Goal: Task Accomplishment & Management: Use online tool/utility

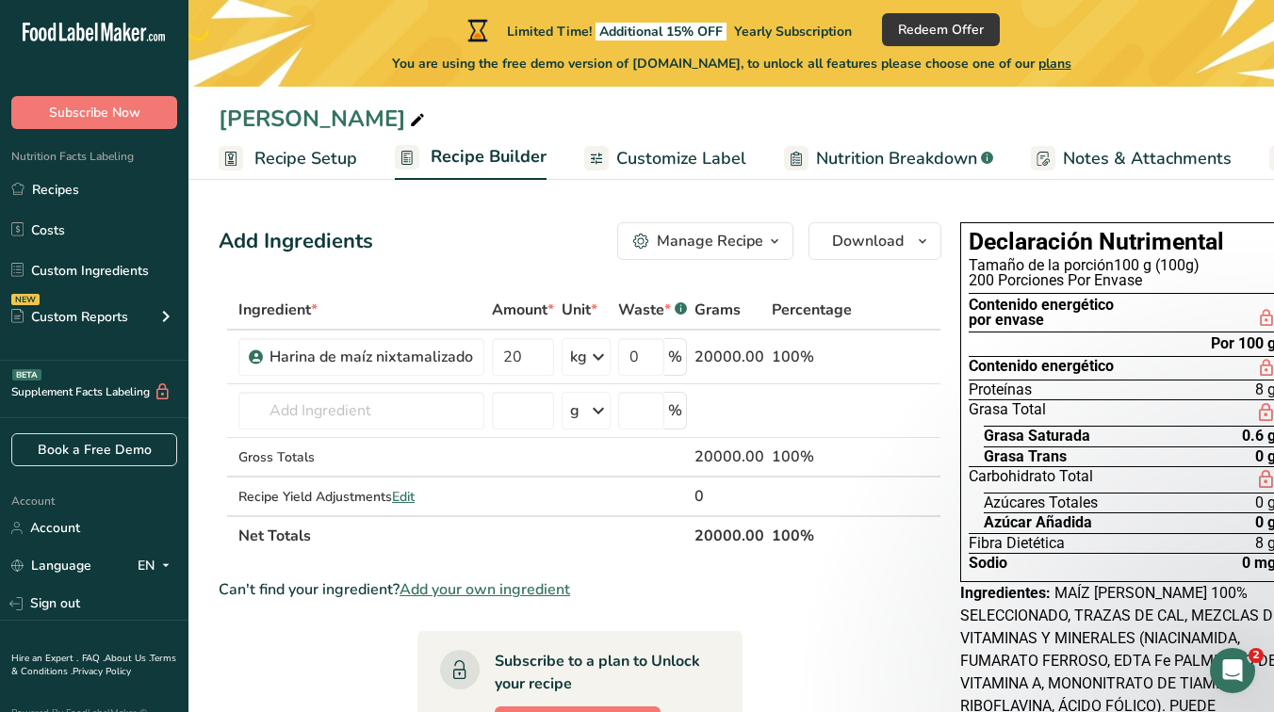
scroll to position [0, 7]
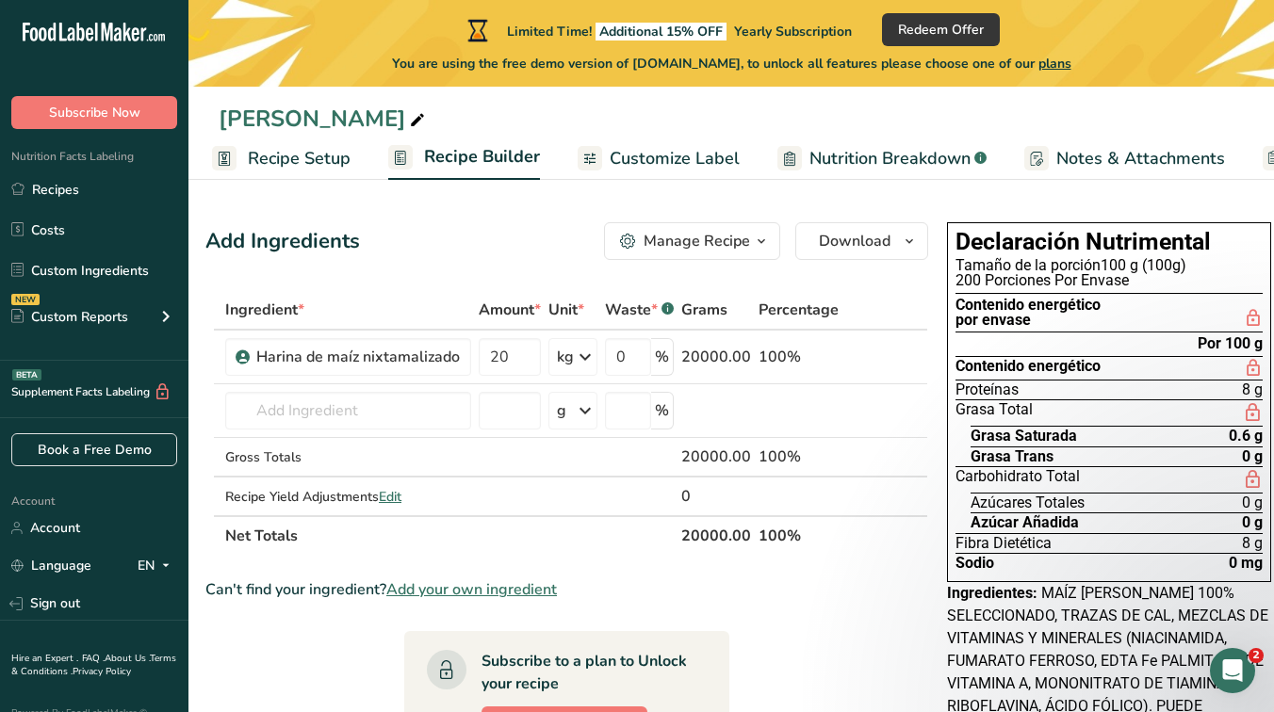
click at [673, 155] on span "Customize Label" at bounding box center [674, 158] width 130 height 25
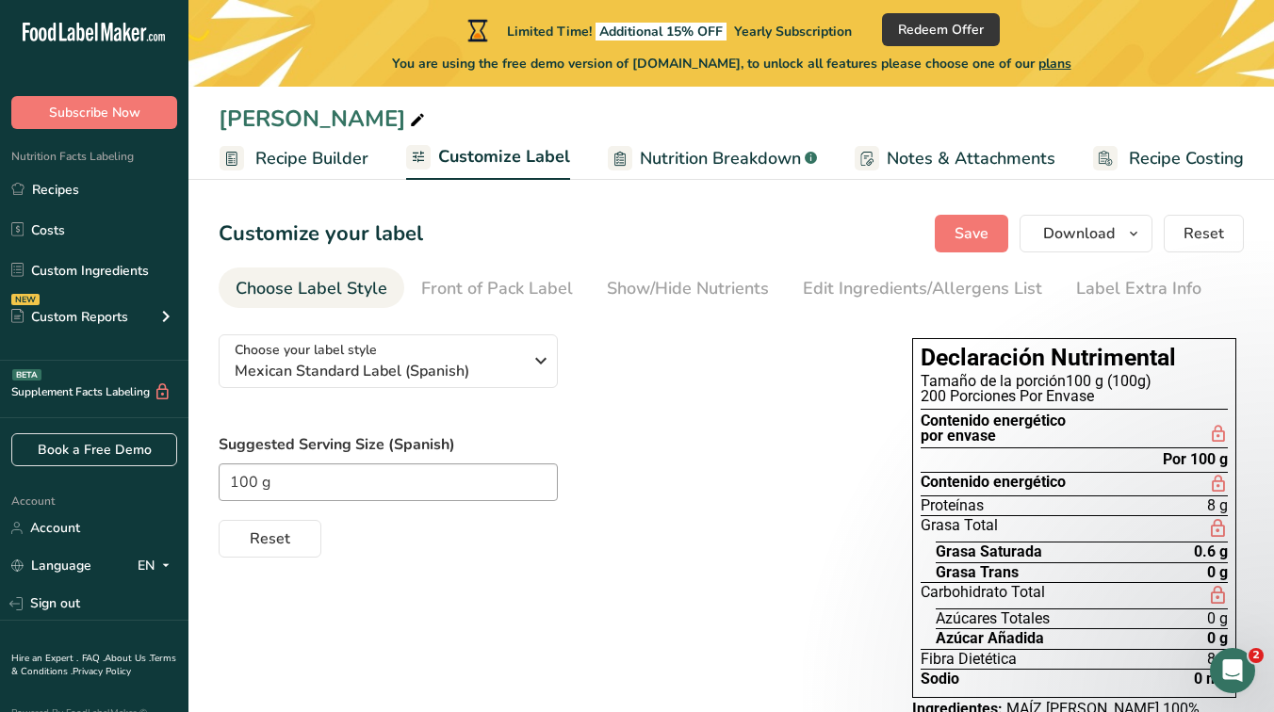
scroll to position [60, 0]
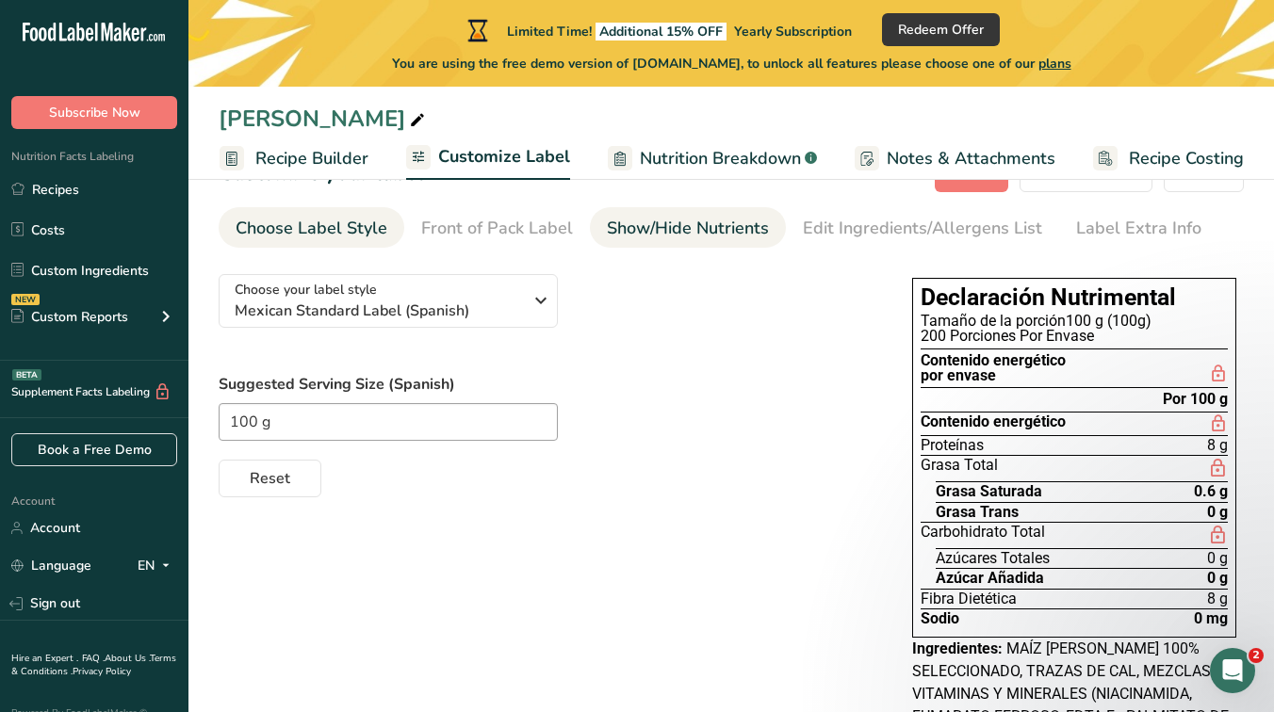
click at [661, 234] on div "Show/Hide Nutrients" at bounding box center [688, 228] width 162 height 25
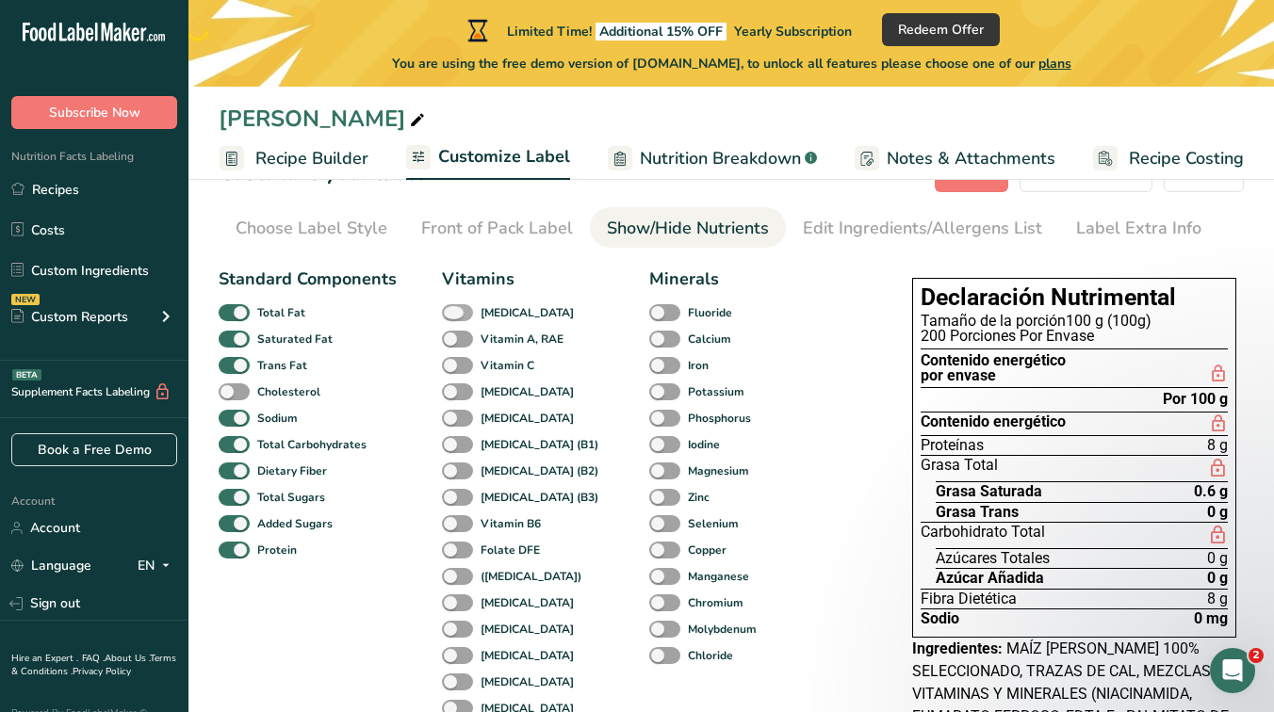
click at [456, 317] on span at bounding box center [457, 313] width 31 height 18
click at [454, 317] on input "[MEDICAL_DATA]" at bounding box center [448, 312] width 12 height 12
checkbox input "true"
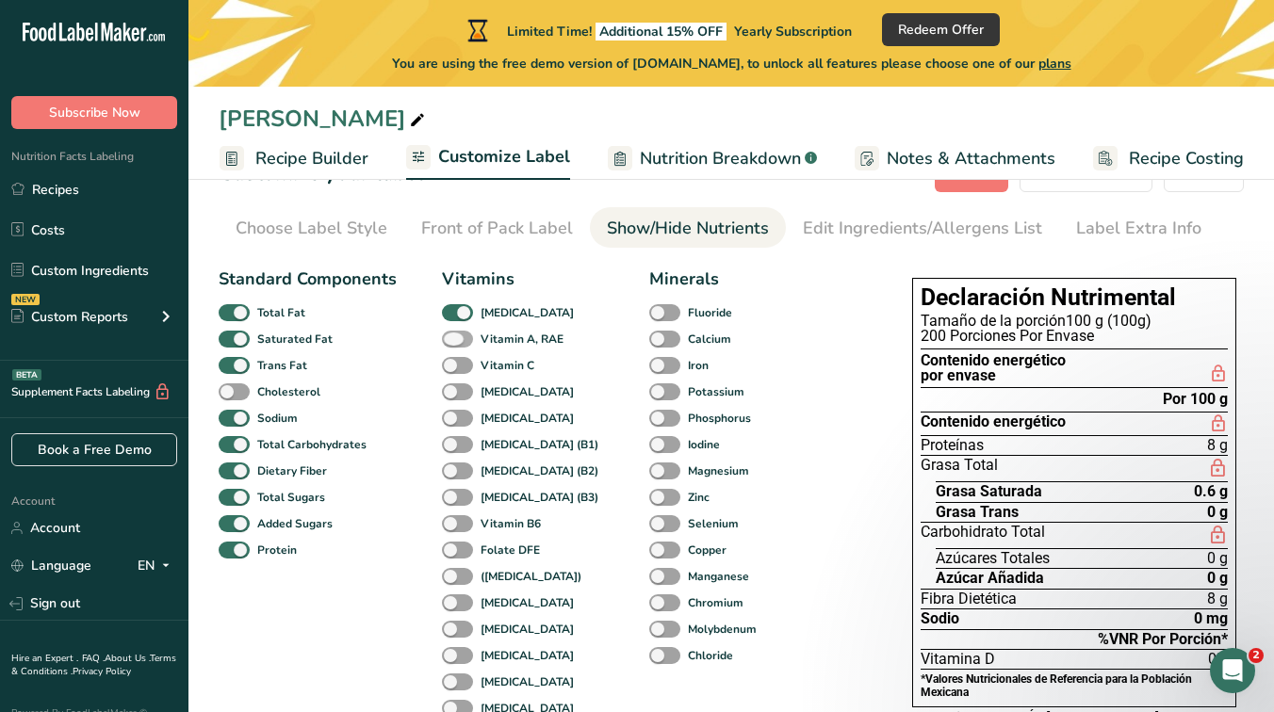
click at [456, 336] on span at bounding box center [457, 340] width 31 height 18
click at [454, 336] on input "Vitamin A, RAE" at bounding box center [448, 339] width 12 height 12
checkbox input "true"
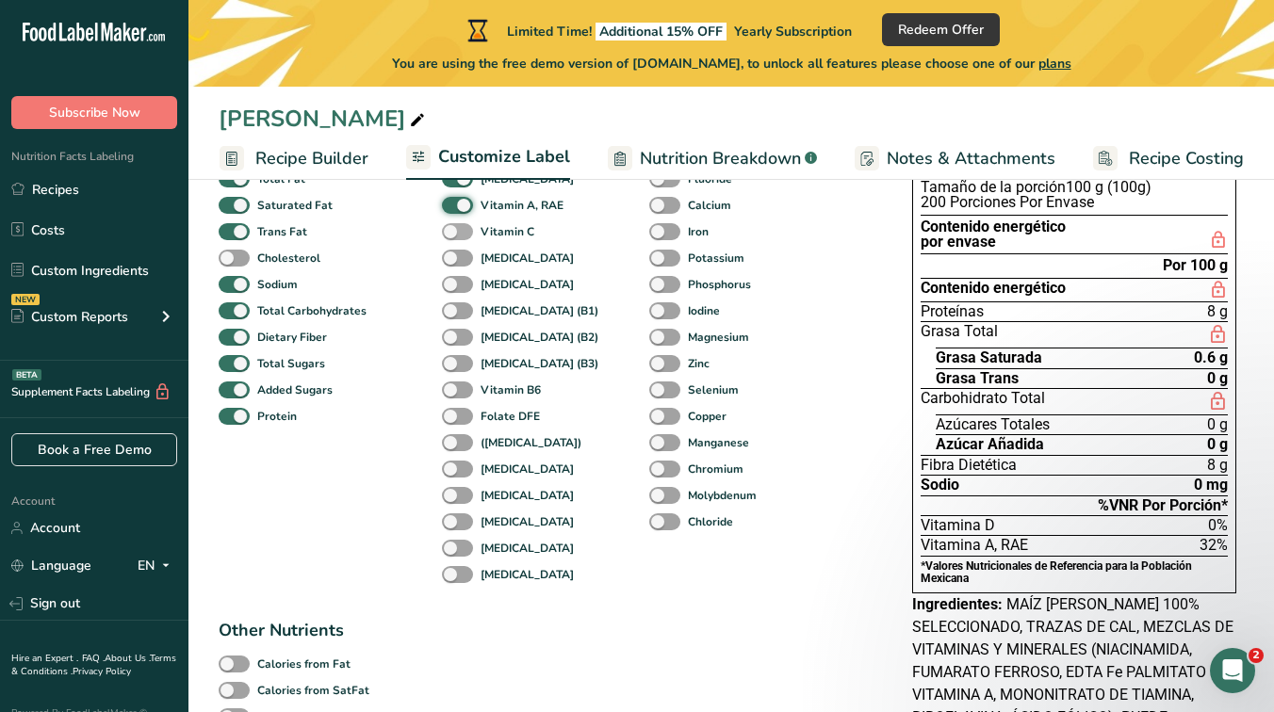
scroll to position [195, 0]
click at [451, 241] on div "Vitamin C" at bounding box center [462, 231] width 41 height 26
click at [455, 236] on span at bounding box center [457, 231] width 31 height 18
click at [454, 236] on input "Vitamin C" at bounding box center [448, 230] width 12 height 12
checkbox input "true"
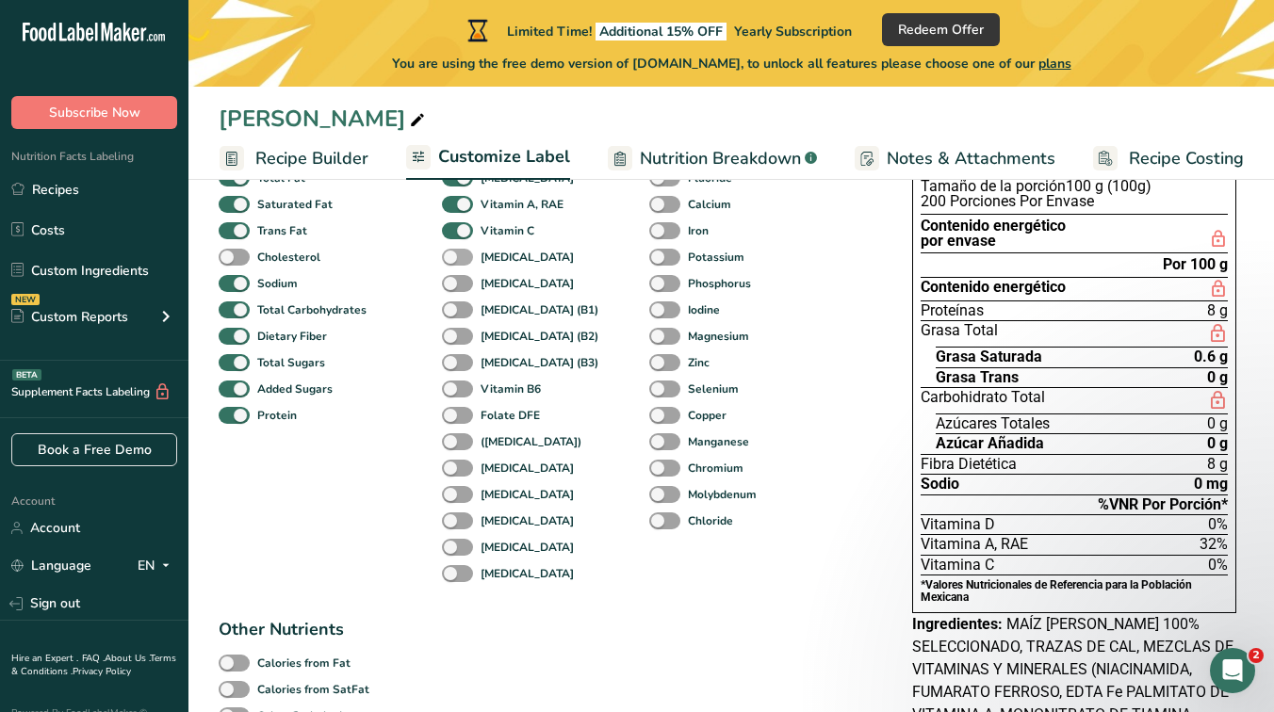
click at [453, 254] on span at bounding box center [457, 258] width 31 height 18
click at [453, 254] on input "[MEDICAL_DATA]" at bounding box center [448, 257] width 12 height 12
checkbox input "true"
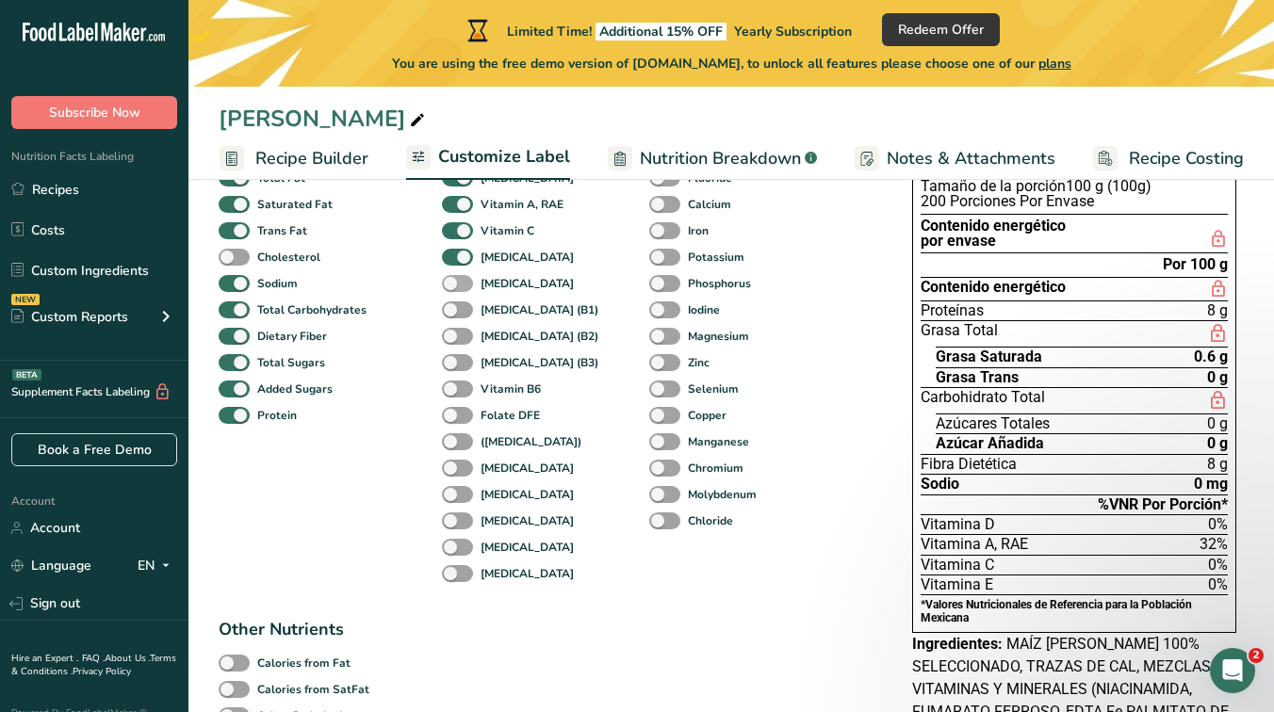
click at [452, 283] on span at bounding box center [457, 284] width 31 height 18
click at [452, 283] on input "[MEDICAL_DATA]" at bounding box center [448, 283] width 12 height 12
checkbox input "true"
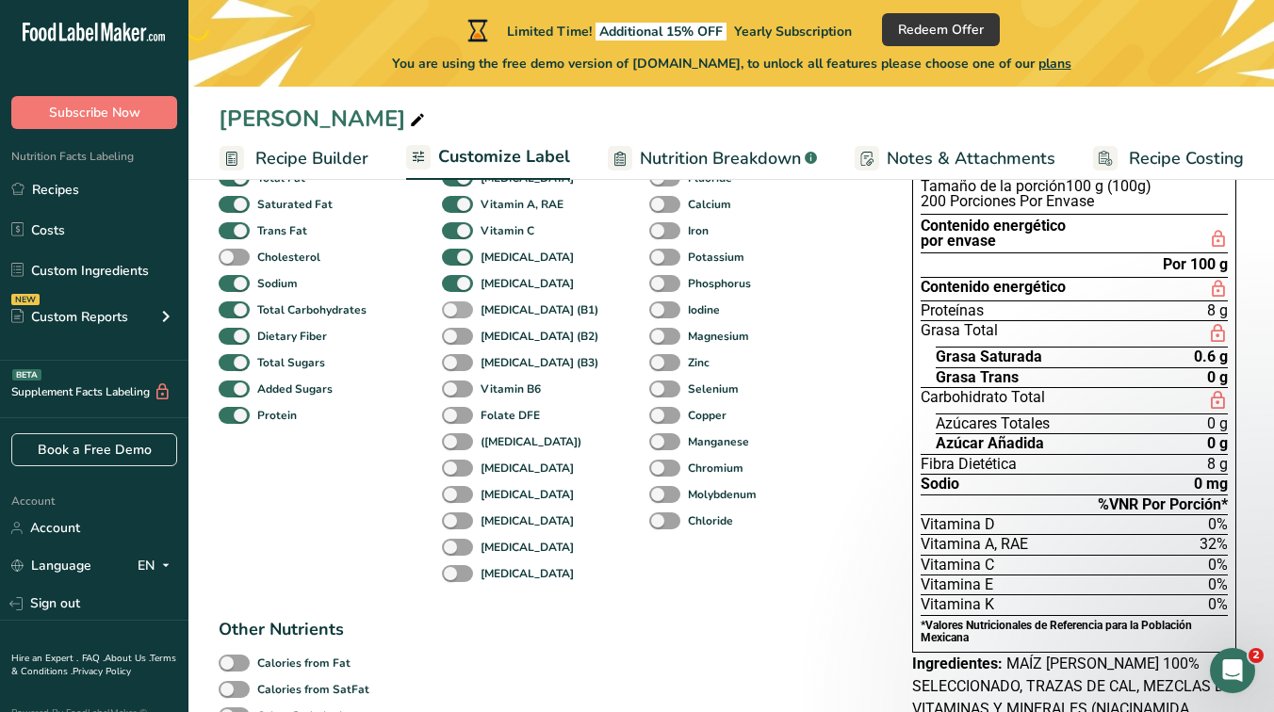
click at [456, 309] on span at bounding box center [457, 310] width 31 height 18
click at [454, 309] on input "[MEDICAL_DATA] (B1)" at bounding box center [448, 309] width 12 height 12
checkbox input "true"
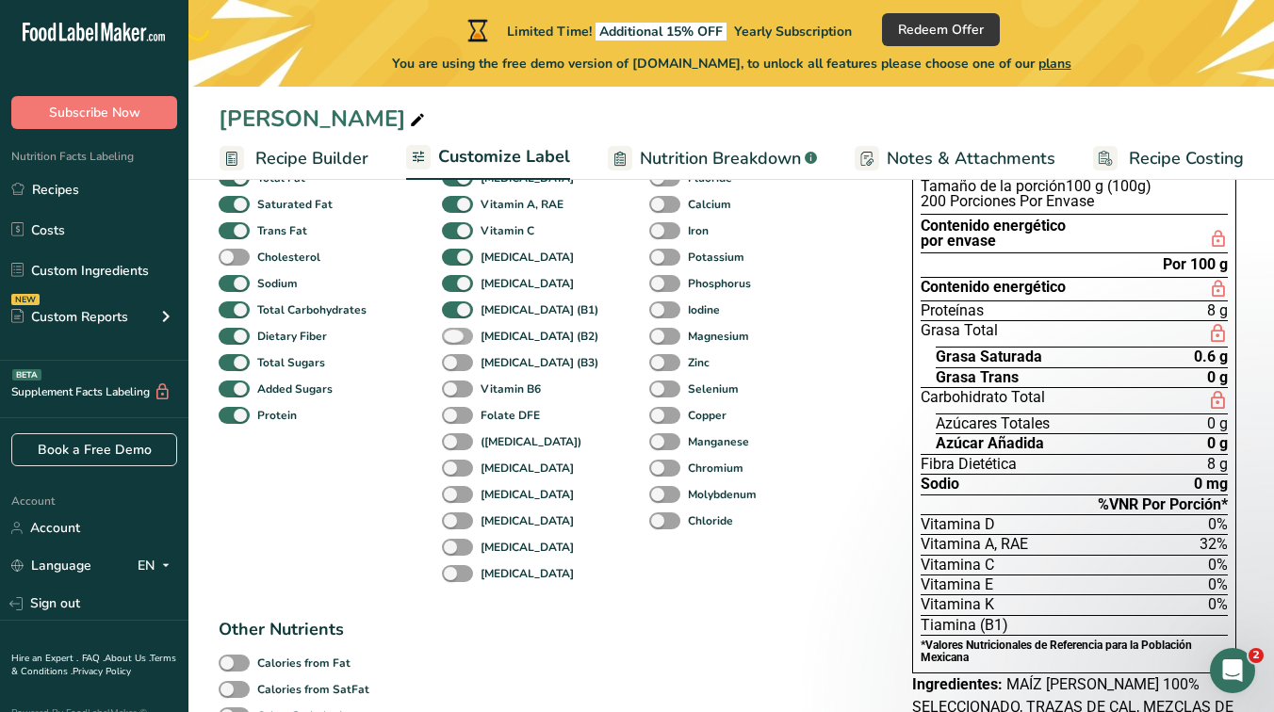
click at [456, 330] on span at bounding box center [457, 337] width 31 height 18
click at [454, 330] on input "[MEDICAL_DATA] (B2)" at bounding box center [448, 336] width 12 height 12
checkbox input "true"
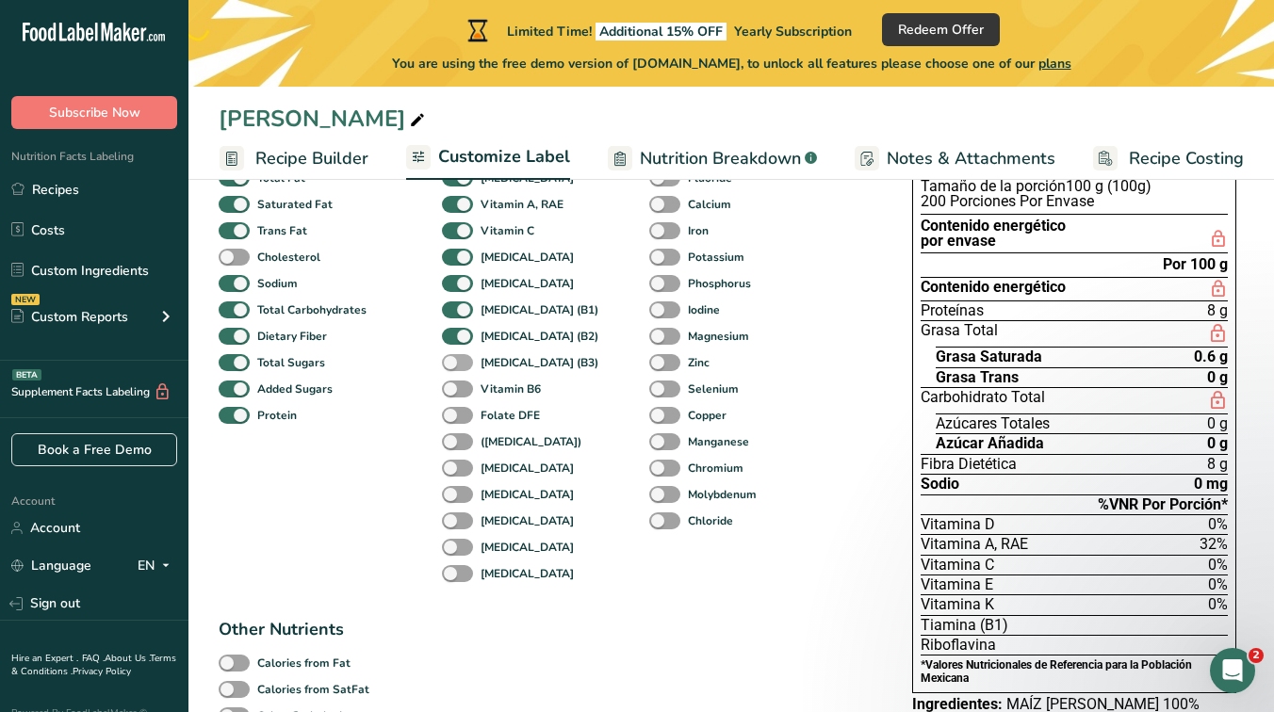
click at [456, 357] on span at bounding box center [457, 363] width 31 height 18
click at [454, 357] on input "[MEDICAL_DATA] (B3)" at bounding box center [448, 362] width 12 height 12
checkbox input "true"
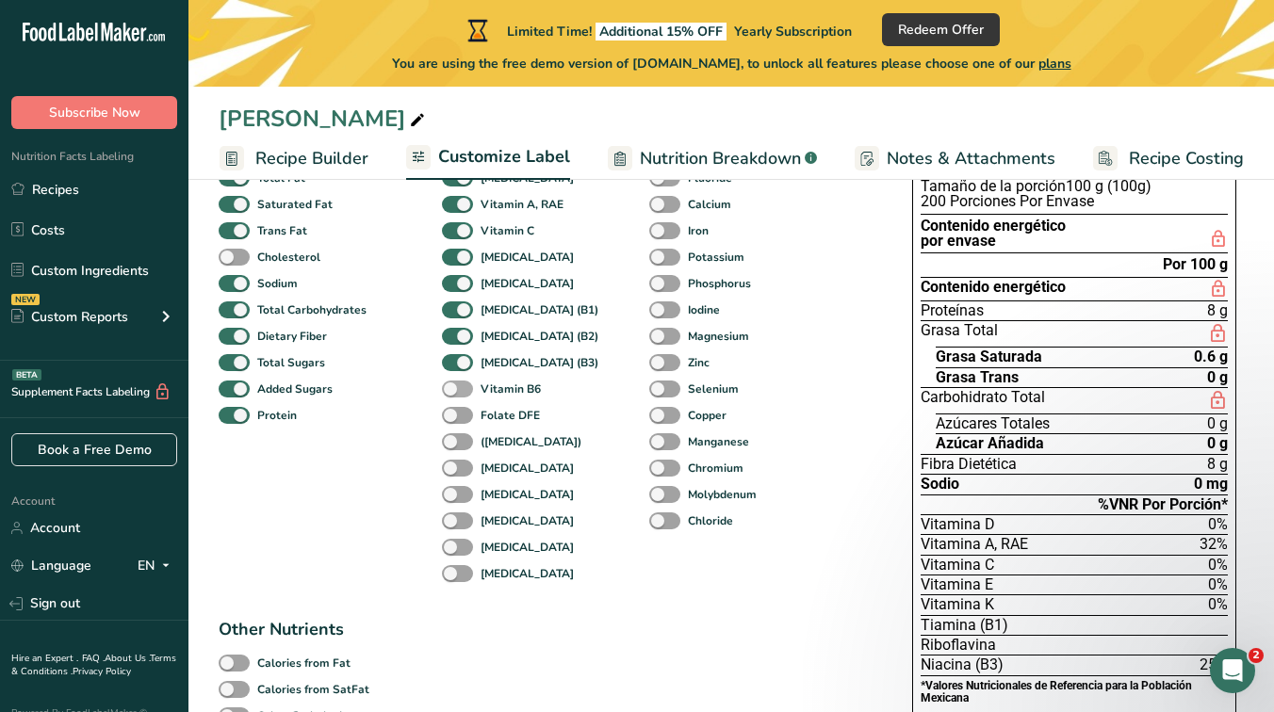
click at [457, 382] on span at bounding box center [457, 390] width 31 height 18
click at [454, 382] on input "Vitamin B6" at bounding box center [448, 388] width 12 height 12
checkbox input "true"
click at [458, 428] on div "Folate DFE" at bounding box center [462, 415] width 41 height 26
click at [460, 416] on span at bounding box center [457, 416] width 31 height 18
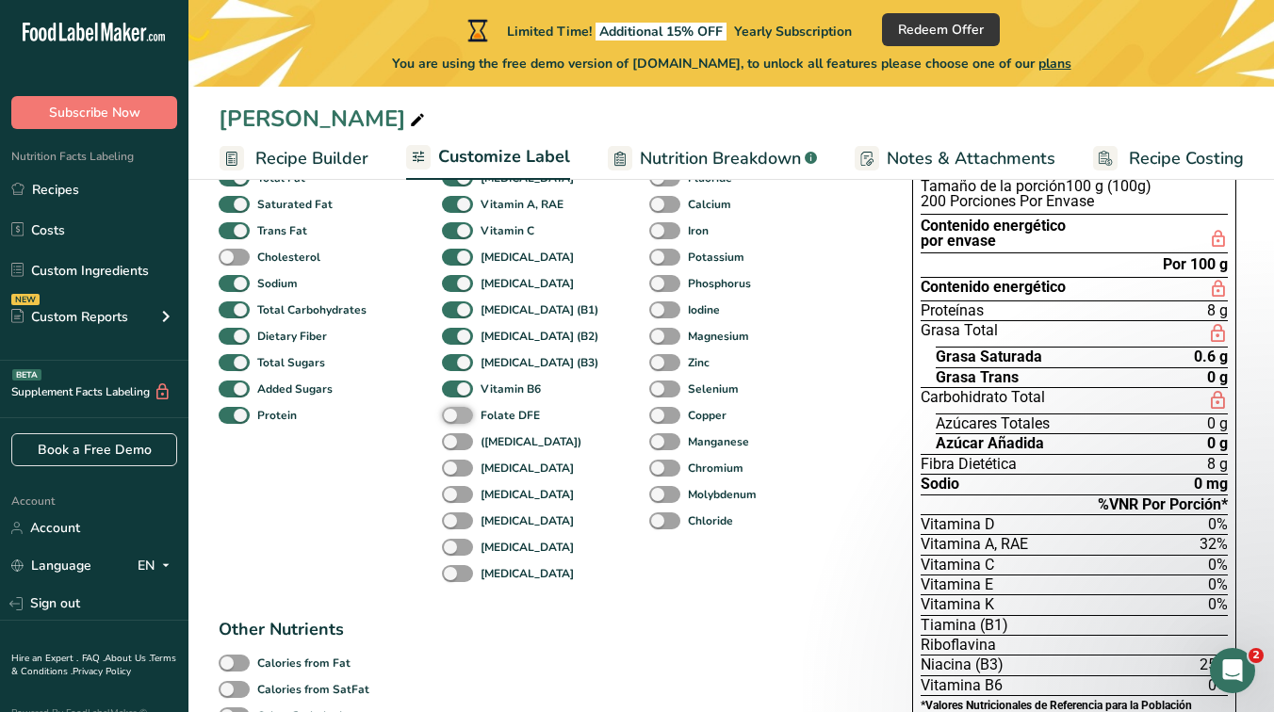
click at [454, 416] on input "Folate DFE" at bounding box center [448, 415] width 12 height 12
checkbox input "true"
click at [458, 434] on span at bounding box center [457, 442] width 31 height 18
click at [454, 435] on input "([MEDICAL_DATA])" at bounding box center [448, 441] width 12 height 12
checkbox input "true"
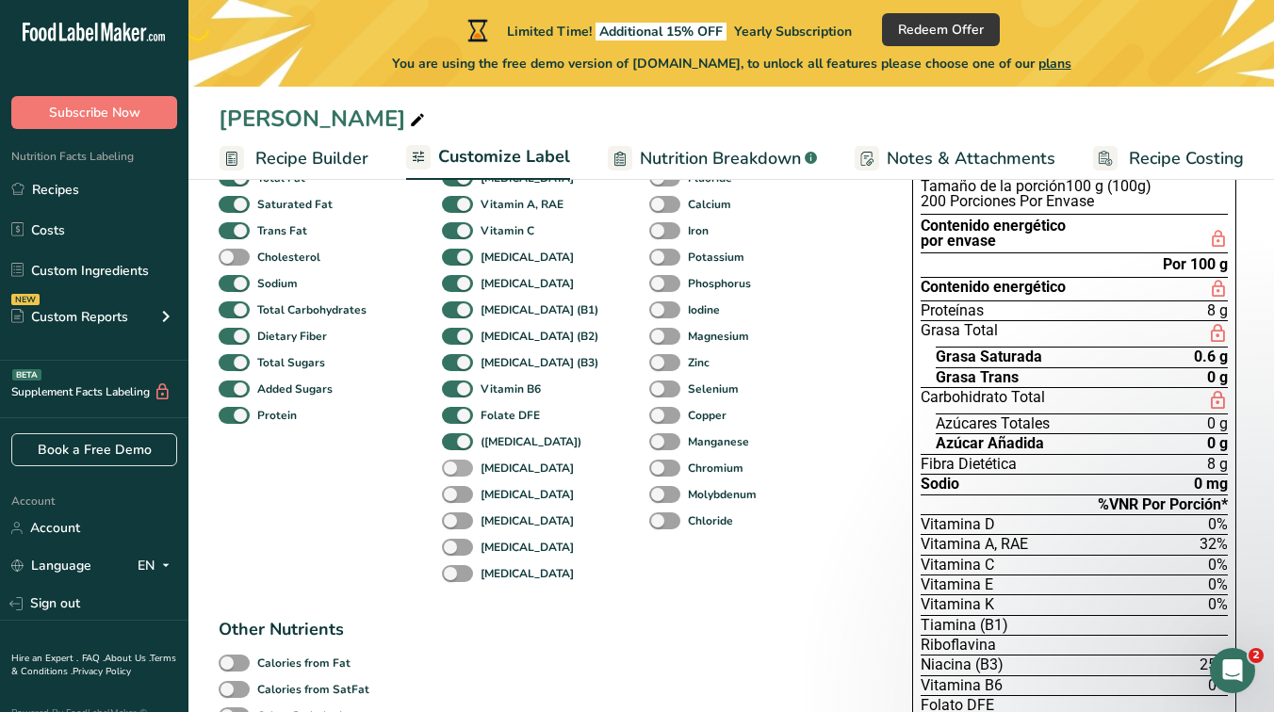
click at [451, 464] on span at bounding box center [457, 469] width 31 height 18
click at [451, 464] on input "[MEDICAL_DATA]" at bounding box center [448, 468] width 12 height 12
checkbox input "true"
click at [451, 489] on span at bounding box center [457, 495] width 31 height 18
click at [451, 489] on input "[MEDICAL_DATA]" at bounding box center [448, 494] width 12 height 12
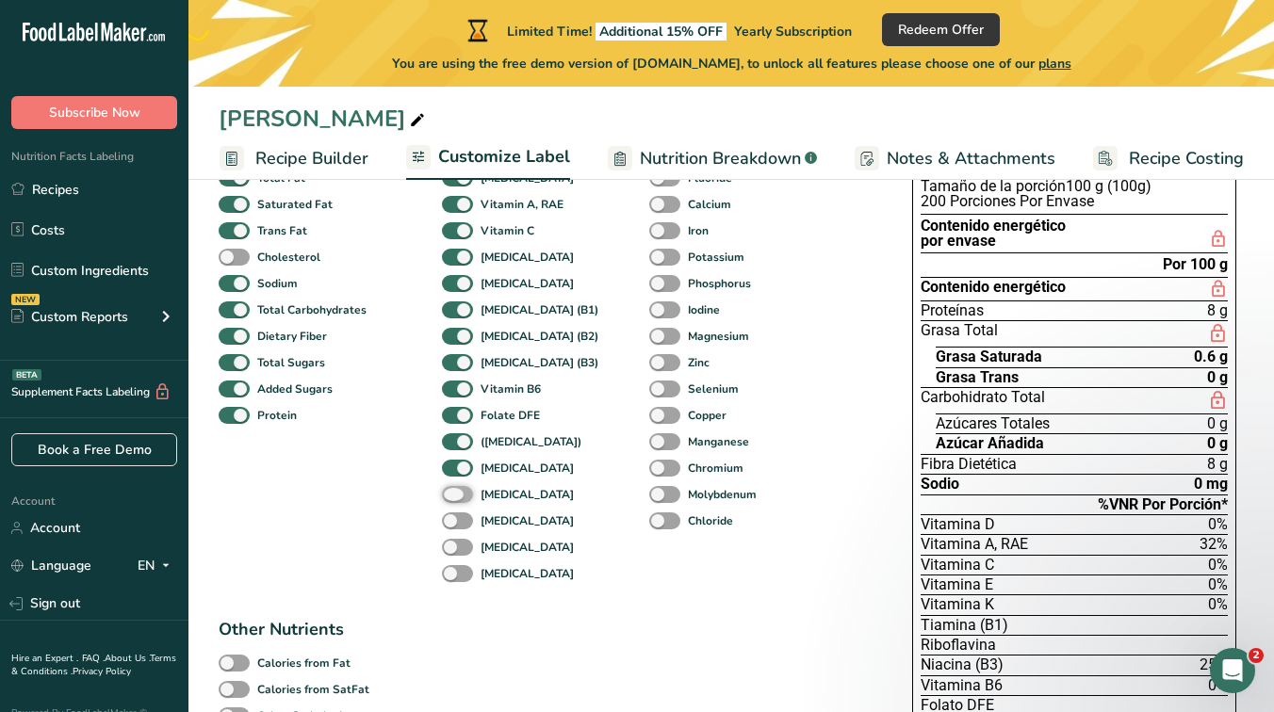
checkbox input "true"
click at [451, 518] on span at bounding box center [457, 521] width 31 height 18
click at [451, 518] on input "[MEDICAL_DATA]" at bounding box center [448, 520] width 12 height 12
checkbox input "true"
click at [453, 535] on div "[MEDICAL_DATA]" at bounding box center [462, 547] width 41 height 26
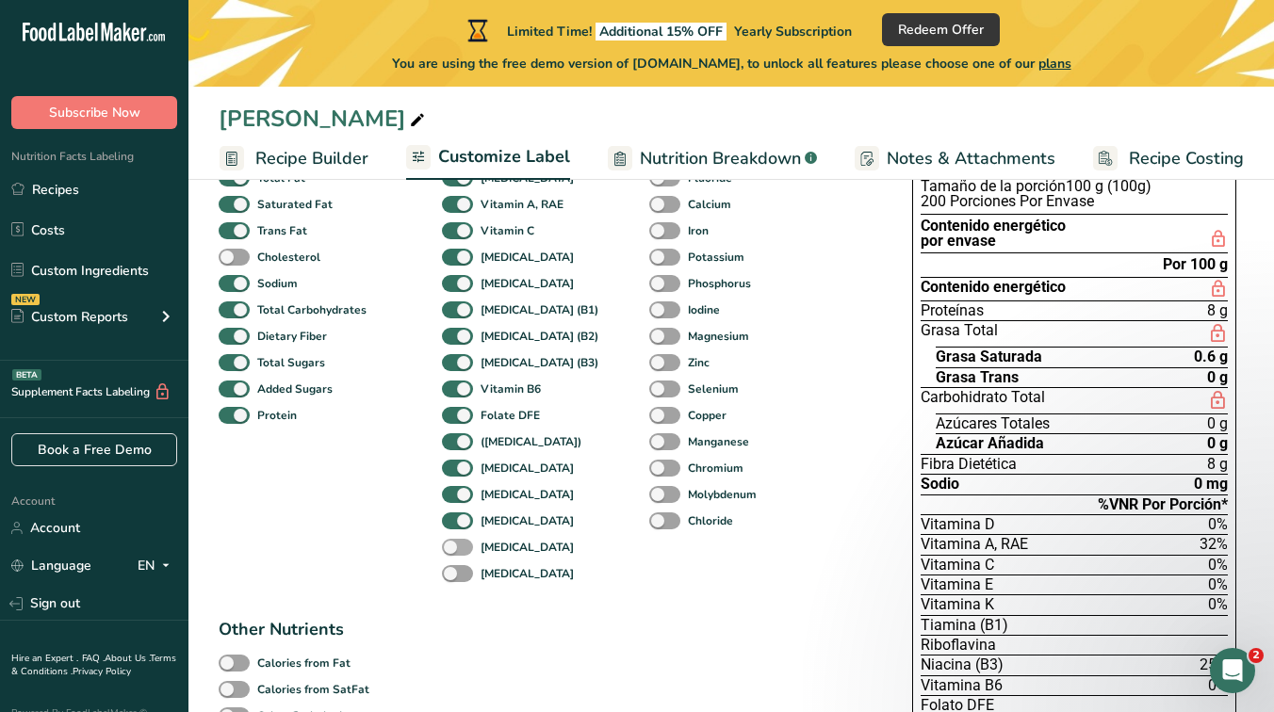
click at [453, 551] on span at bounding box center [457, 548] width 31 height 18
click at [453, 551] on input "[MEDICAL_DATA]" at bounding box center [448, 547] width 12 height 12
checkbox input "true"
click at [453, 577] on span at bounding box center [457, 574] width 31 height 18
click at [453, 577] on input "[MEDICAL_DATA]" at bounding box center [448, 573] width 12 height 12
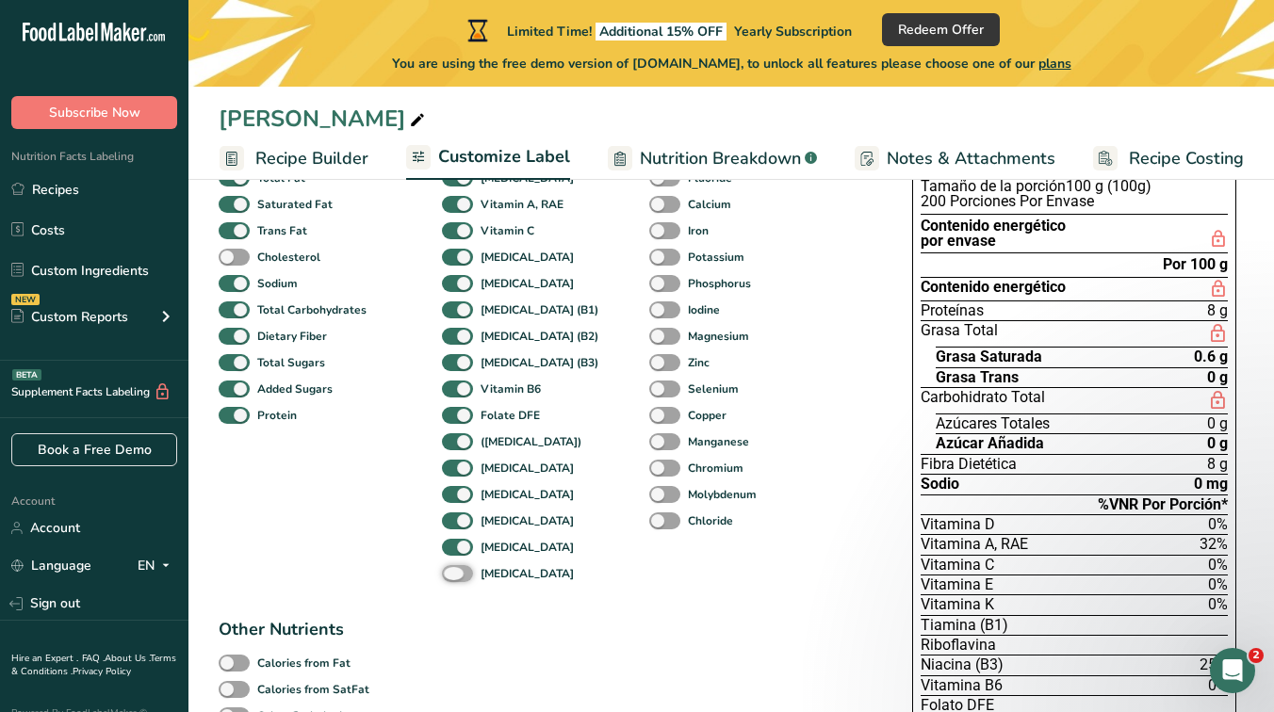
checkbox input "true"
click at [649, 515] on span at bounding box center [664, 521] width 31 height 18
click at [649, 515] on input "Chloride" at bounding box center [655, 520] width 12 height 12
checkbox input "true"
click at [649, 490] on span at bounding box center [664, 495] width 31 height 18
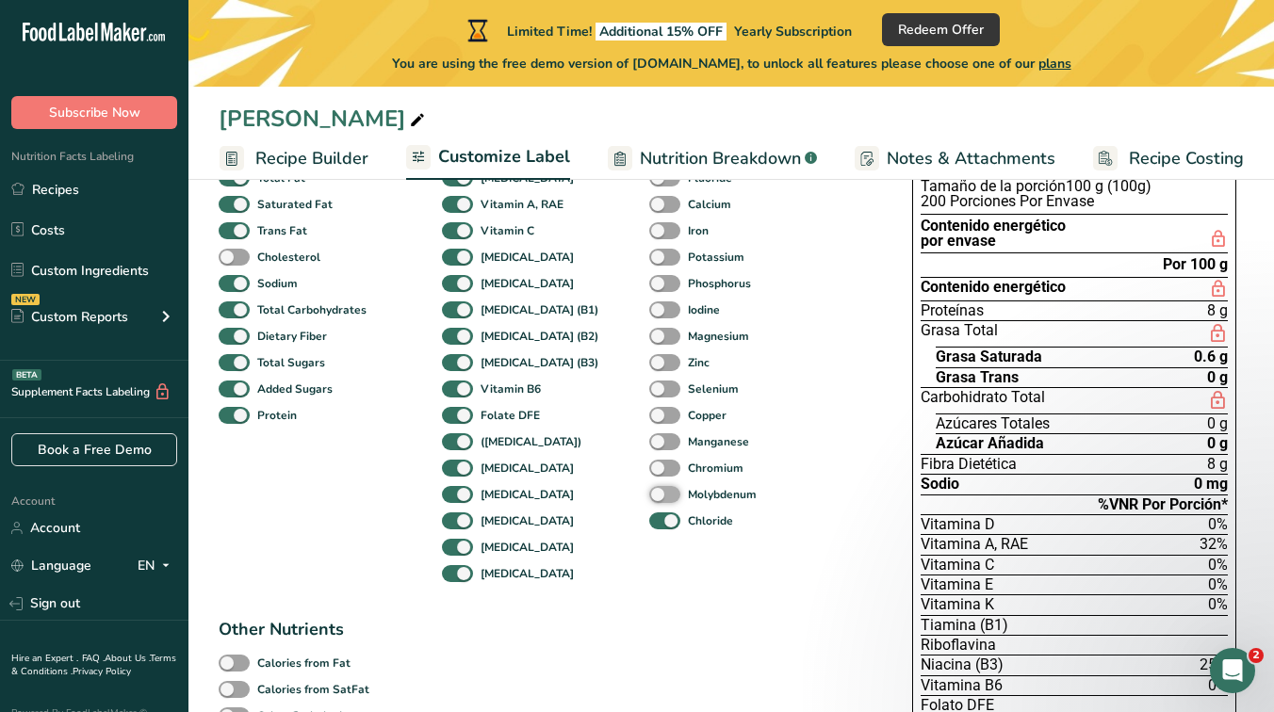
click at [649, 490] on input "Molybdenum" at bounding box center [655, 494] width 12 height 12
checkbox input "true"
click at [649, 469] on span at bounding box center [664, 469] width 31 height 18
click at [649, 469] on input "Chromium" at bounding box center [655, 468] width 12 height 12
checkbox input "true"
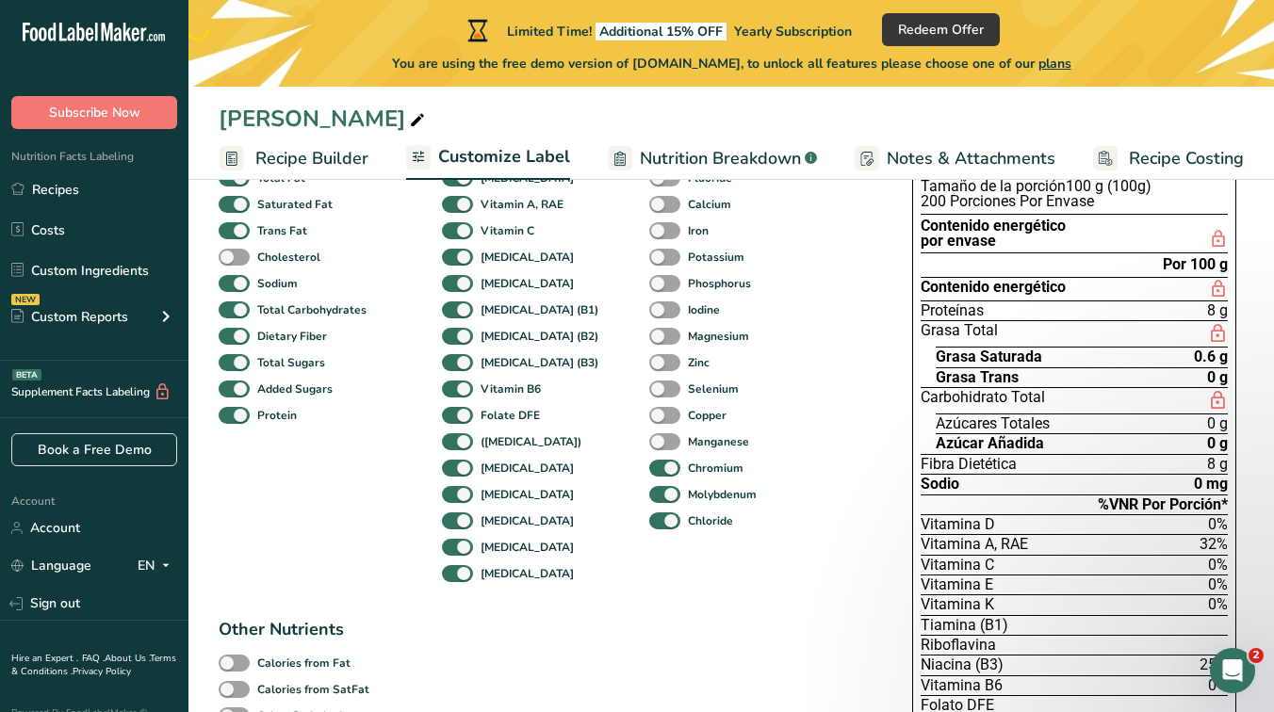
click at [649, 427] on div "Copper" at bounding box center [663, 415] width 28 height 26
click at [649, 433] on span at bounding box center [664, 442] width 31 height 18
click at [649, 435] on input "Manganese" at bounding box center [655, 441] width 12 height 12
checkbox input "true"
click at [649, 411] on span at bounding box center [664, 416] width 31 height 18
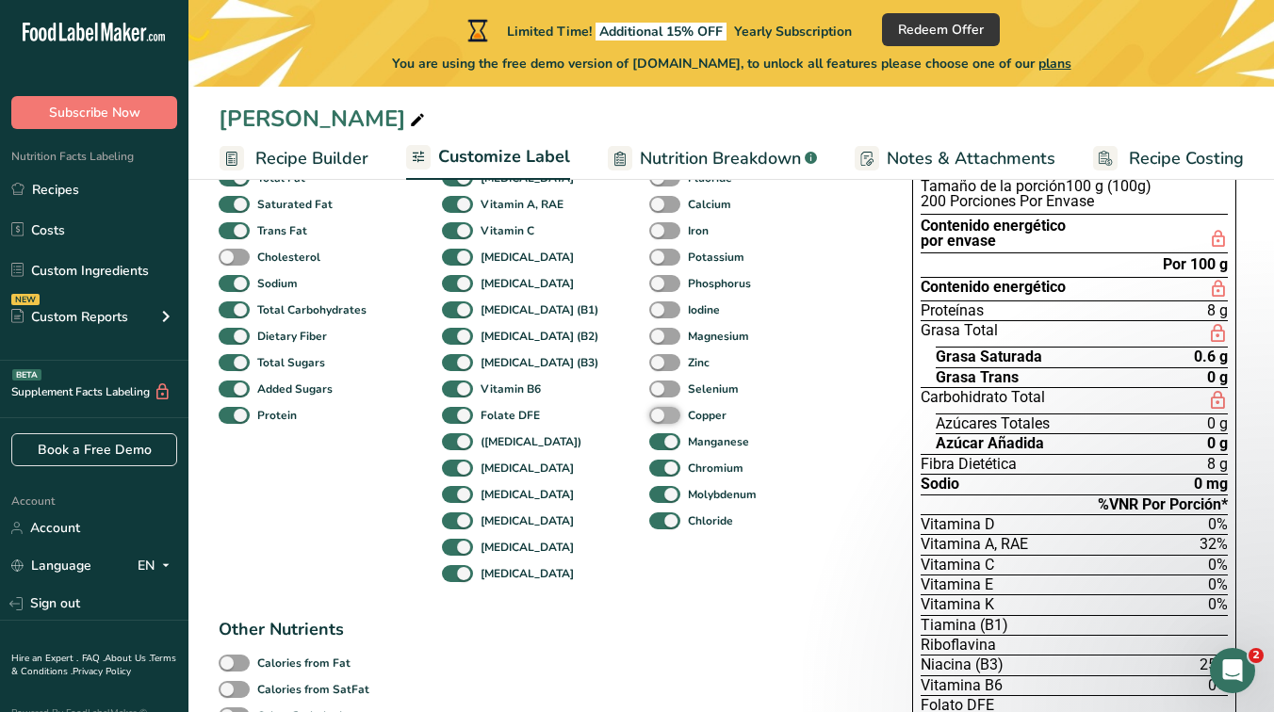
click at [649, 411] on input "Copper" at bounding box center [655, 415] width 12 height 12
checkbox input "true"
click at [649, 383] on span at bounding box center [664, 390] width 31 height 18
click at [649, 383] on input "Selenium" at bounding box center [655, 388] width 12 height 12
checkbox input "true"
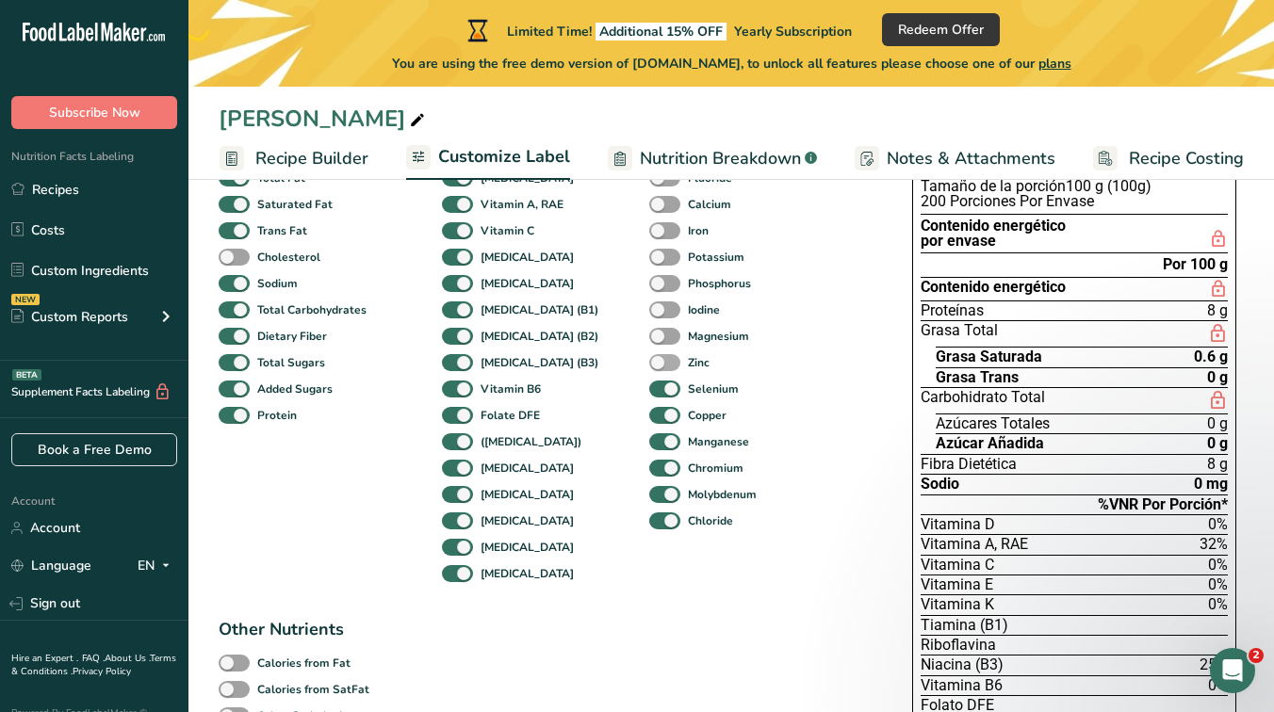
click at [649, 355] on span at bounding box center [664, 363] width 31 height 18
click at [649, 356] on input "Zinc" at bounding box center [655, 362] width 12 height 12
checkbox input "true"
click at [649, 332] on span at bounding box center [664, 337] width 31 height 18
click at [649, 332] on input "Magnesium" at bounding box center [655, 336] width 12 height 12
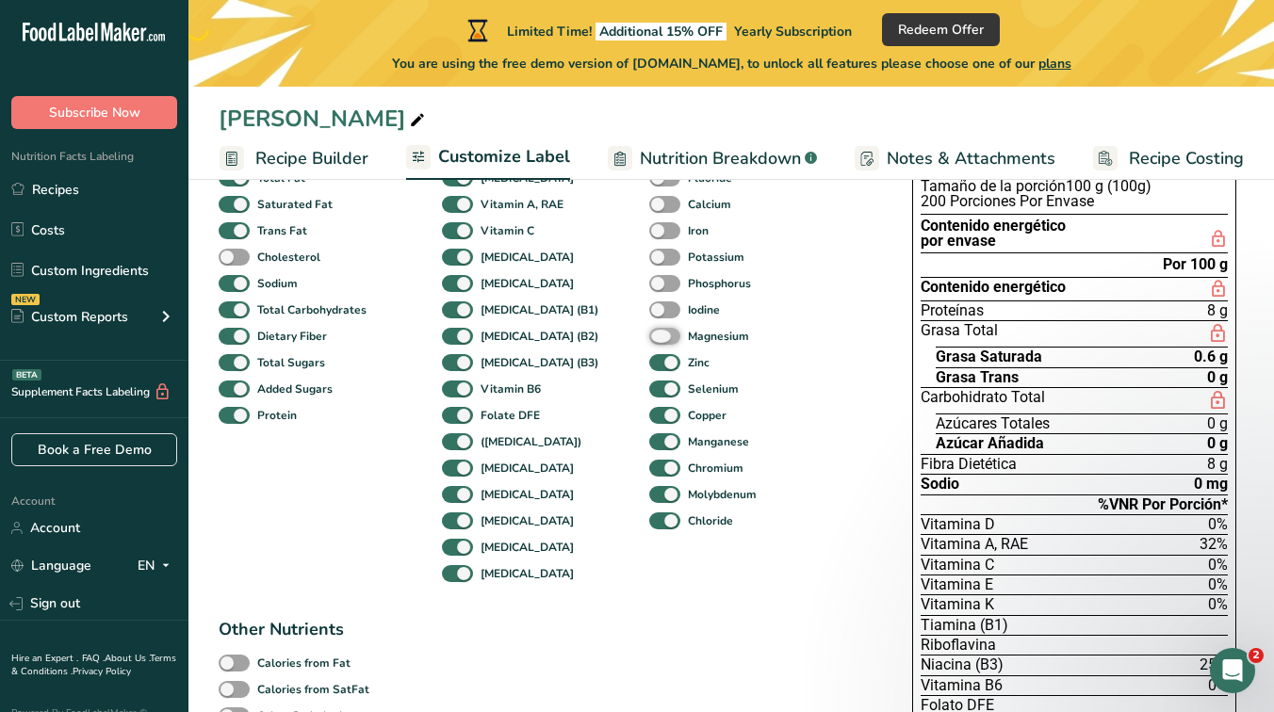
checkbox input "true"
click at [649, 317] on span at bounding box center [664, 310] width 31 height 18
click at [649, 316] on input "Iodine" at bounding box center [655, 309] width 12 height 12
checkbox input "true"
click at [649, 277] on span at bounding box center [664, 284] width 31 height 18
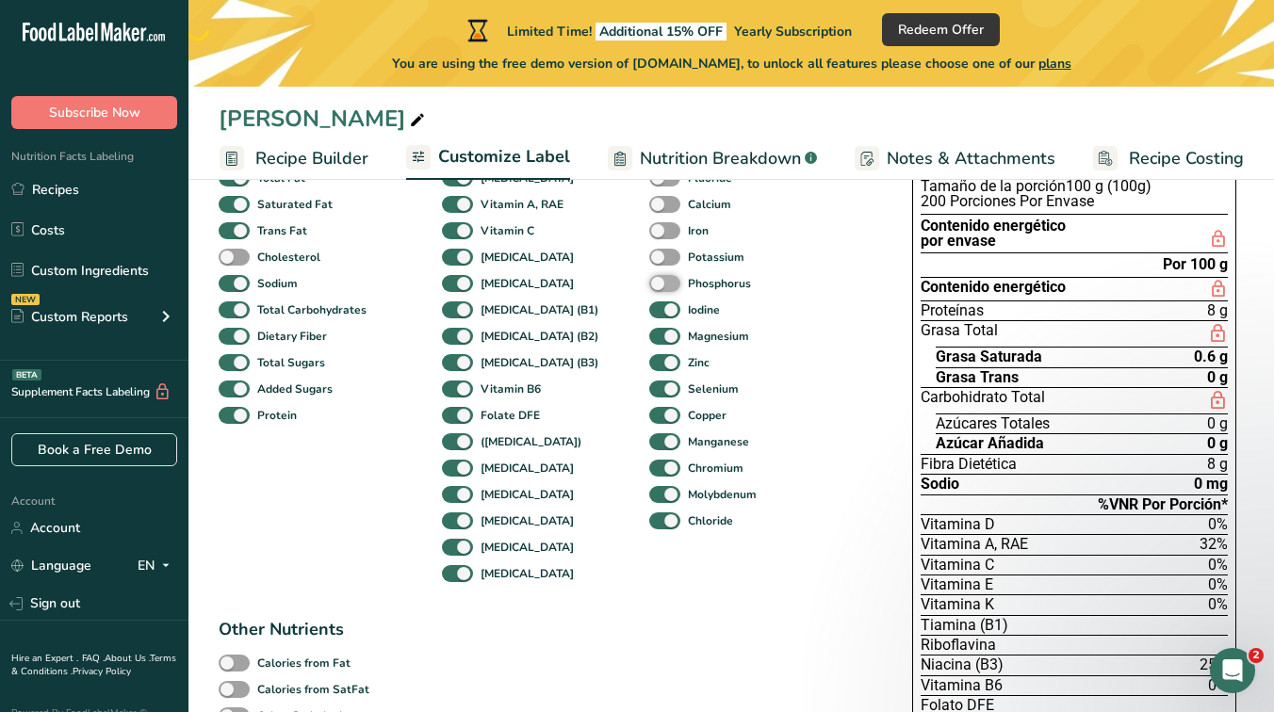
click at [649, 277] on input "Phosphorus" at bounding box center [655, 283] width 12 height 12
checkbox input "true"
click at [649, 264] on span at bounding box center [664, 258] width 31 height 18
click at [649, 263] on input "Potassium" at bounding box center [655, 257] width 12 height 12
checkbox input "true"
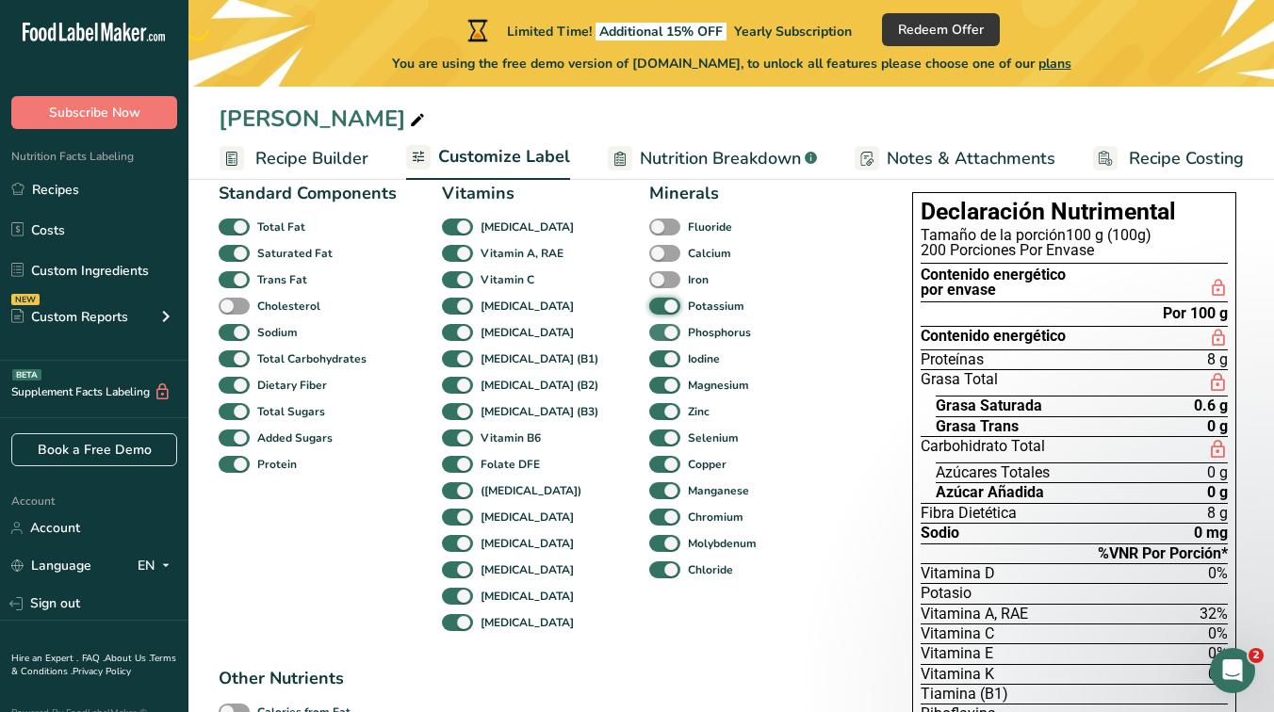
scroll to position [132, 0]
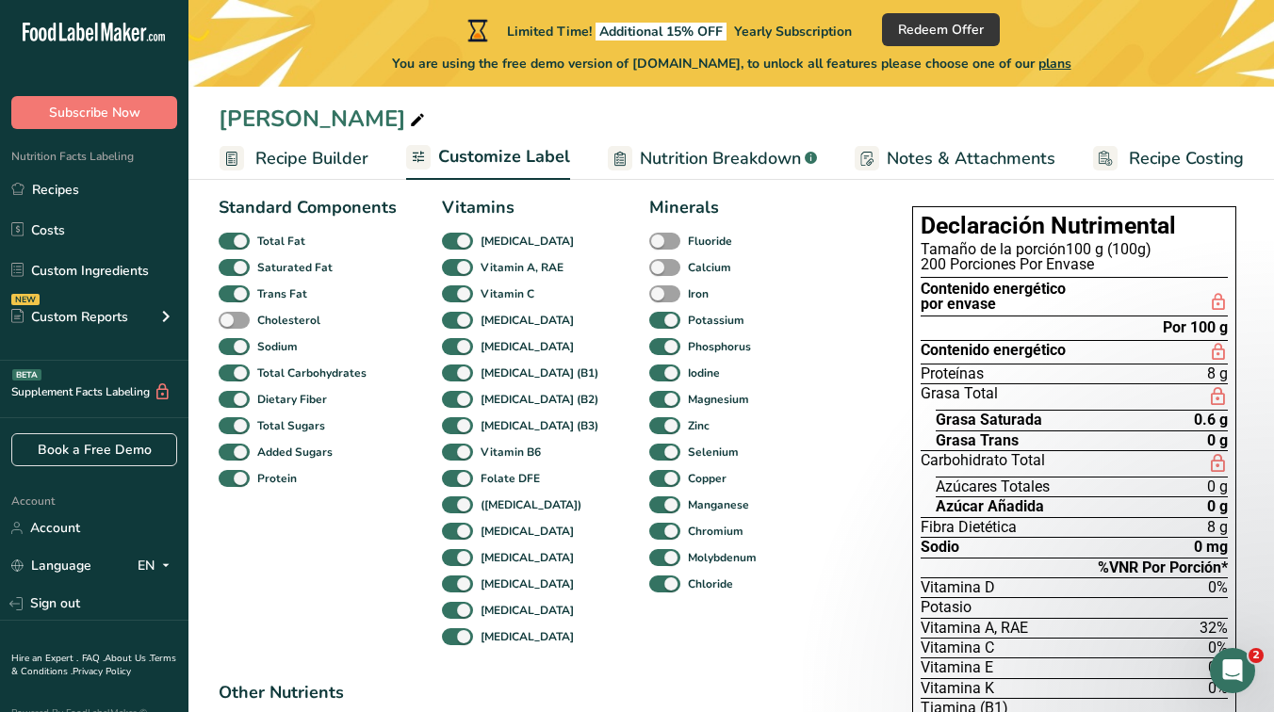
click at [649, 280] on div "Calcium" at bounding box center [663, 267] width 28 height 26
click at [649, 285] on span at bounding box center [664, 294] width 31 height 18
click at [649, 287] on input "Iron" at bounding box center [655, 293] width 12 height 12
checkbox input "true"
click at [649, 266] on span at bounding box center [664, 268] width 31 height 18
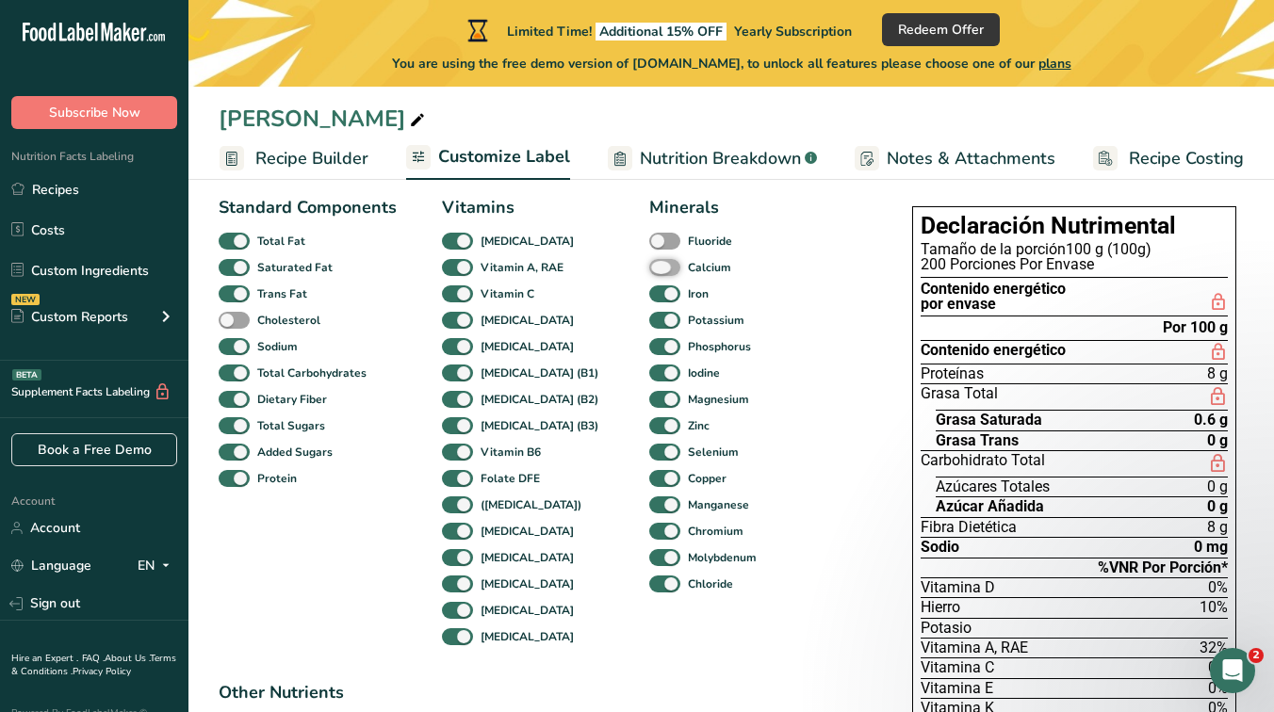
click at [649, 266] on input "Calcium" at bounding box center [655, 267] width 12 height 12
checkbox input "true"
click at [649, 237] on span at bounding box center [664, 242] width 31 height 18
click at [649, 237] on input "Fluoride" at bounding box center [655, 241] width 12 height 12
checkbox input "true"
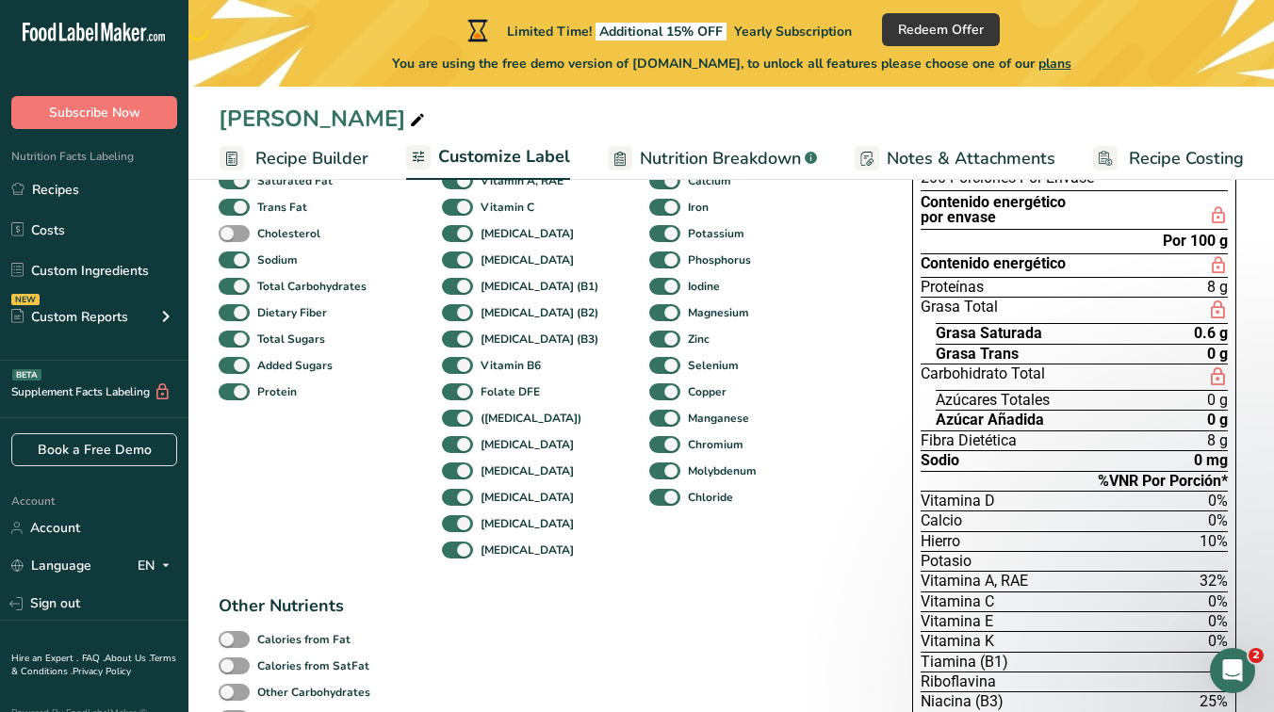
scroll to position [169, 0]
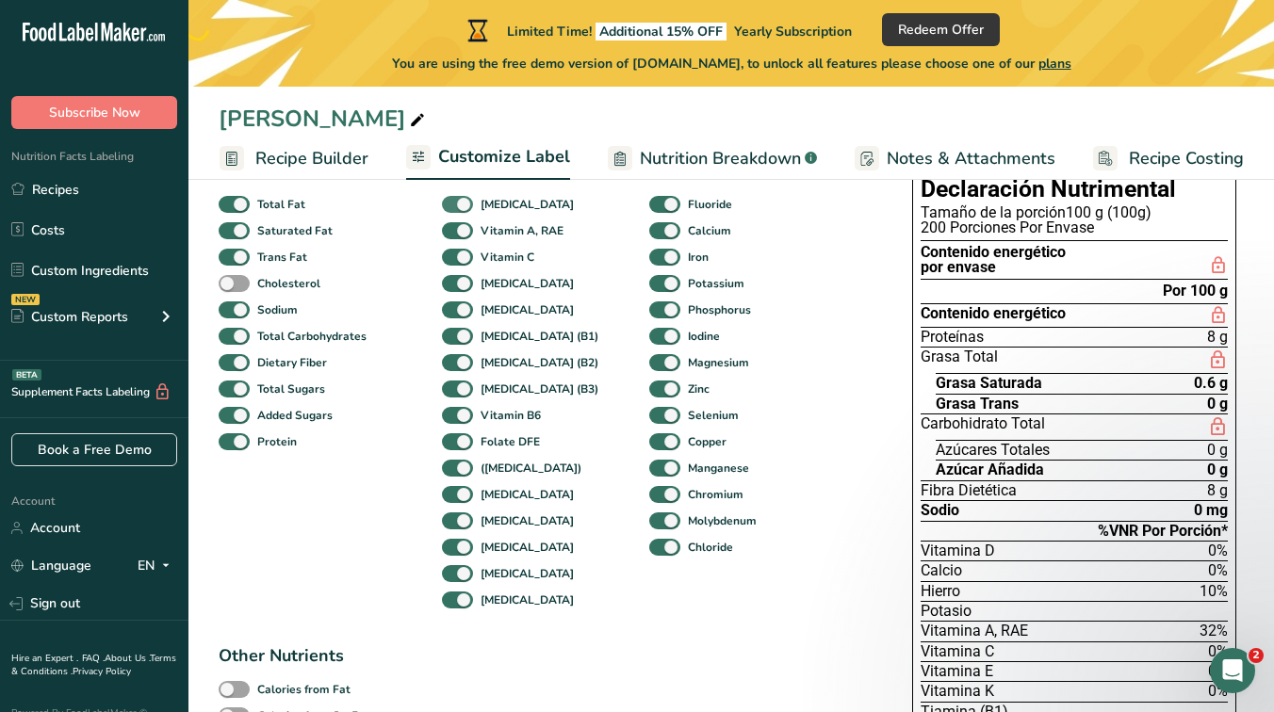
click at [450, 207] on span at bounding box center [457, 205] width 31 height 18
click at [450, 207] on input "[MEDICAL_DATA]" at bounding box center [448, 204] width 12 height 12
checkbox input "false"
click at [649, 229] on span at bounding box center [664, 231] width 31 height 18
click at [649, 229] on input "Calcium" at bounding box center [655, 230] width 12 height 12
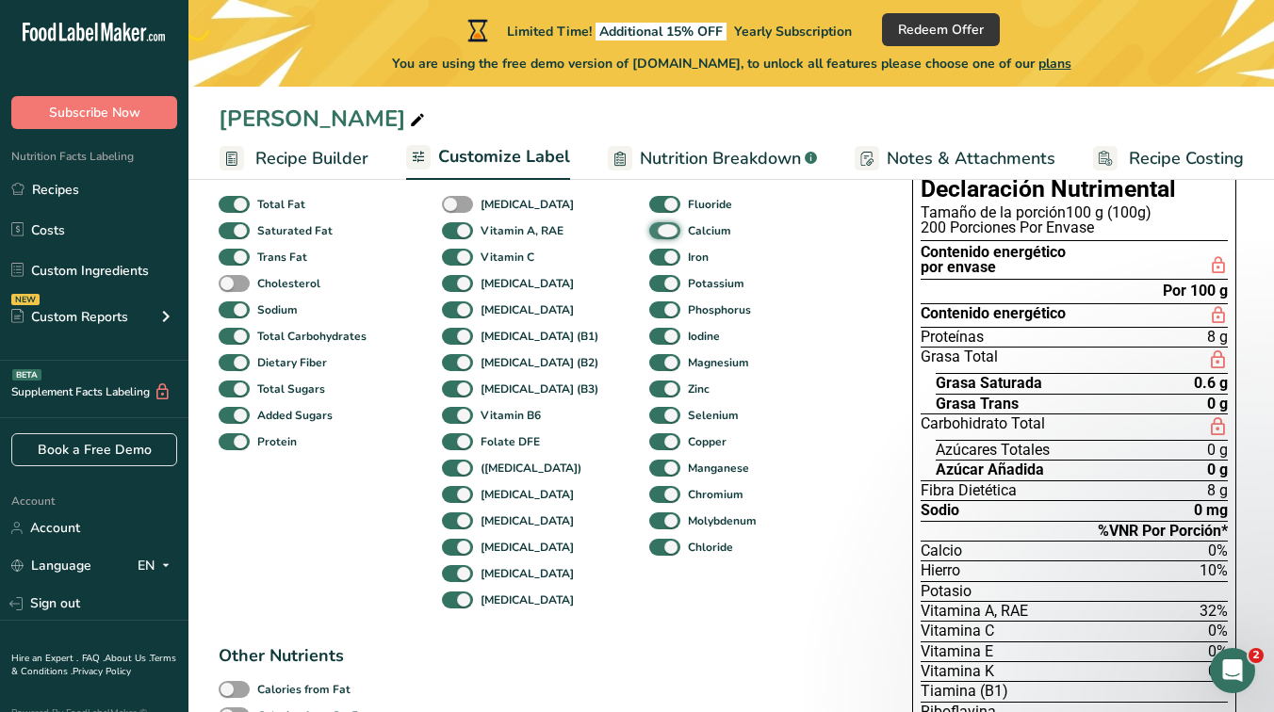
checkbox input "false"
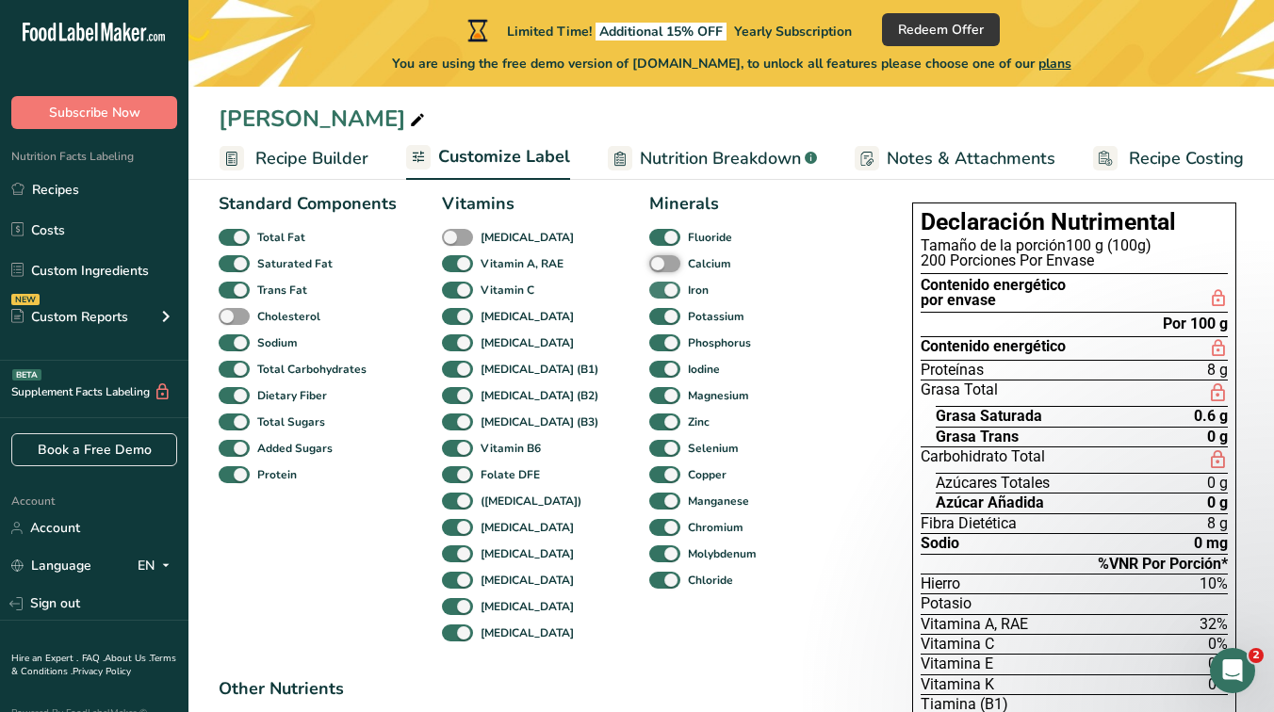
scroll to position [135, 0]
click at [458, 297] on span at bounding box center [457, 292] width 31 height 18
click at [454, 297] on input "Vitamin C" at bounding box center [448, 290] width 12 height 12
checkbox input "false"
click at [465, 319] on span at bounding box center [457, 318] width 31 height 18
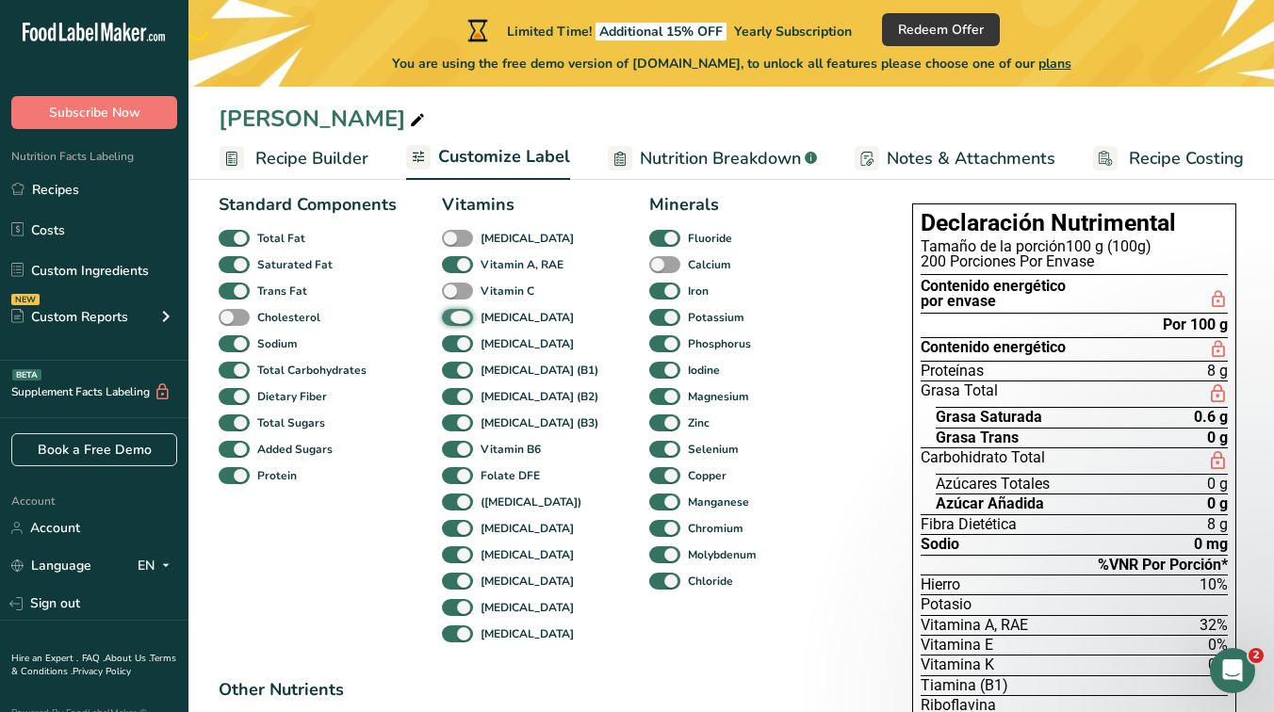
click at [454, 319] on input "[MEDICAL_DATA]" at bounding box center [448, 317] width 12 height 12
checkbox input "false"
click at [463, 339] on span at bounding box center [457, 344] width 31 height 18
click at [454, 339] on input "[MEDICAL_DATA]" at bounding box center [448, 343] width 12 height 12
click at [463, 339] on span at bounding box center [457, 344] width 31 height 18
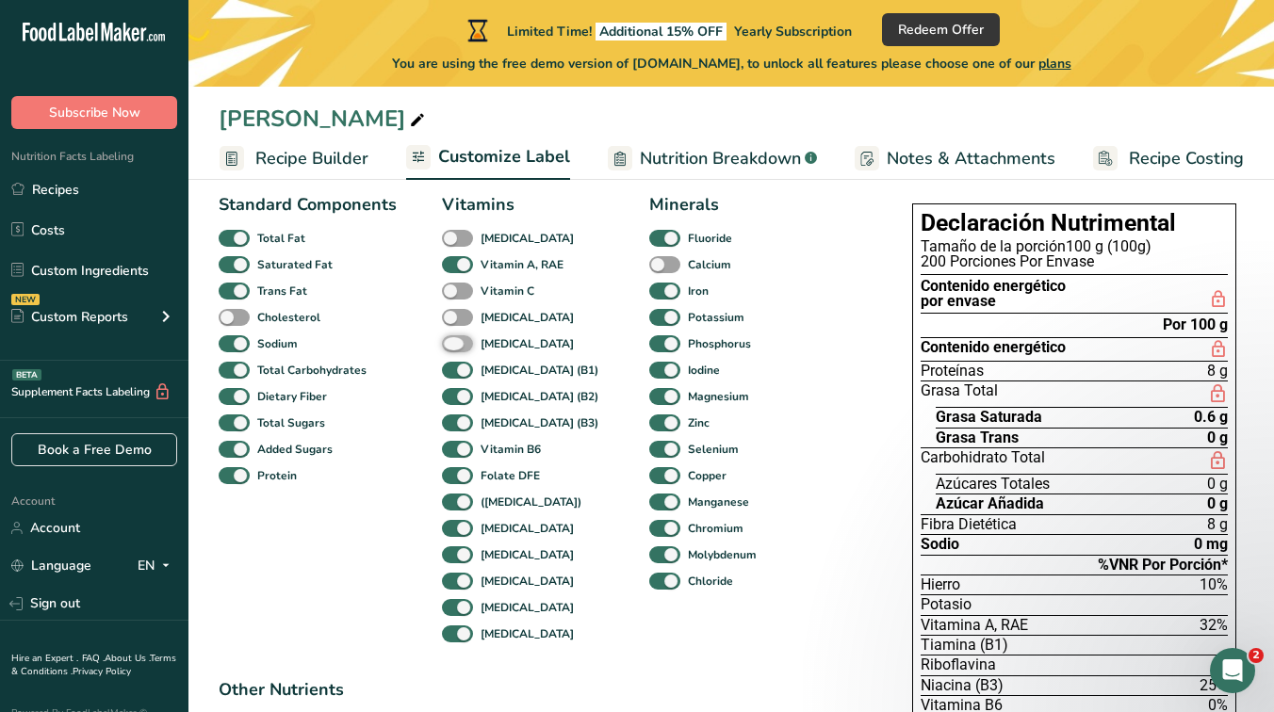
click at [454, 339] on input "[MEDICAL_DATA]" at bounding box center [448, 343] width 12 height 12
click at [463, 339] on span at bounding box center [457, 344] width 31 height 18
click at [454, 339] on input "[MEDICAL_DATA]" at bounding box center [448, 343] width 12 height 12
checkbox input "false"
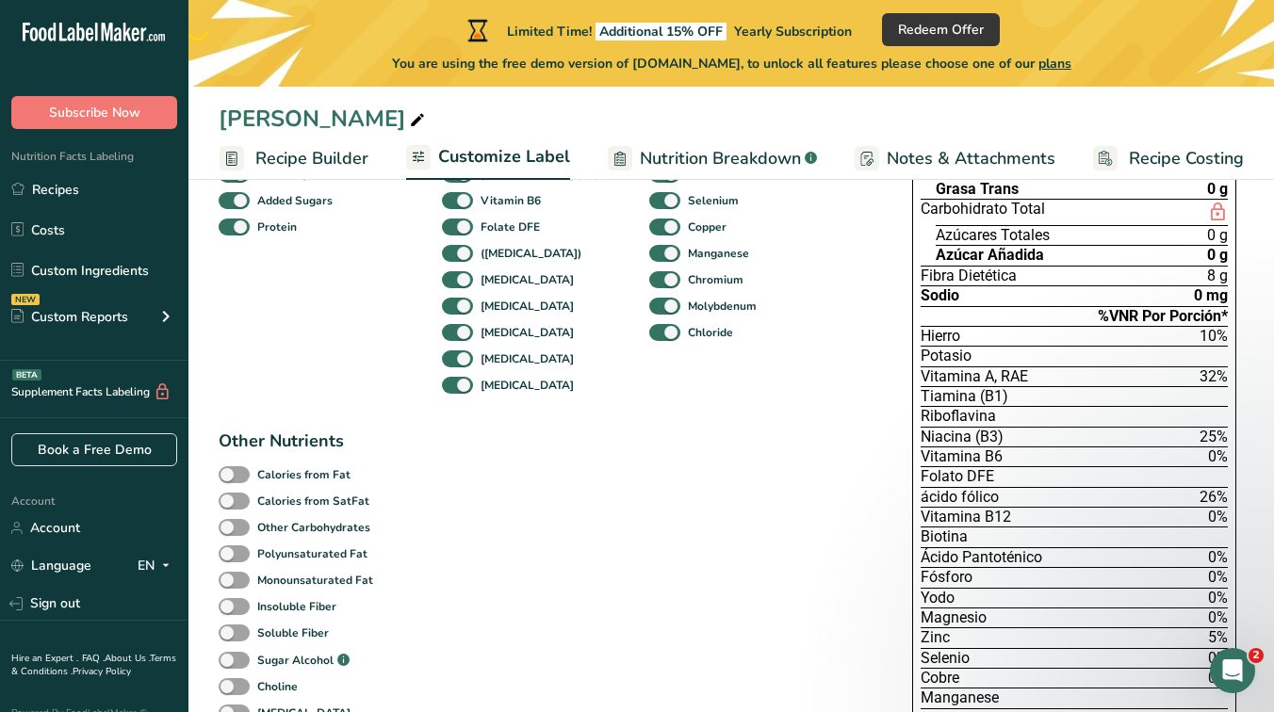
scroll to position [367, 0]
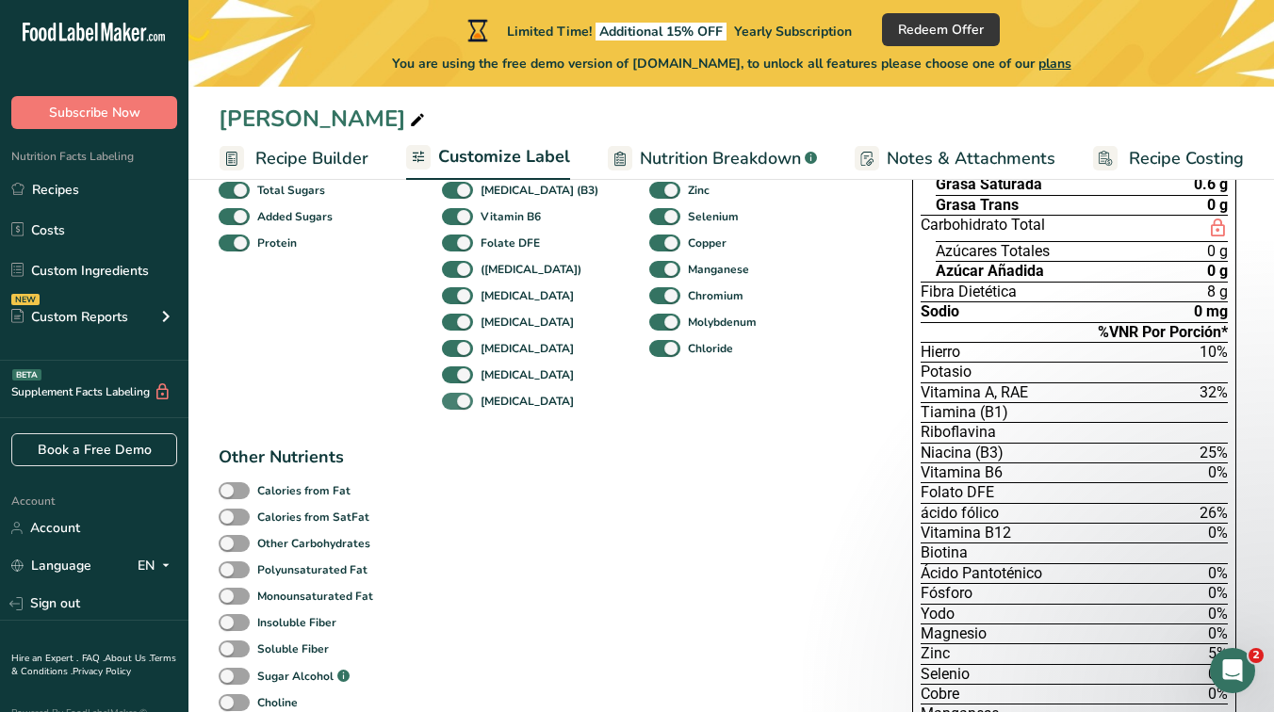
click at [463, 406] on span at bounding box center [457, 402] width 31 height 18
click at [454, 406] on input "[MEDICAL_DATA]" at bounding box center [448, 401] width 12 height 12
checkbox input "false"
click at [460, 356] on span at bounding box center [457, 349] width 31 height 18
click at [454, 354] on input "[MEDICAL_DATA]" at bounding box center [448, 348] width 12 height 12
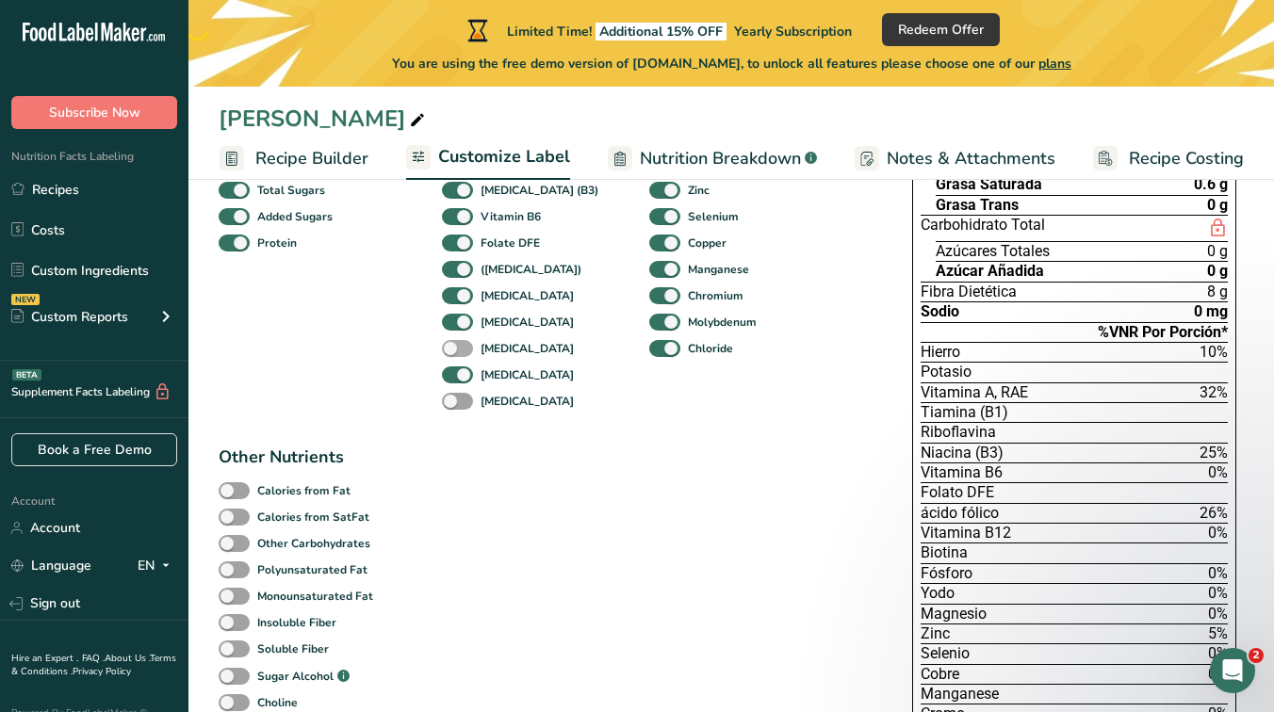
click at [459, 348] on span at bounding box center [457, 349] width 31 height 18
click at [454, 348] on input "[MEDICAL_DATA]" at bounding box center [448, 348] width 12 height 12
checkbox input "true"
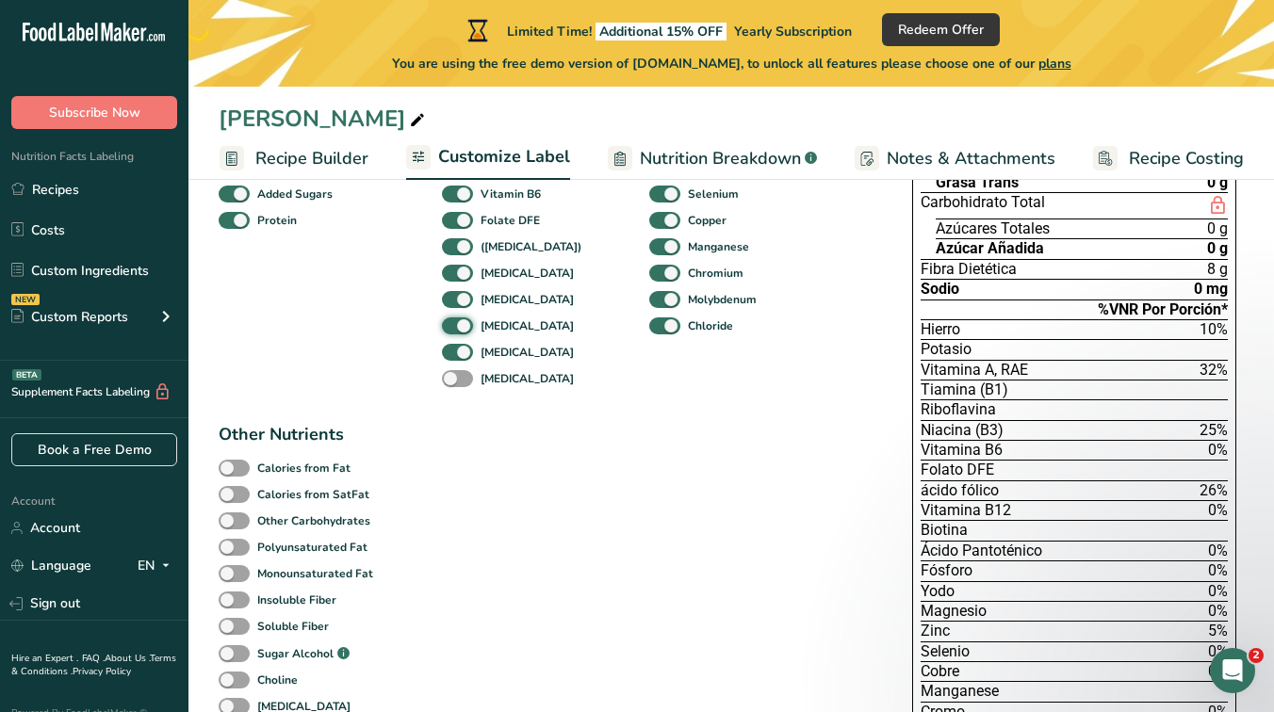
scroll to position [380, 0]
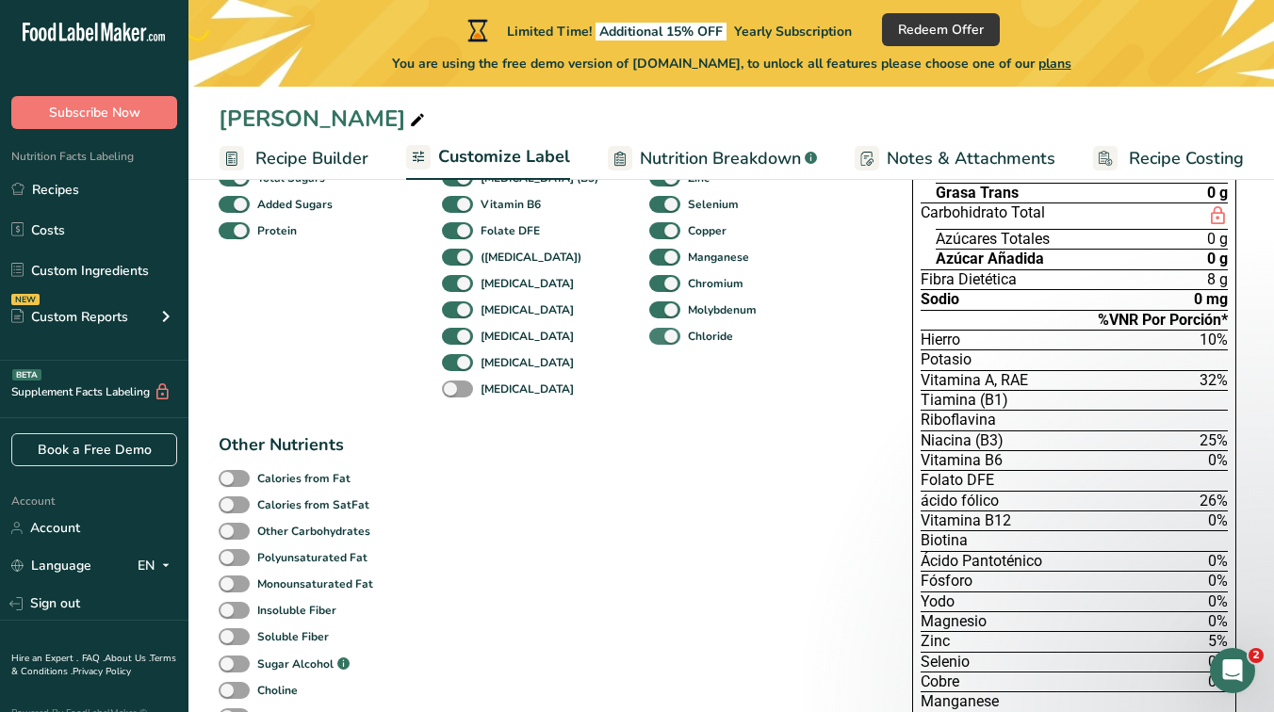
click at [649, 336] on span at bounding box center [664, 337] width 31 height 18
click at [649, 336] on input "Chloride" at bounding box center [655, 336] width 12 height 12
click at [649, 336] on span at bounding box center [664, 337] width 31 height 18
click at [649, 336] on input "Chloride" at bounding box center [655, 336] width 12 height 12
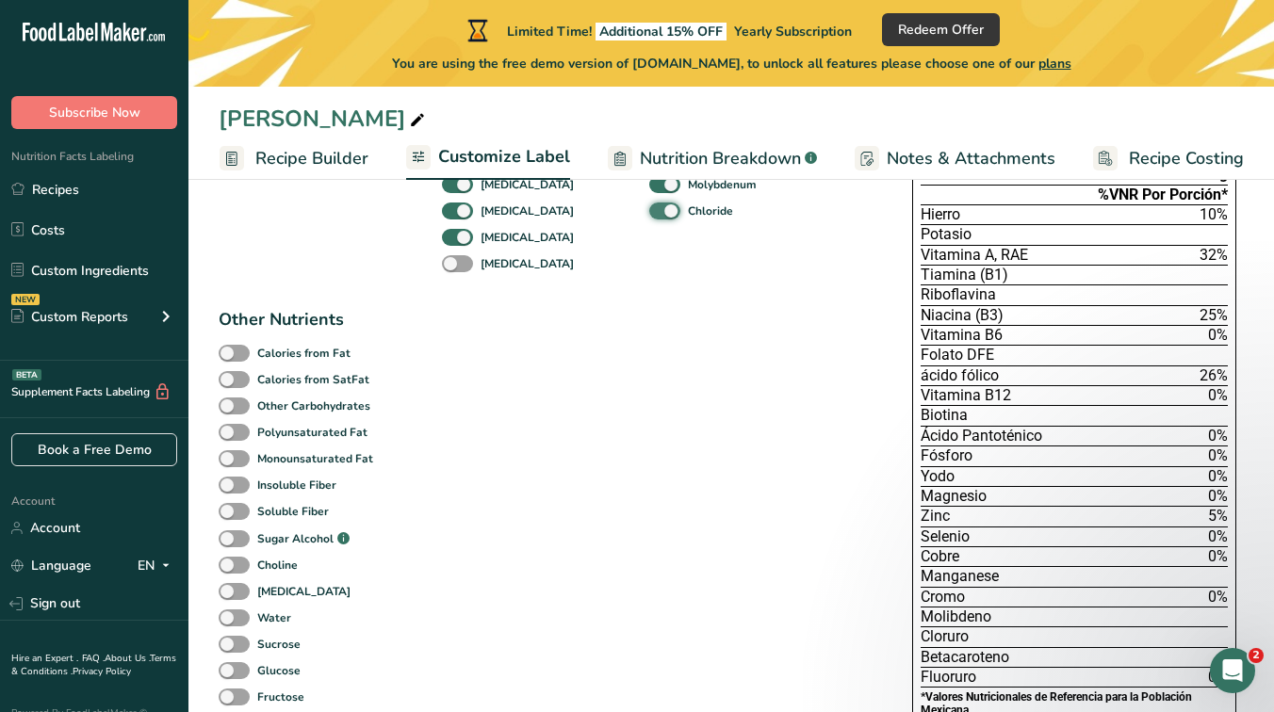
scroll to position [495, 0]
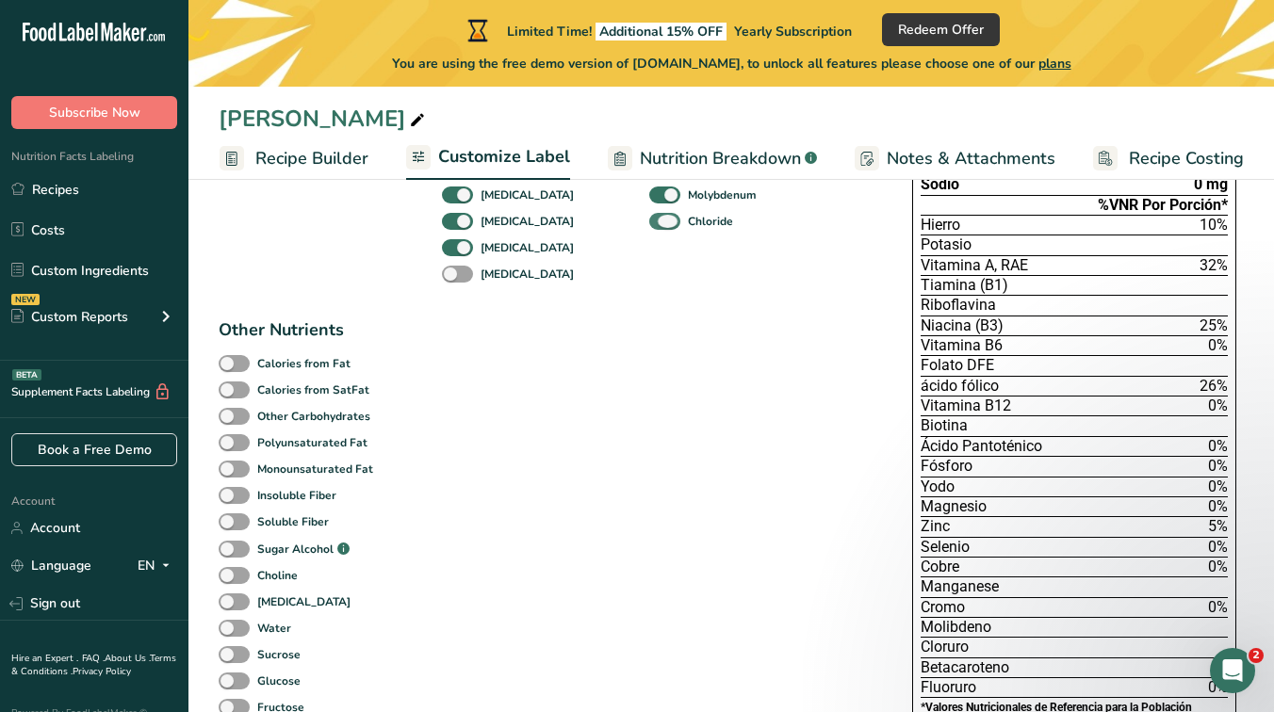
click at [649, 229] on span at bounding box center [664, 222] width 31 height 18
click at [649, 227] on input "Chloride" at bounding box center [655, 221] width 12 height 12
checkbox input "false"
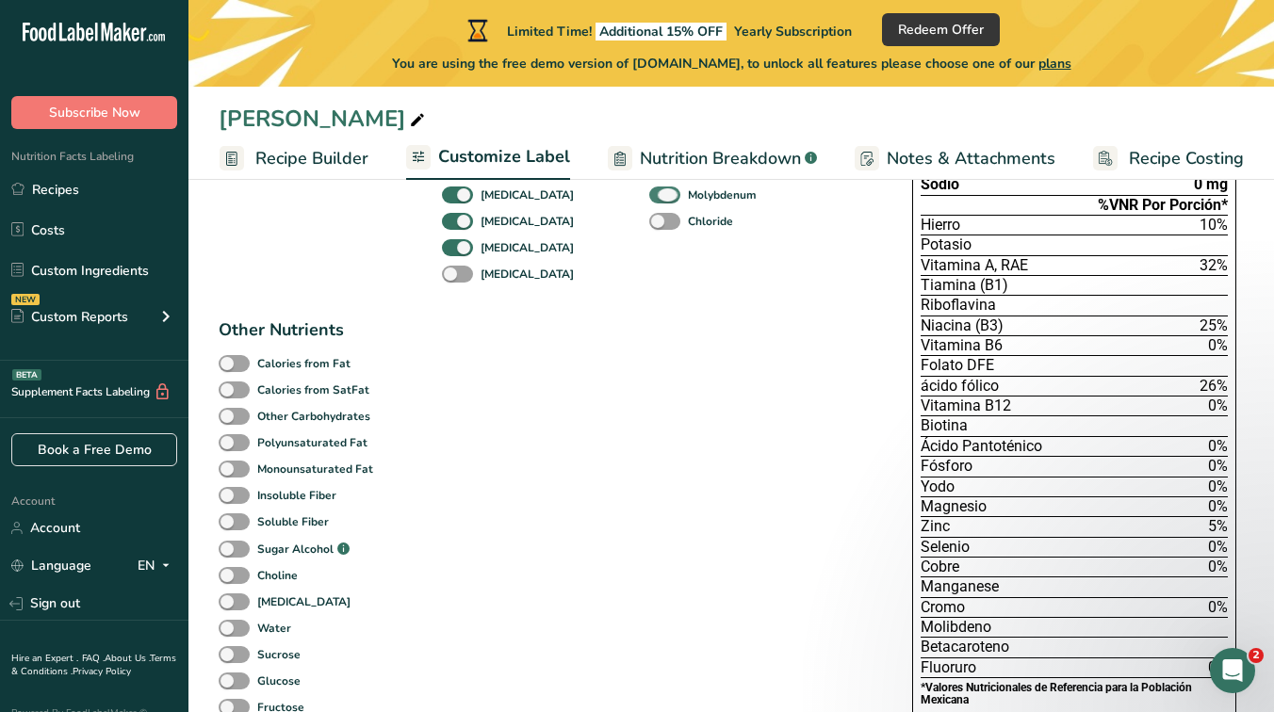
click at [649, 201] on span at bounding box center [664, 196] width 31 height 18
click at [649, 201] on input "Molybdenum" at bounding box center [655, 194] width 12 height 12
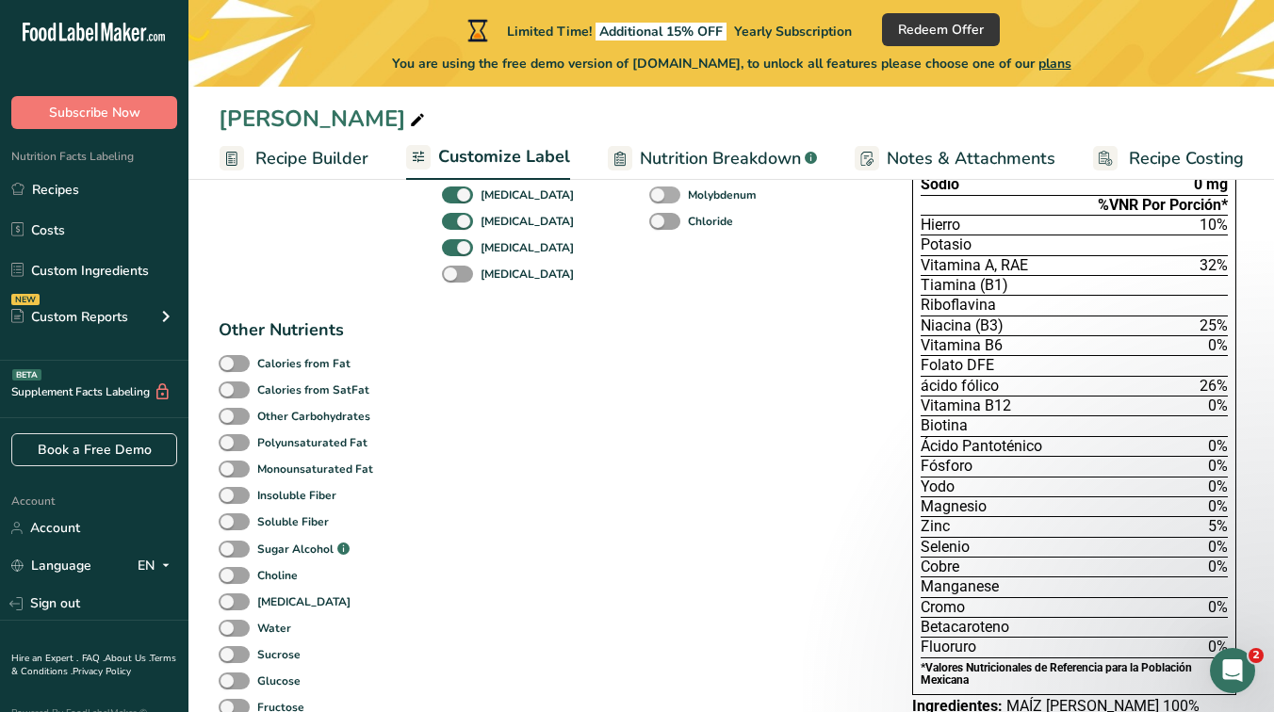
click at [649, 201] on span at bounding box center [664, 196] width 31 height 18
click at [649, 201] on input "Molybdenum" at bounding box center [655, 194] width 12 height 12
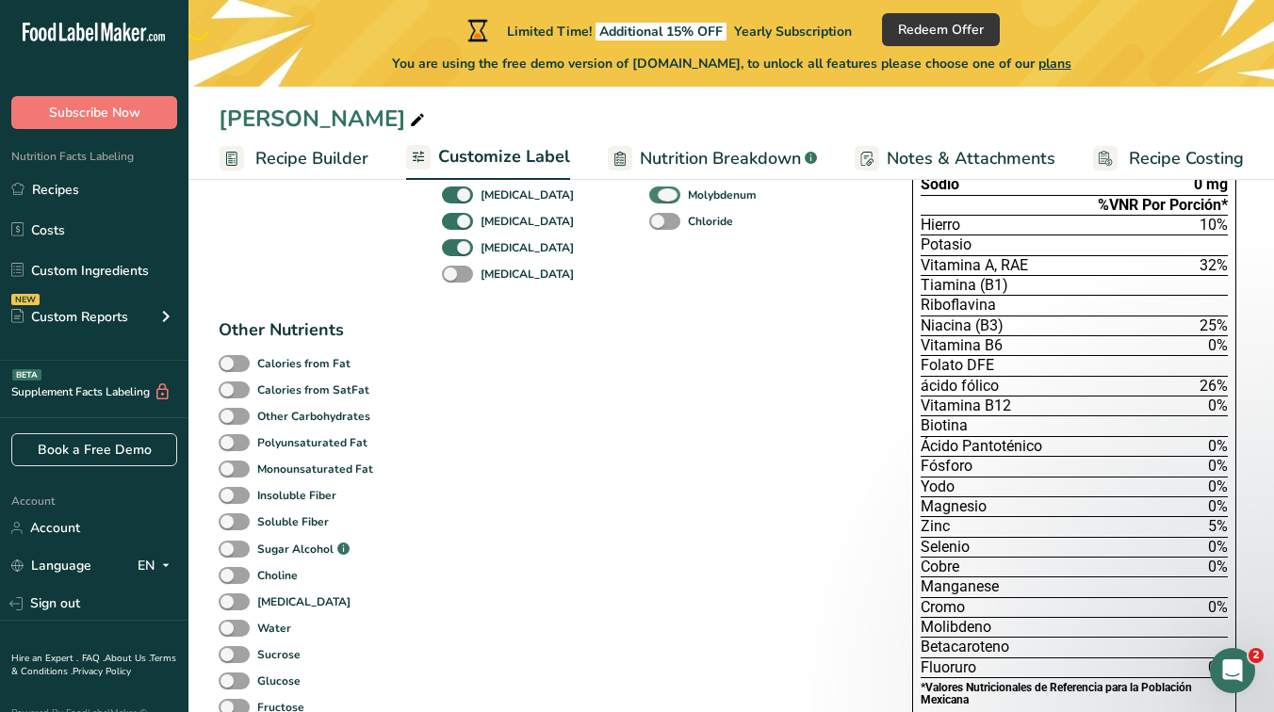
click at [649, 201] on span at bounding box center [664, 196] width 31 height 18
click at [649, 201] on input "Molybdenum" at bounding box center [655, 194] width 12 height 12
checkbox input "false"
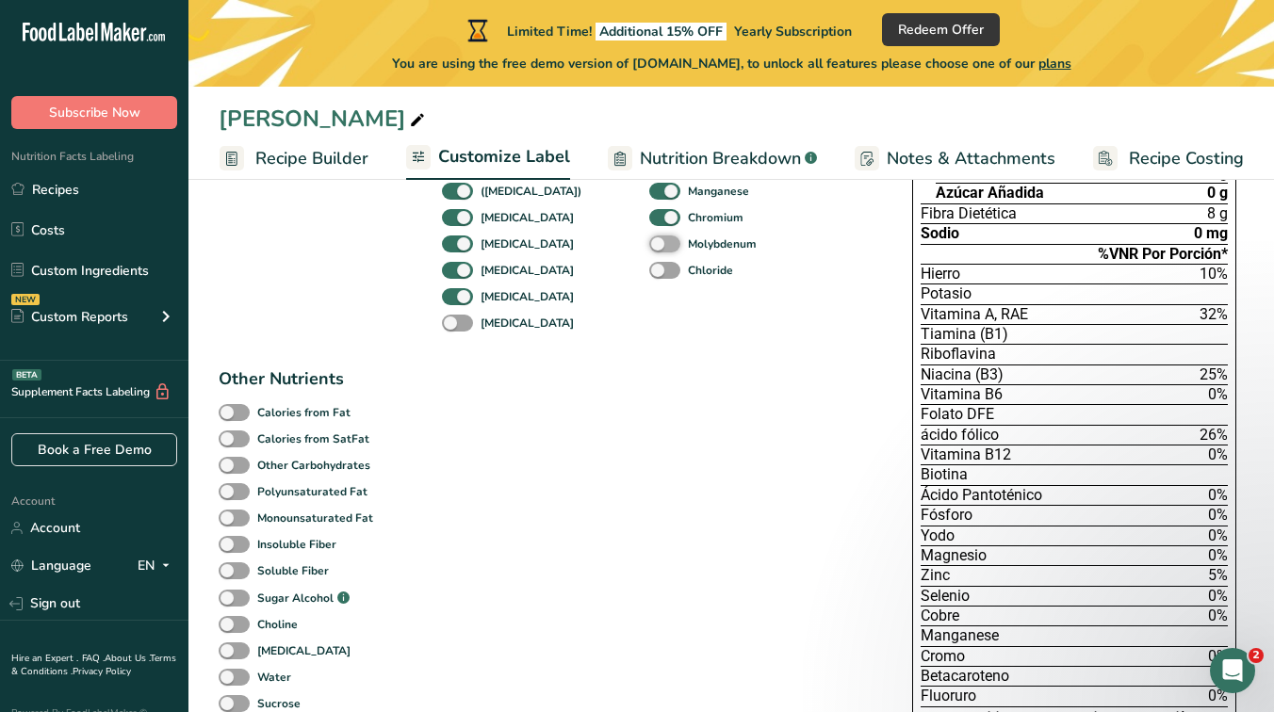
scroll to position [442, 0]
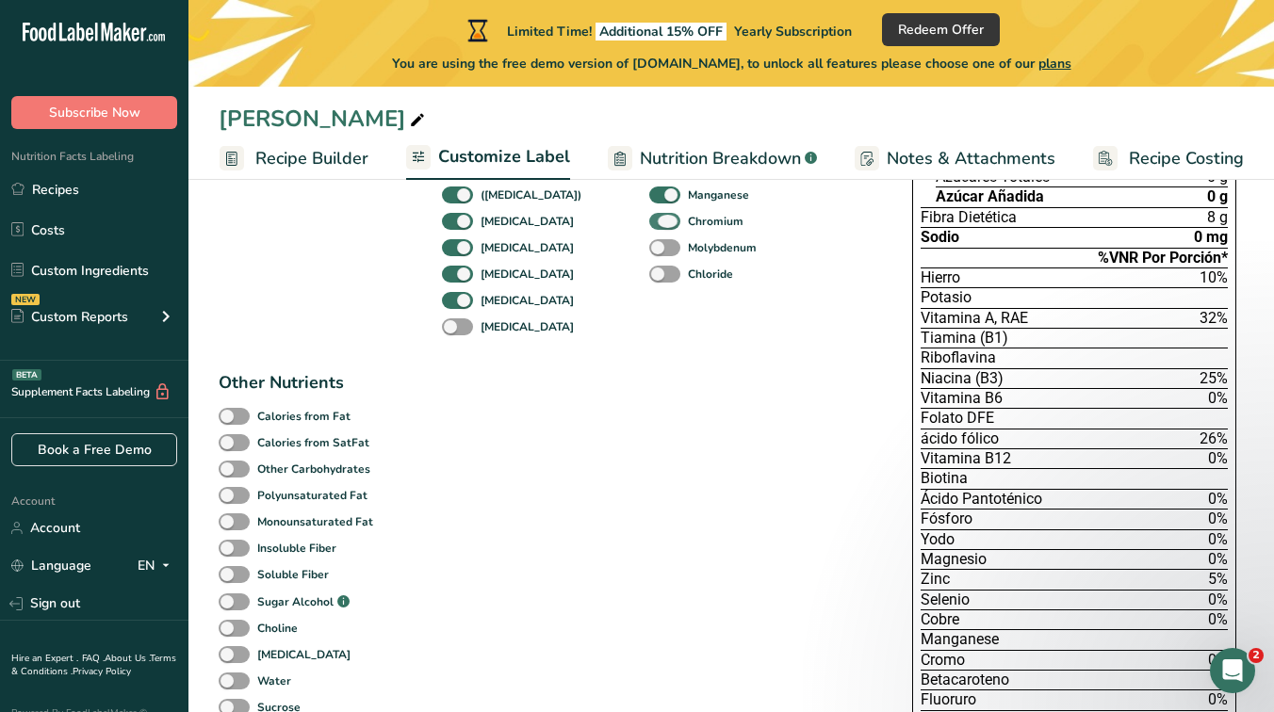
click at [649, 213] on span at bounding box center [664, 222] width 31 height 18
click at [649, 215] on input "Chromium" at bounding box center [655, 221] width 12 height 12
checkbox input "false"
click at [649, 198] on span at bounding box center [664, 196] width 31 height 18
click at [649, 198] on input "Manganese" at bounding box center [655, 194] width 12 height 12
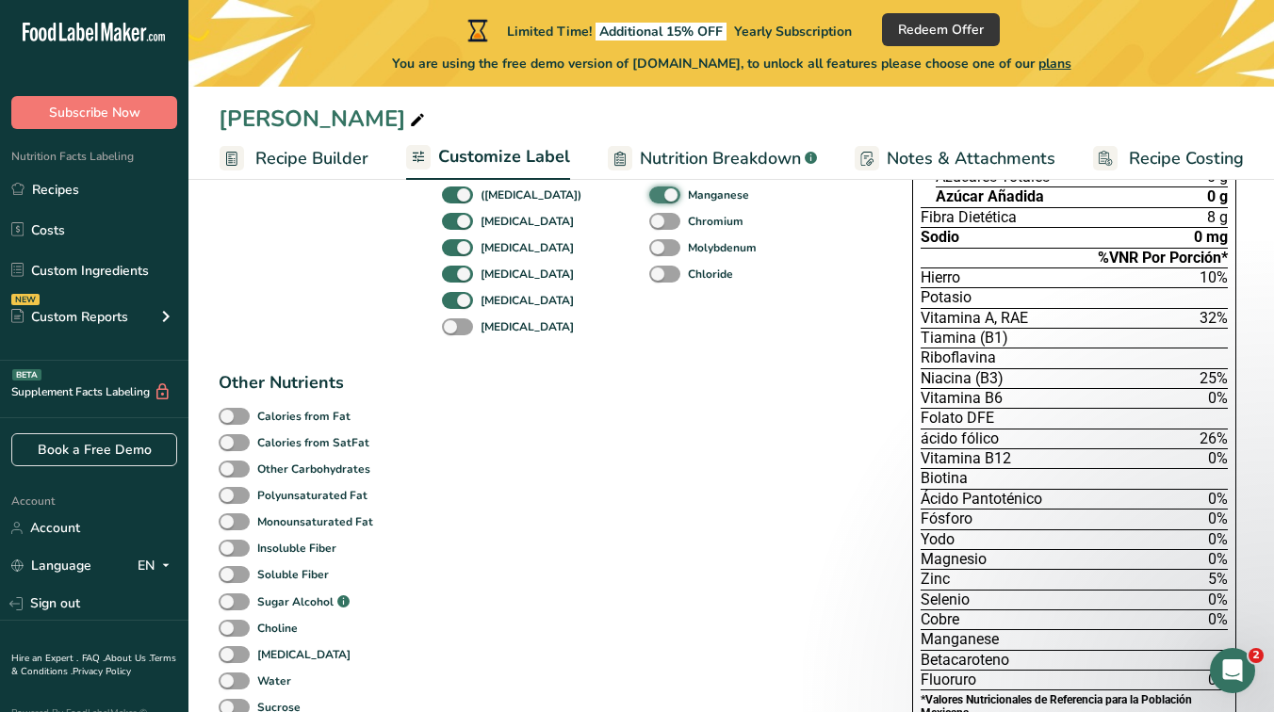
checkbox input "false"
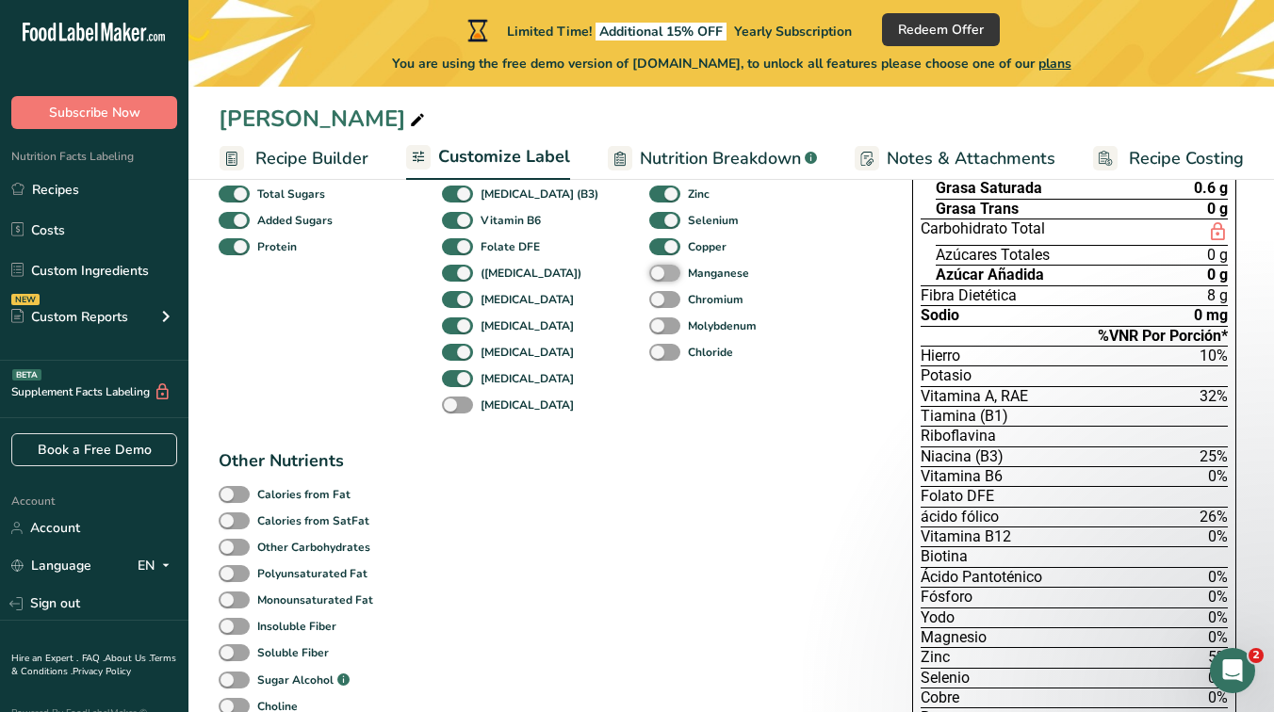
scroll to position [348, 0]
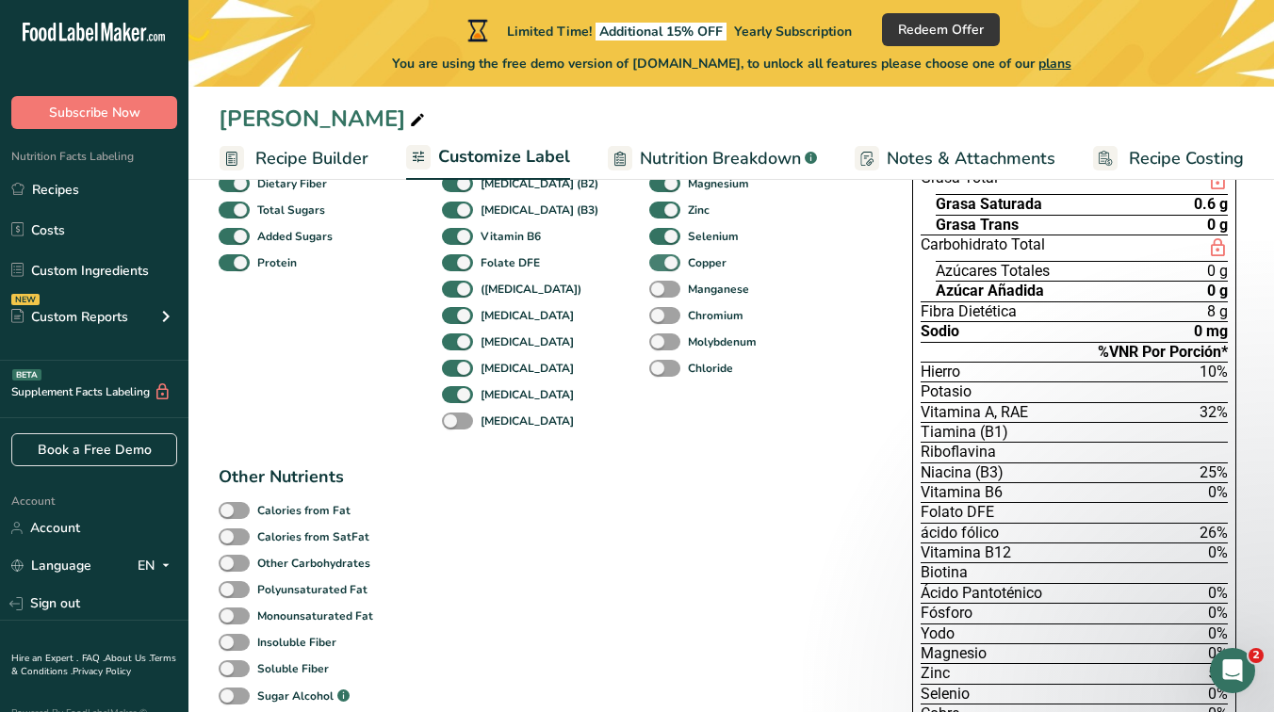
click at [649, 260] on span at bounding box center [664, 263] width 31 height 18
click at [649, 260] on input "Copper" at bounding box center [655, 262] width 12 height 12
click at [649, 260] on span at bounding box center [664, 263] width 31 height 18
click at [649, 260] on input "Copper" at bounding box center [655, 262] width 12 height 12
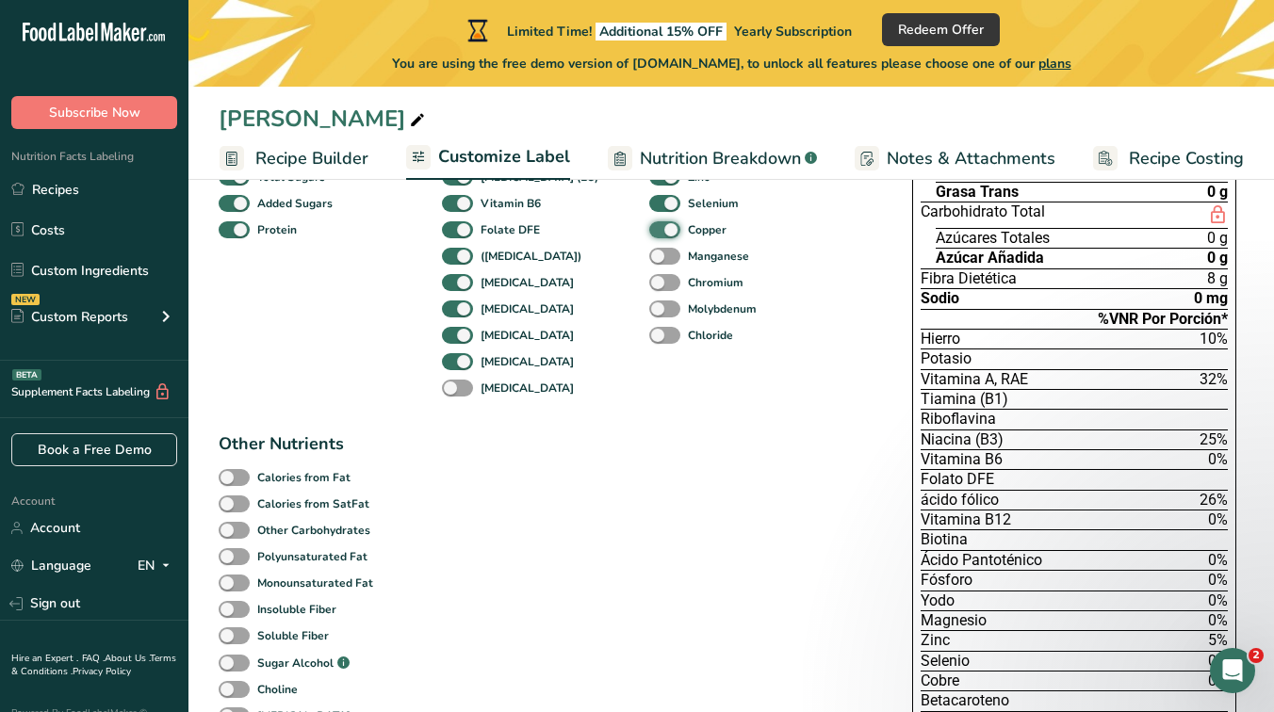
scroll to position [377, 0]
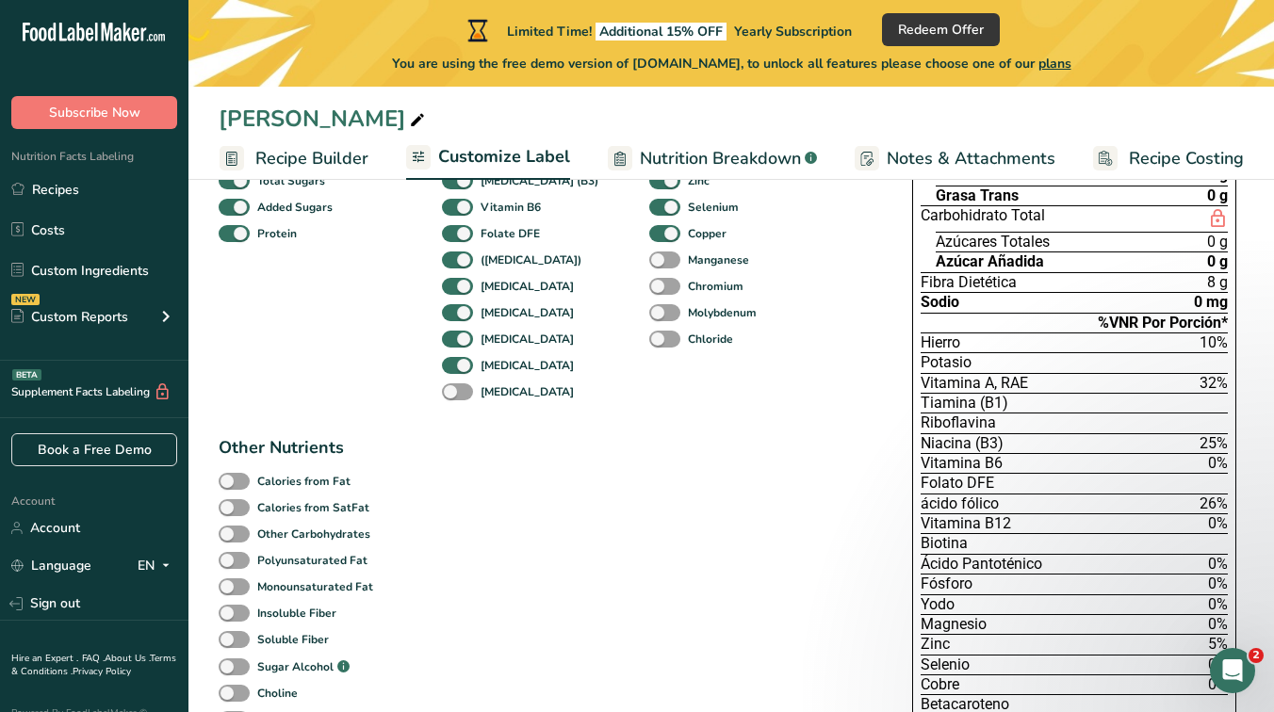
click at [649, 249] on div "Manganese" at bounding box center [663, 260] width 28 height 26
click at [649, 237] on span at bounding box center [664, 234] width 31 height 18
click at [649, 237] on input "Copper" at bounding box center [655, 233] width 12 height 12
checkbox input "false"
click at [649, 208] on span at bounding box center [664, 208] width 31 height 18
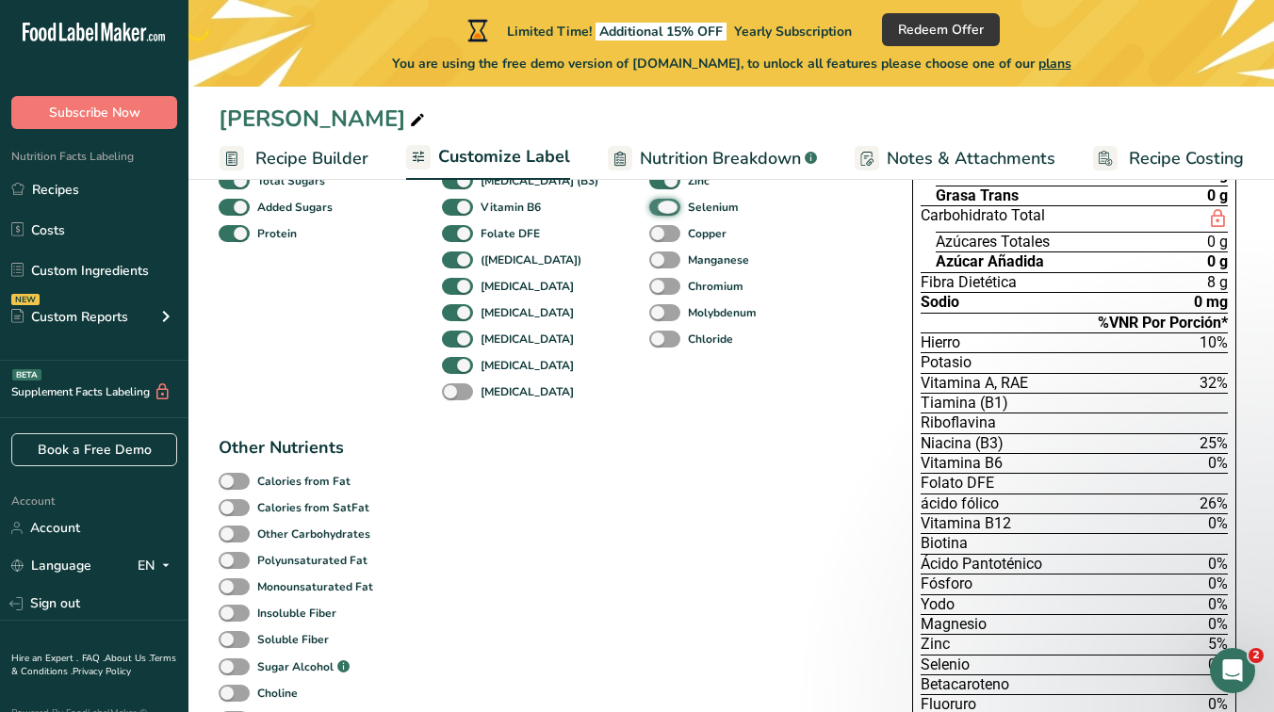
click at [649, 208] on input "Selenium" at bounding box center [655, 207] width 12 height 12
click at [649, 208] on span at bounding box center [664, 208] width 31 height 18
click at [649, 208] on input "Selenium" at bounding box center [655, 207] width 12 height 12
click at [649, 208] on span at bounding box center [664, 208] width 31 height 18
click at [649, 208] on input "Selenium" at bounding box center [655, 207] width 12 height 12
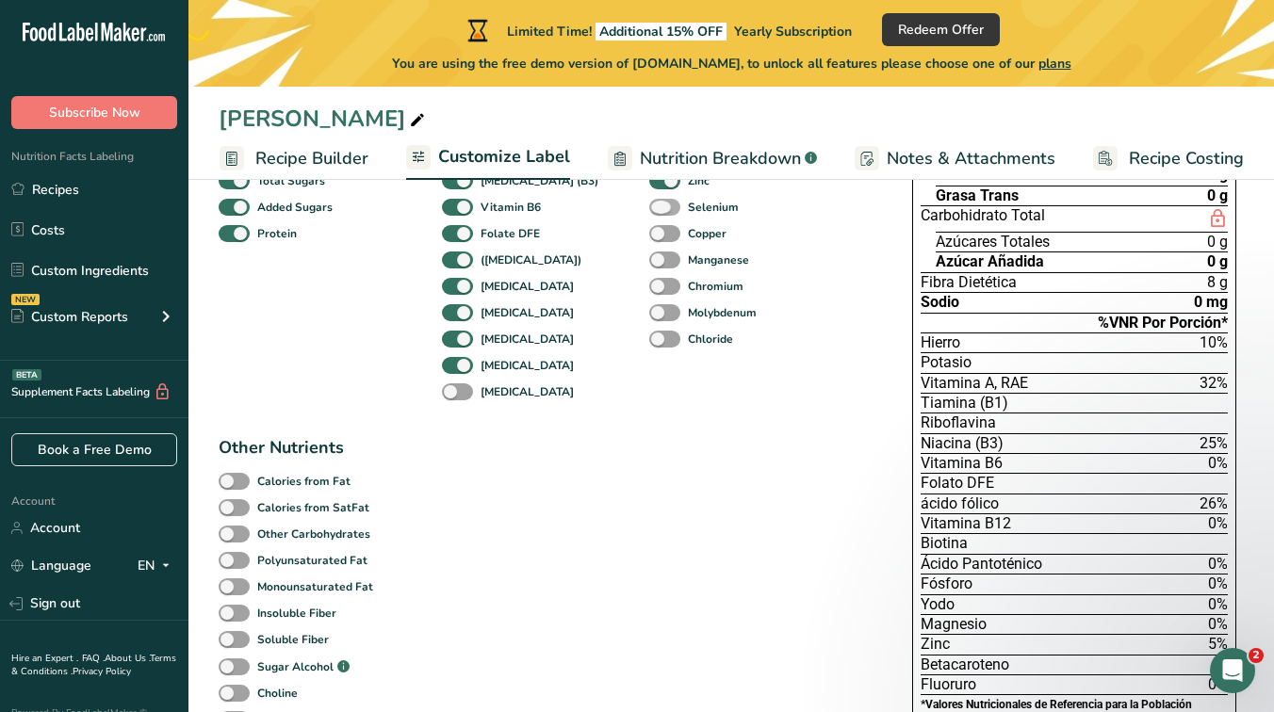
click at [649, 208] on span at bounding box center [664, 208] width 31 height 18
click at [649, 208] on input "Selenium" at bounding box center [655, 207] width 12 height 12
click at [649, 208] on span at bounding box center [664, 208] width 31 height 18
click at [649, 208] on input "Selenium" at bounding box center [655, 207] width 12 height 12
checkbox input "false"
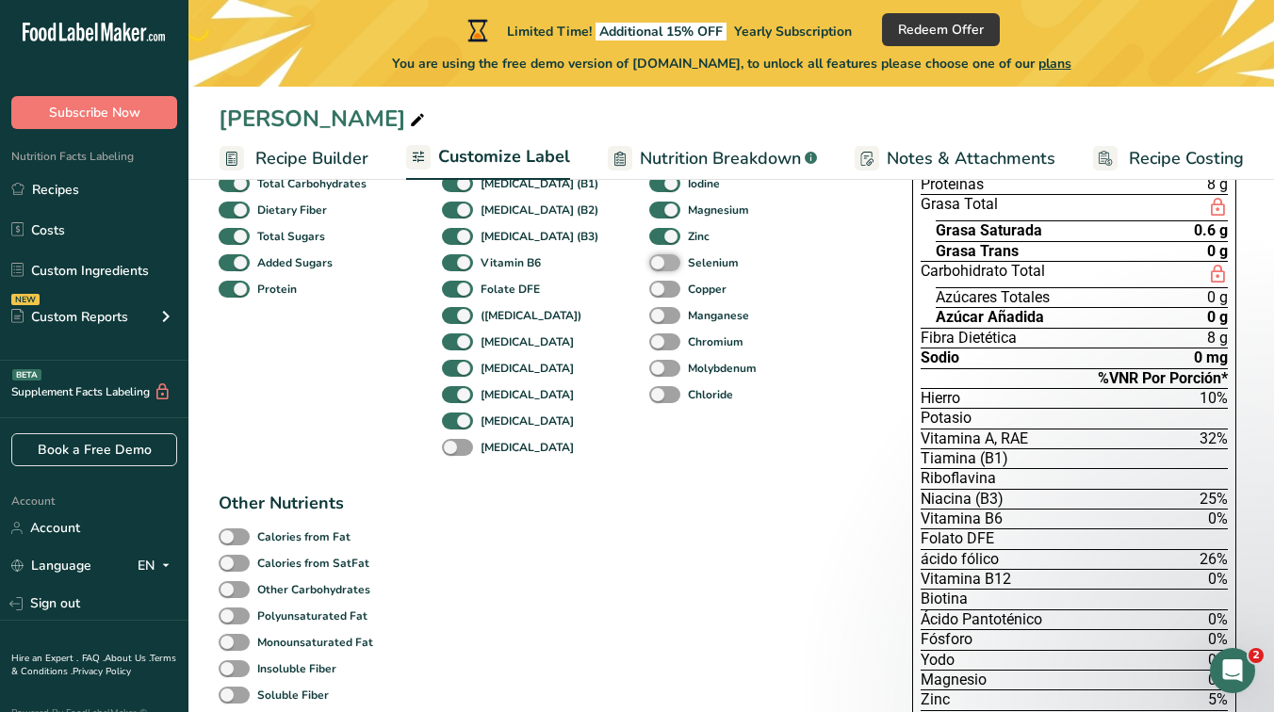
scroll to position [317, 0]
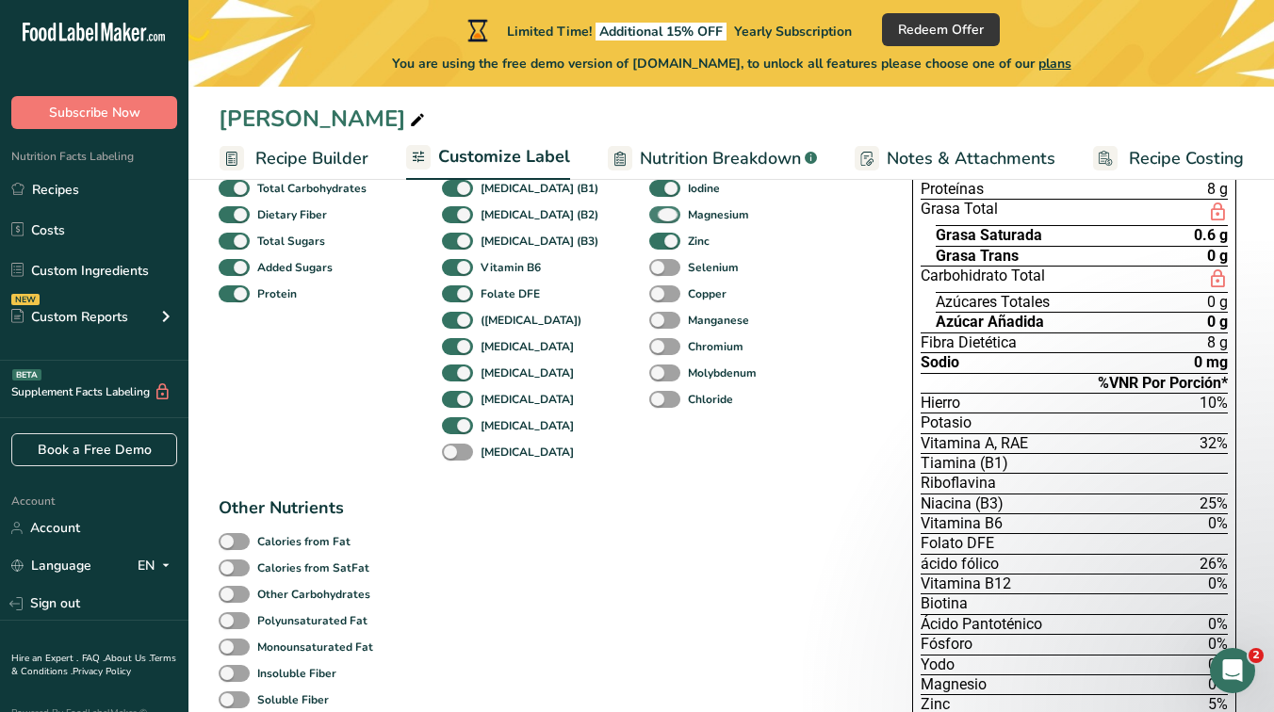
click at [649, 210] on span at bounding box center [664, 215] width 31 height 18
click at [649, 210] on input "Magnesium" at bounding box center [655, 214] width 12 height 12
click at [649, 210] on span at bounding box center [664, 215] width 31 height 18
click at [649, 210] on input "Magnesium" at bounding box center [655, 214] width 12 height 12
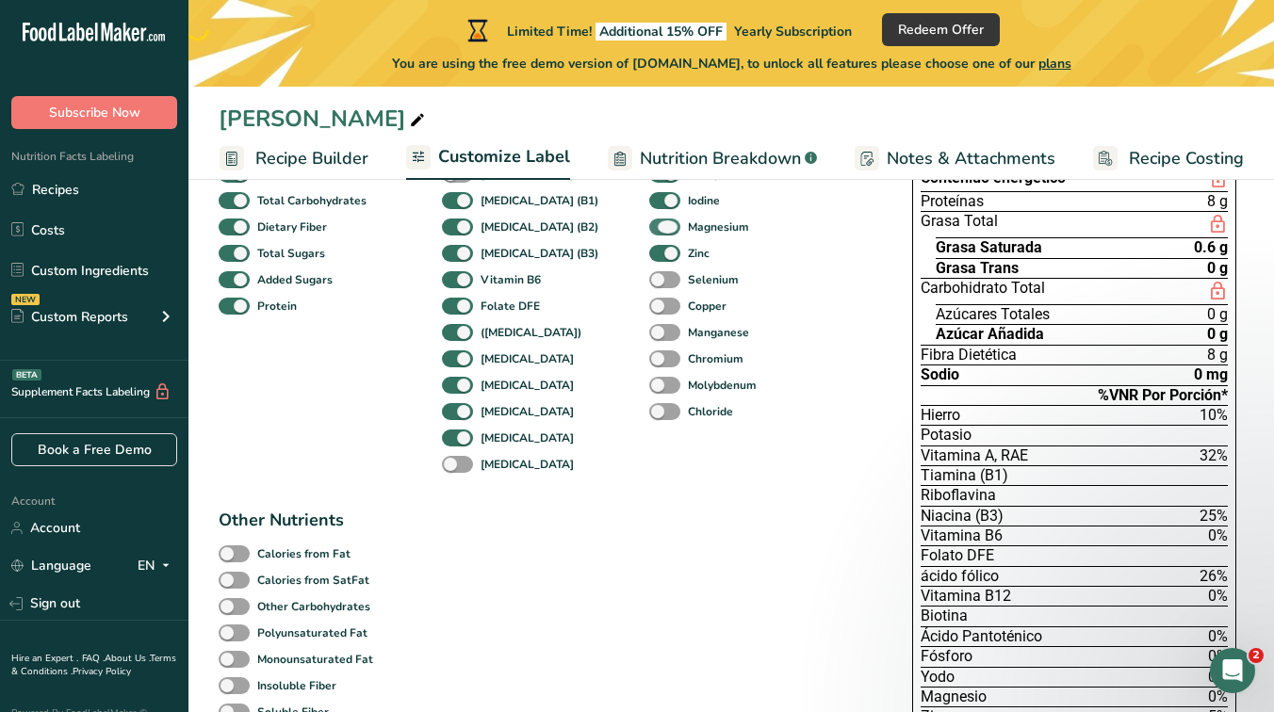
click at [649, 226] on span at bounding box center [664, 228] width 31 height 18
click at [649, 226] on input "Magnesium" at bounding box center [655, 226] width 12 height 12
checkbox input "false"
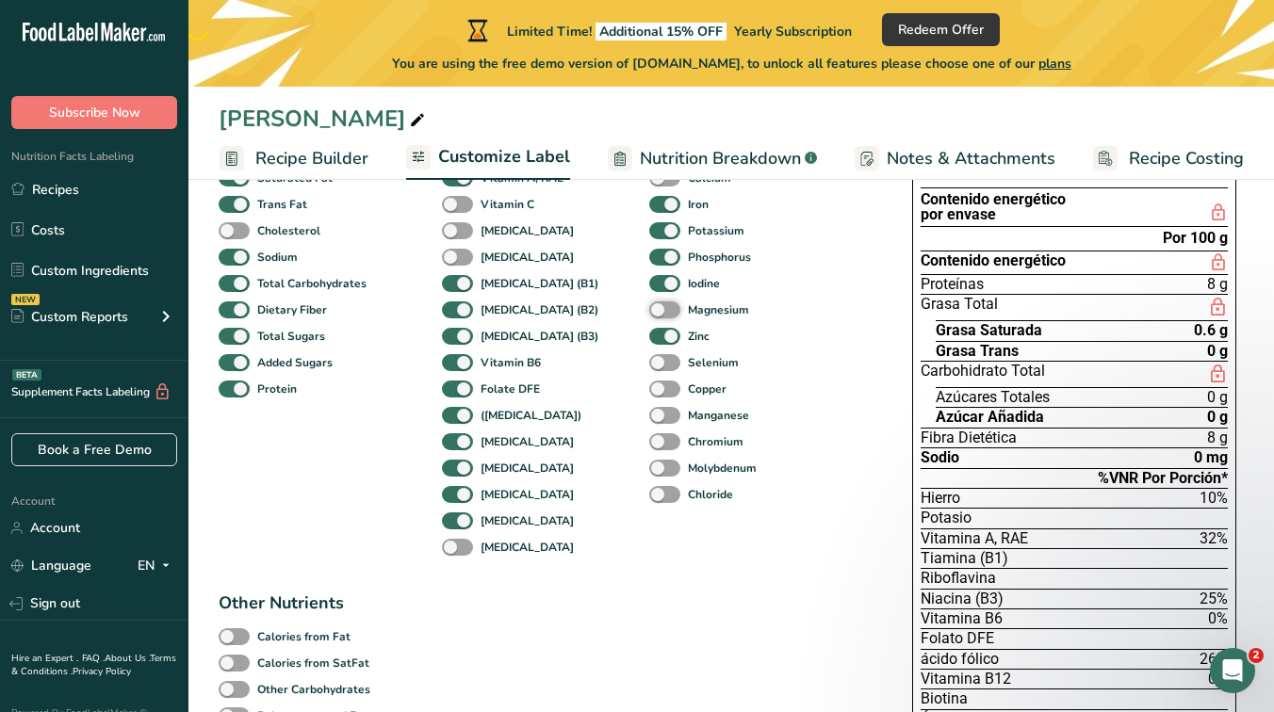
scroll to position [180, 0]
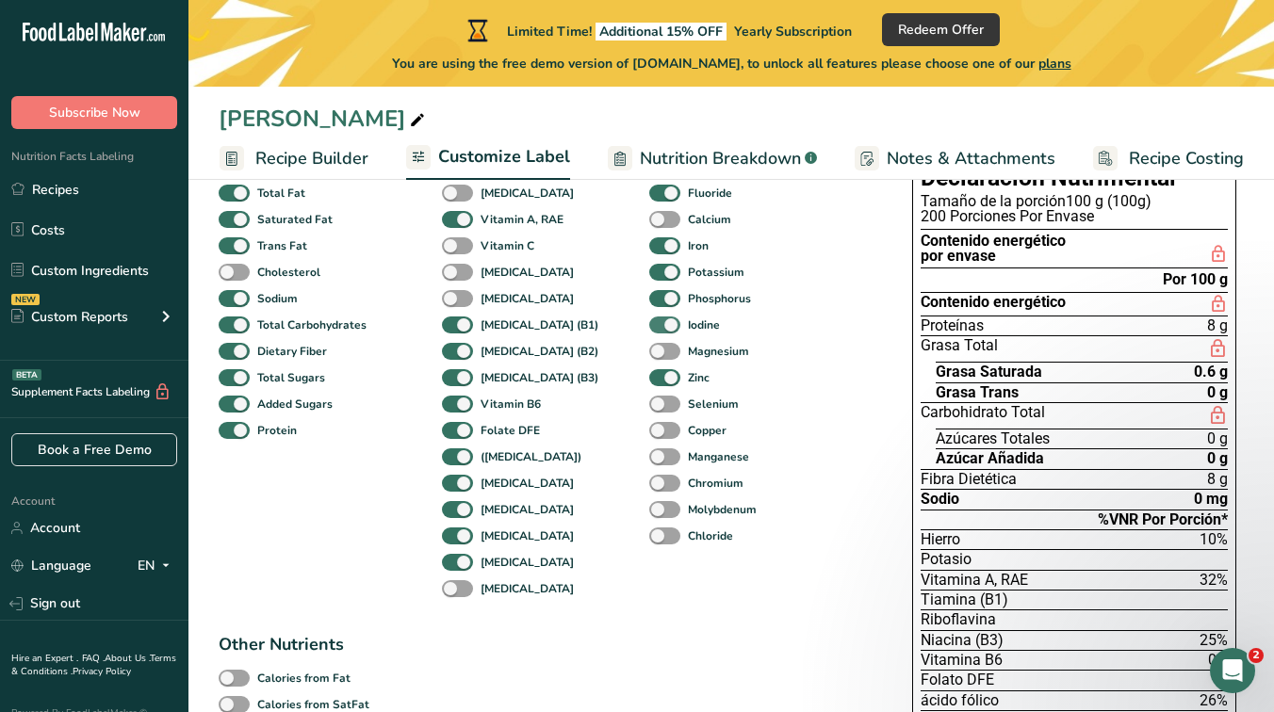
click at [649, 317] on span at bounding box center [664, 326] width 31 height 18
click at [649, 318] on input "Iodine" at bounding box center [655, 324] width 12 height 12
click at [649, 319] on span at bounding box center [664, 326] width 31 height 18
click at [649, 319] on input "Iodine" at bounding box center [655, 324] width 12 height 12
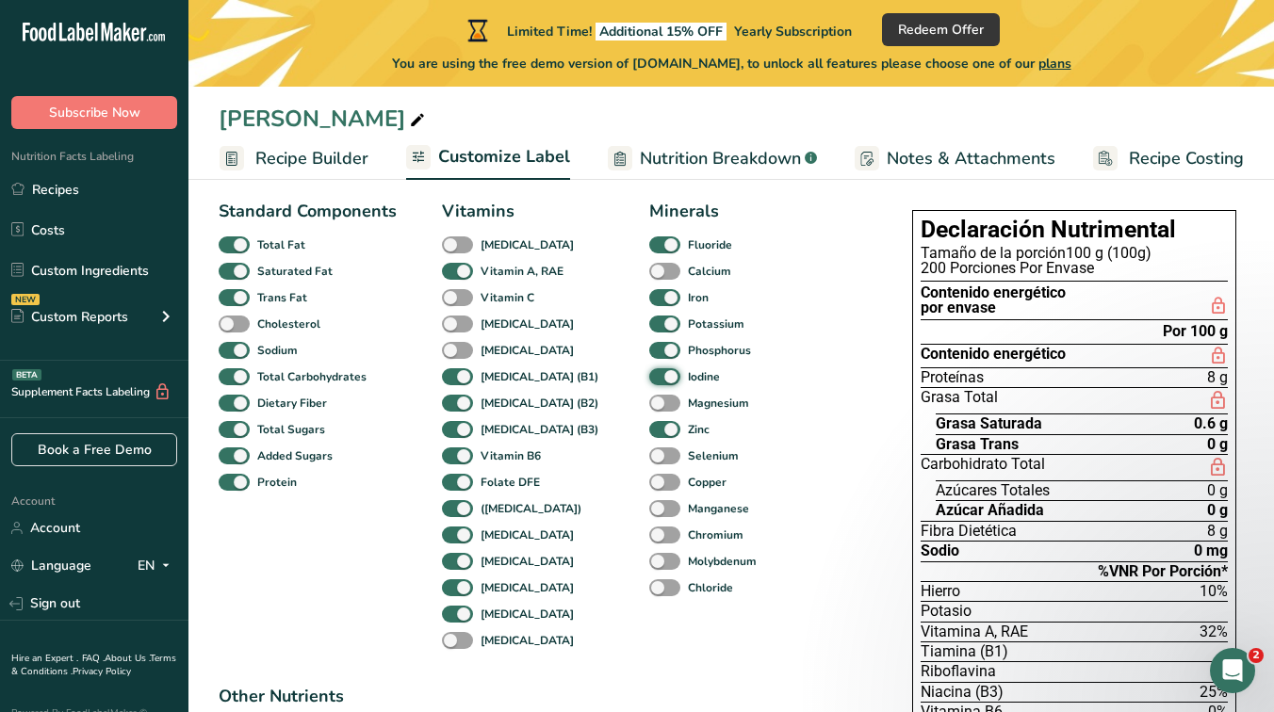
scroll to position [116, 0]
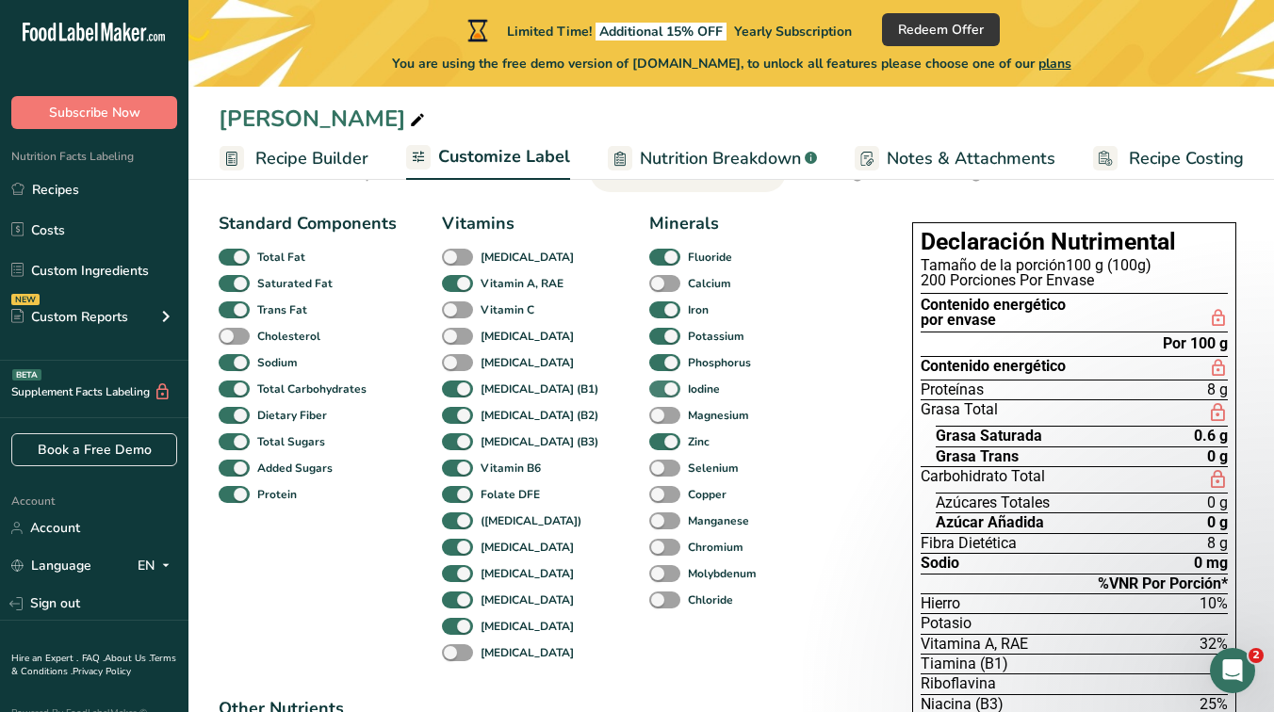
click at [649, 388] on span at bounding box center [664, 390] width 31 height 18
click at [649, 388] on input "Iodine" at bounding box center [655, 388] width 12 height 12
checkbox input "false"
click at [649, 366] on span at bounding box center [664, 363] width 31 height 18
click at [649, 366] on input "Phosphorus" at bounding box center [655, 362] width 12 height 12
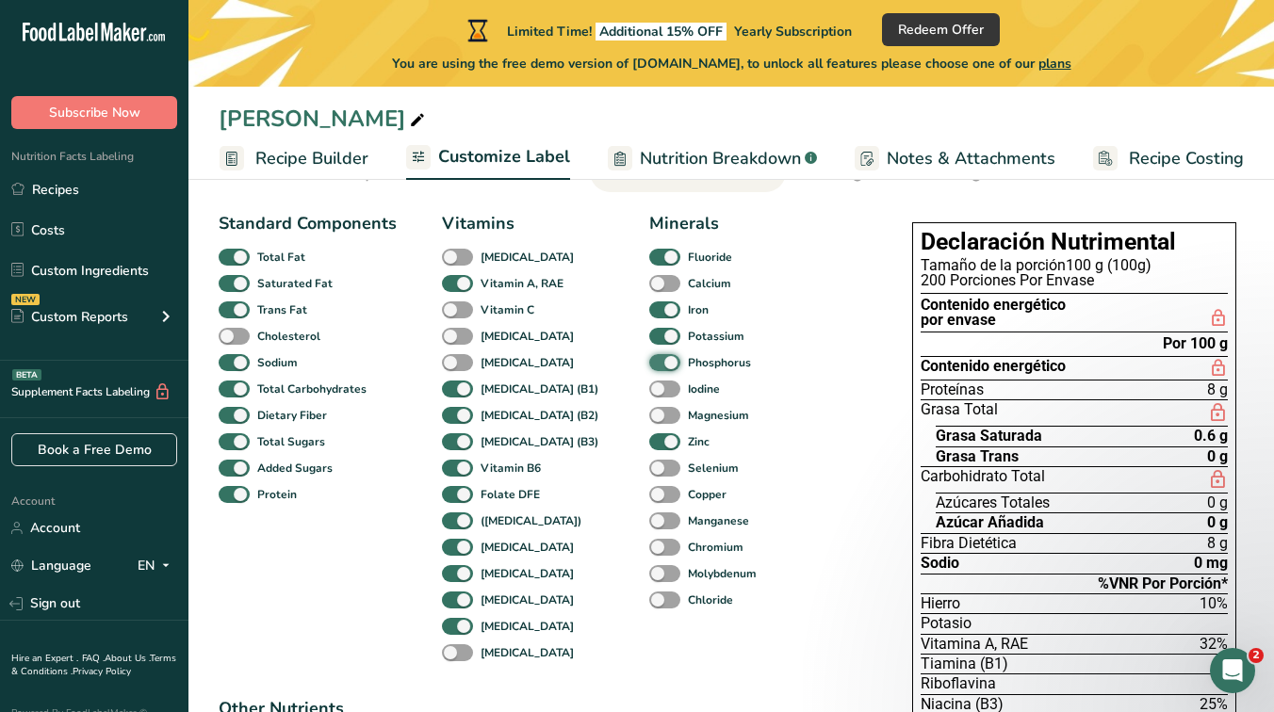
checkbox input "false"
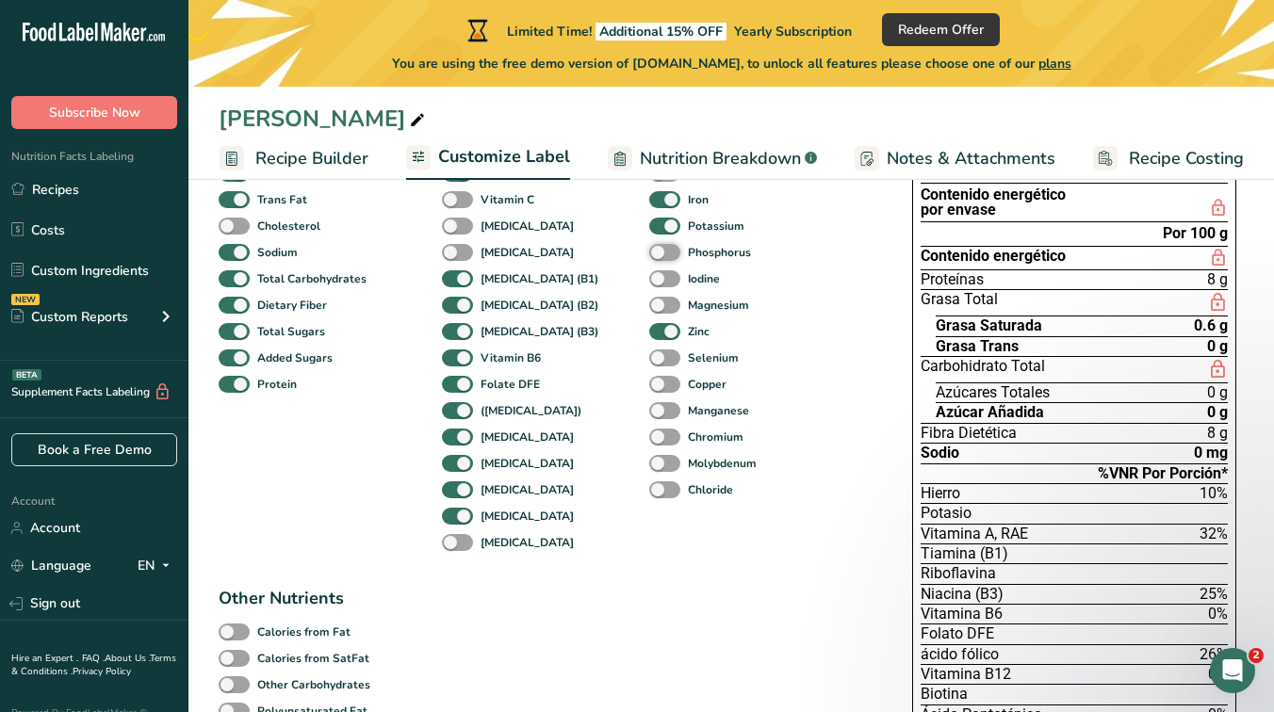
scroll to position [209, 0]
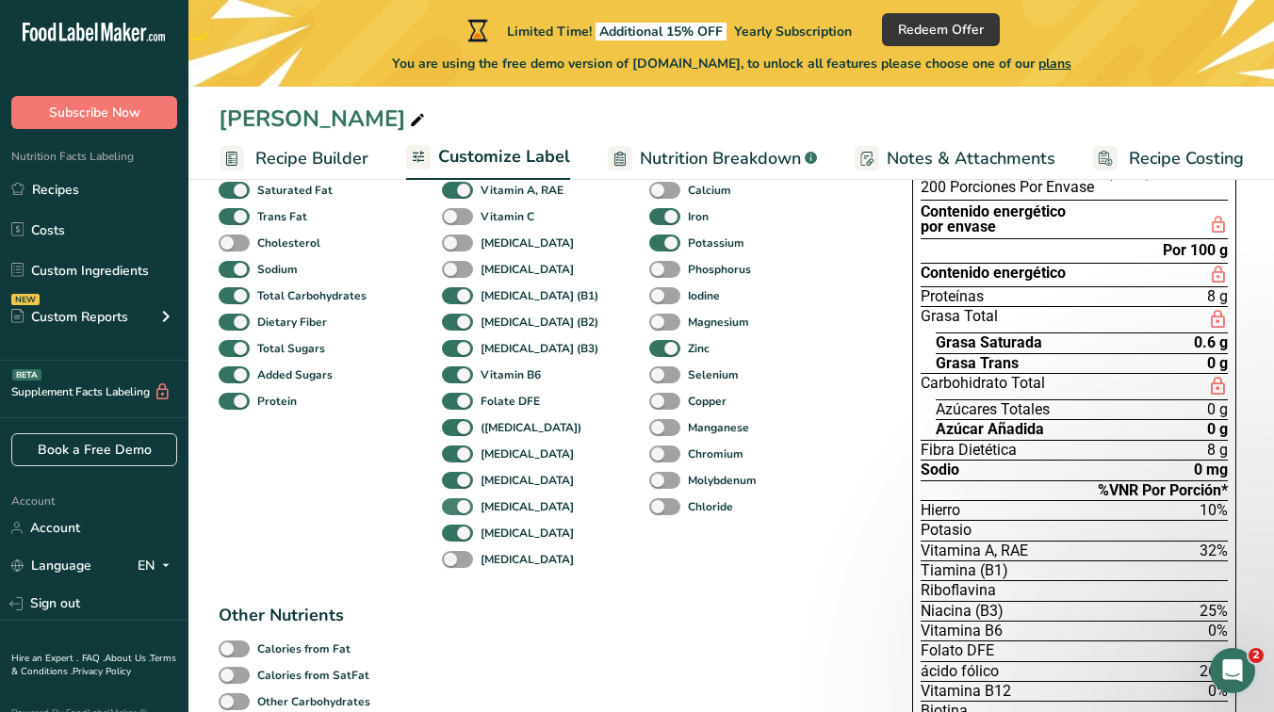
click at [461, 509] on span at bounding box center [457, 507] width 31 height 18
click at [454, 509] on input "[MEDICAL_DATA]" at bounding box center [448, 506] width 12 height 12
checkbox input "false"
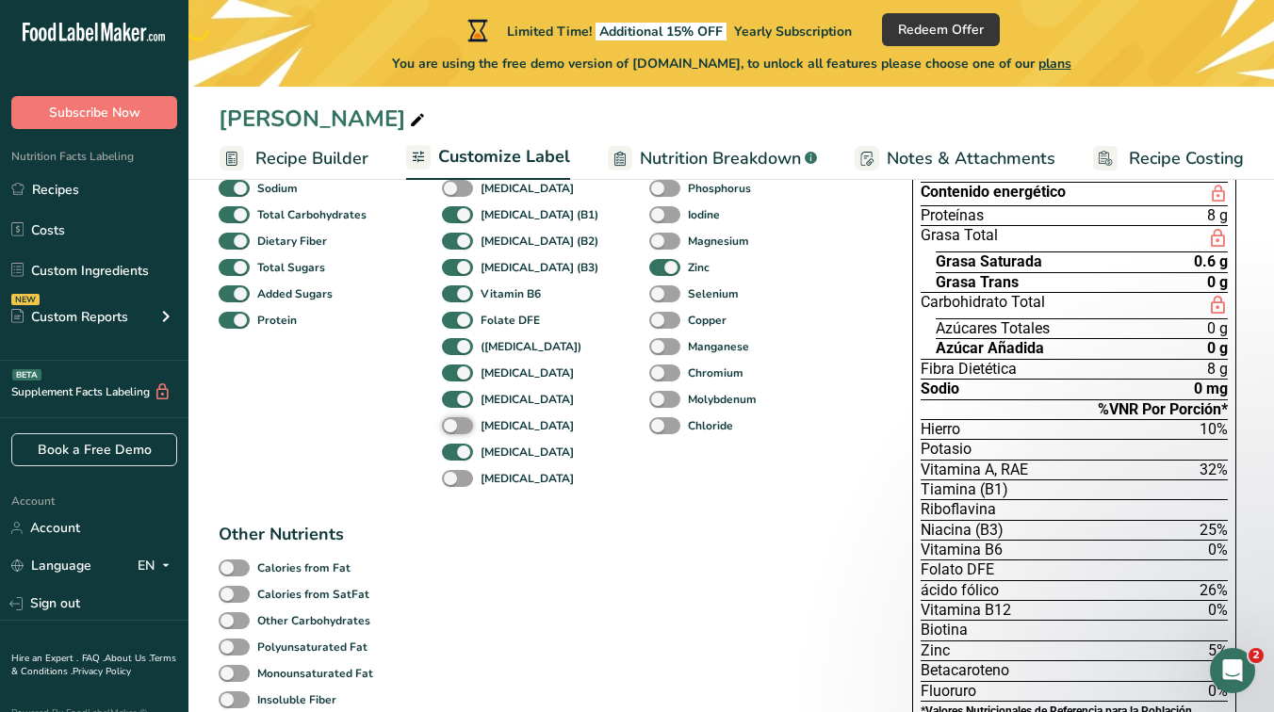
scroll to position [288, 0]
click at [468, 450] on span at bounding box center [457, 455] width 31 height 18
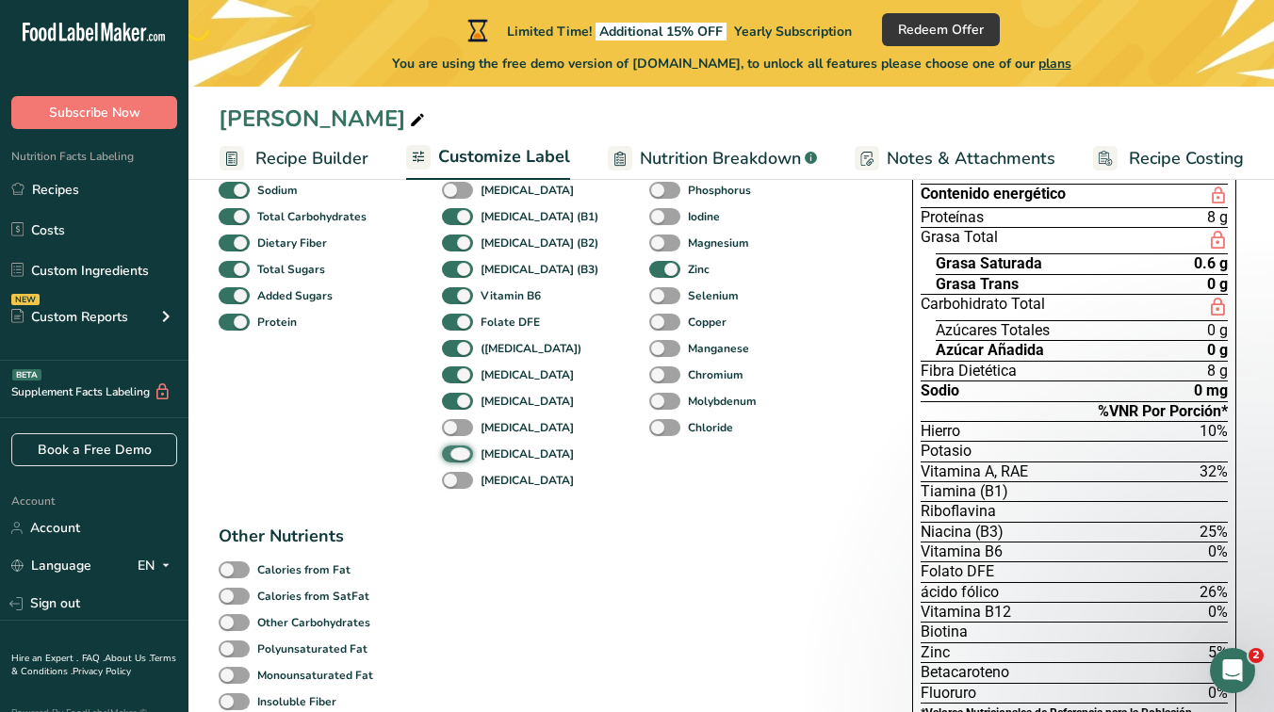
click at [454, 450] on input "[MEDICAL_DATA]" at bounding box center [448, 453] width 12 height 12
checkbox input "false"
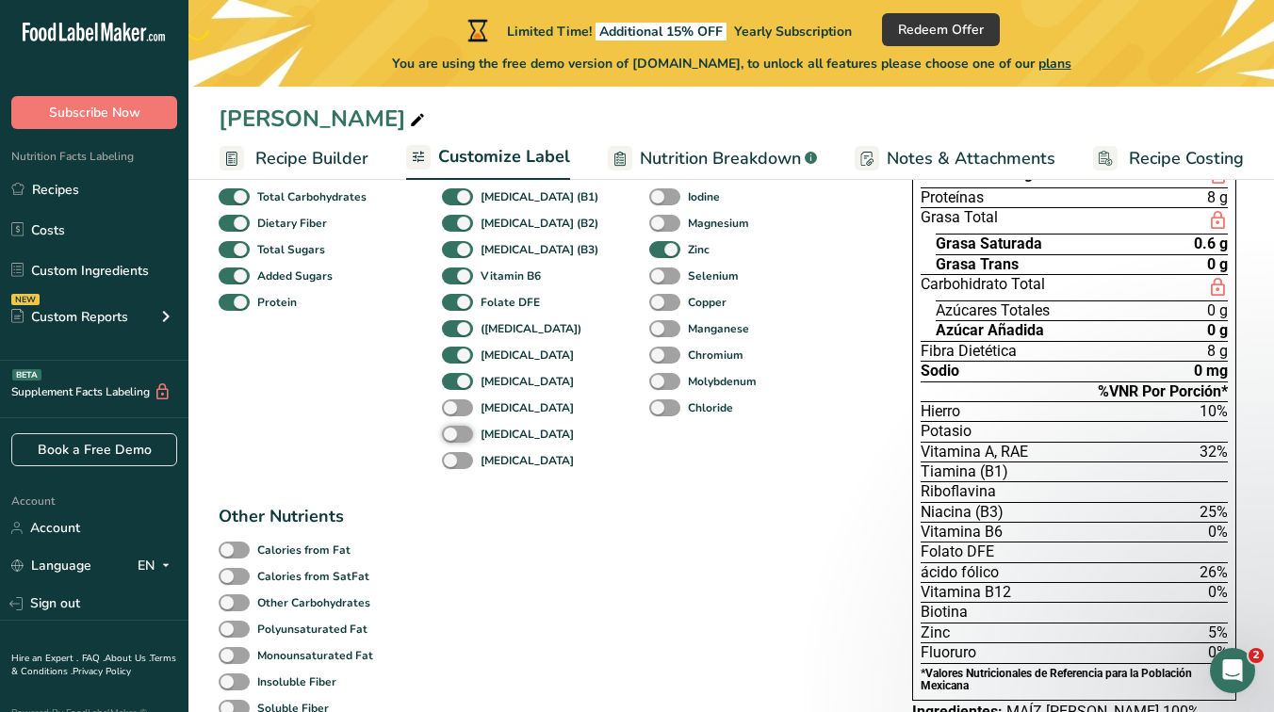
scroll to position [300, 0]
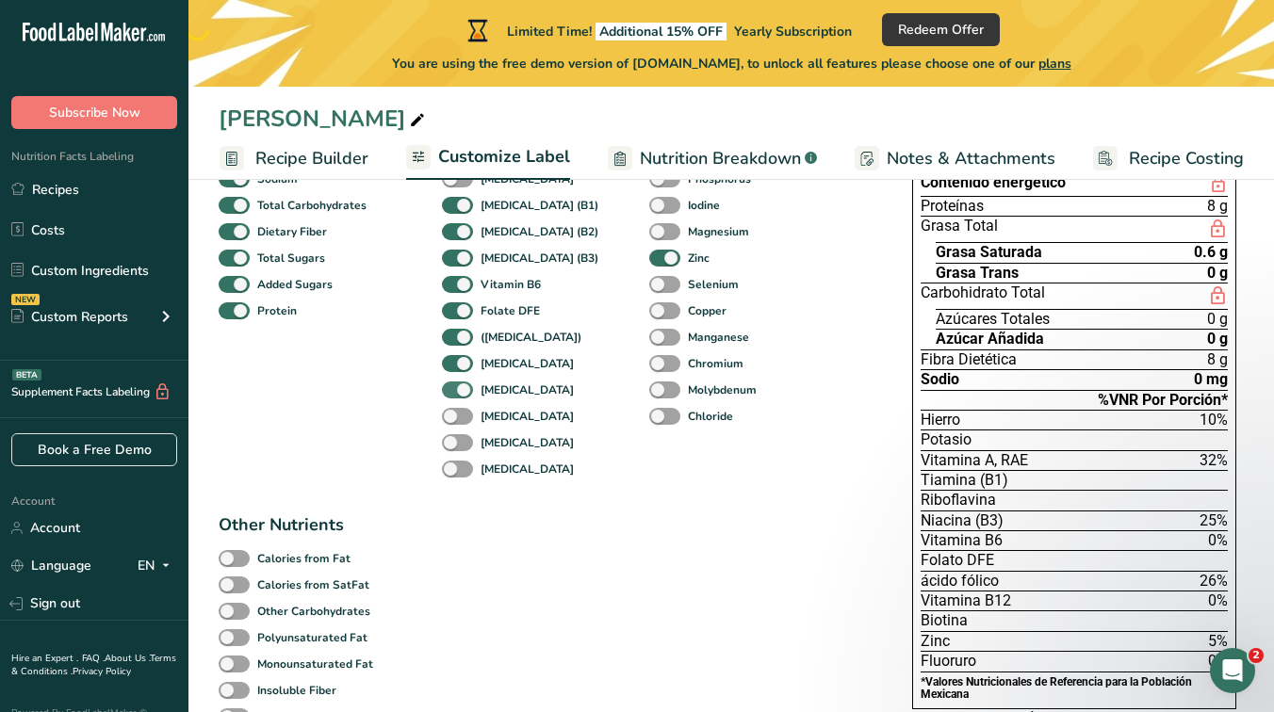
click at [460, 390] on span at bounding box center [457, 391] width 31 height 18
click at [454, 390] on input "[MEDICAL_DATA]" at bounding box center [448, 389] width 12 height 12
checkbox input "false"
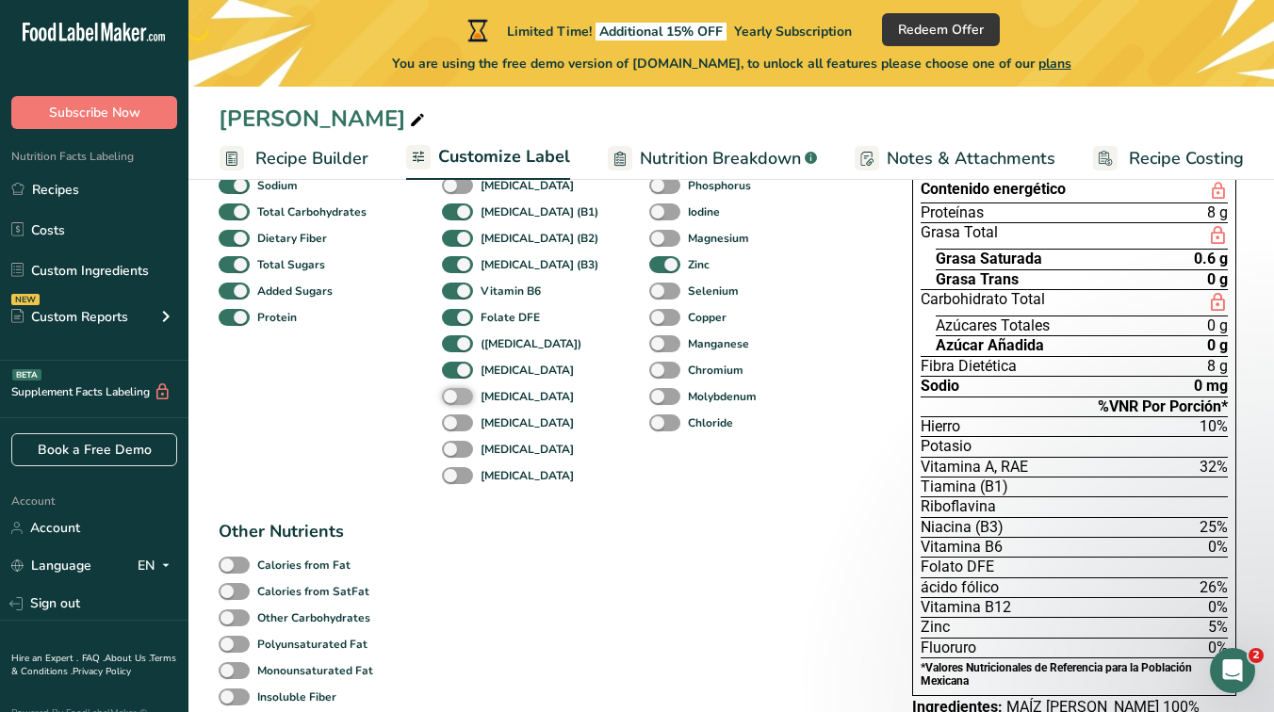
scroll to position [259, 0]
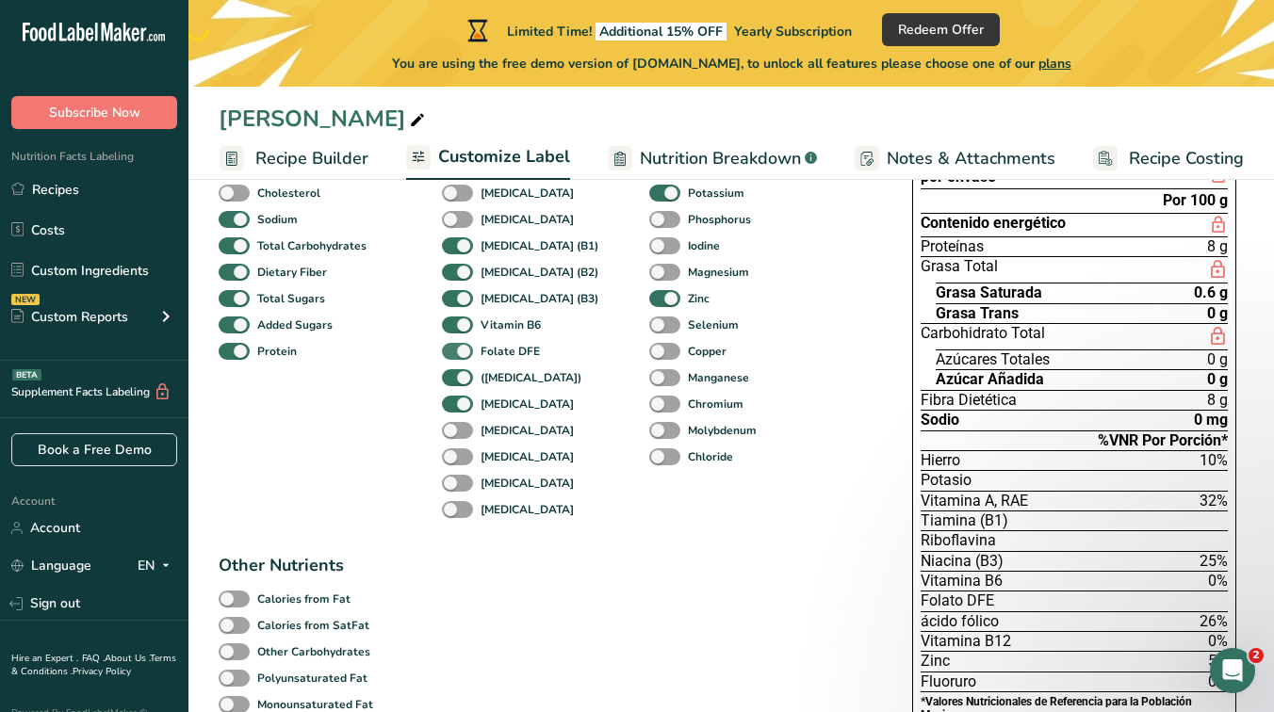
click at [456, 352] on span at bounding box center [457, 352] width 31 height 18
click at [454, 352] on input "Folate DFE" at bounding box center [448, 351] width 12 height 12
checkbox input "false"
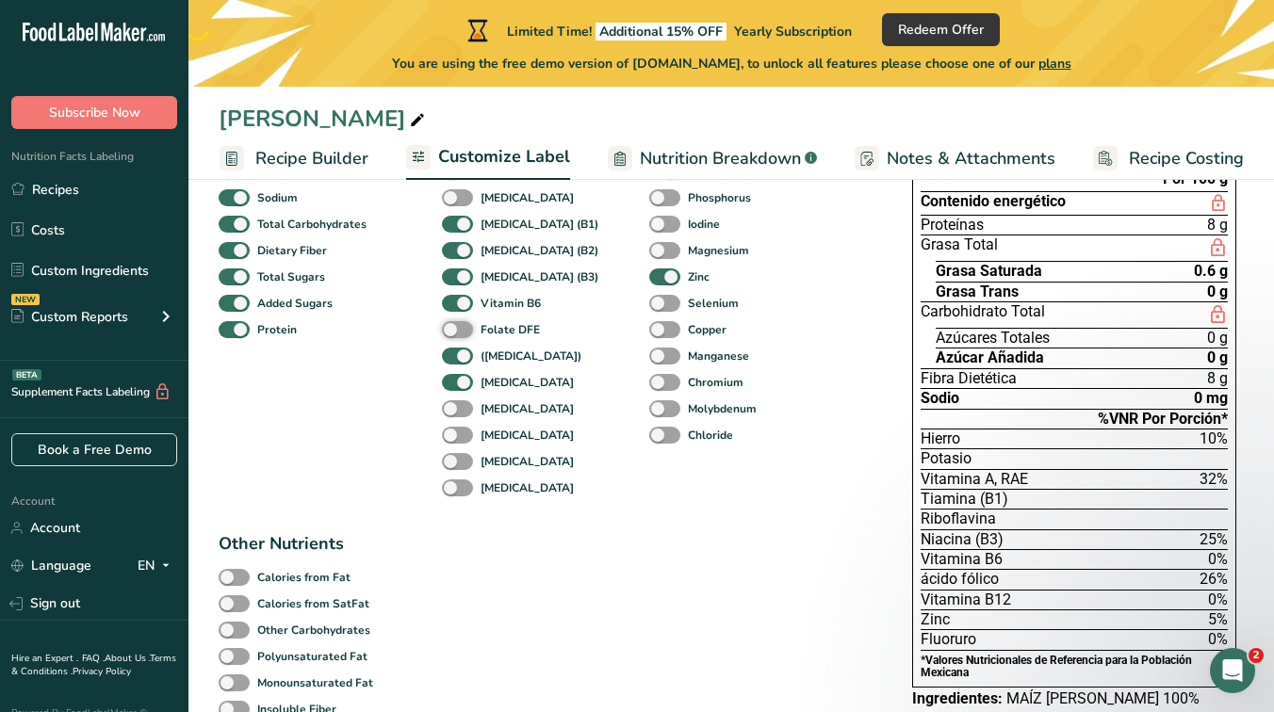
scroll to position [248, 0]
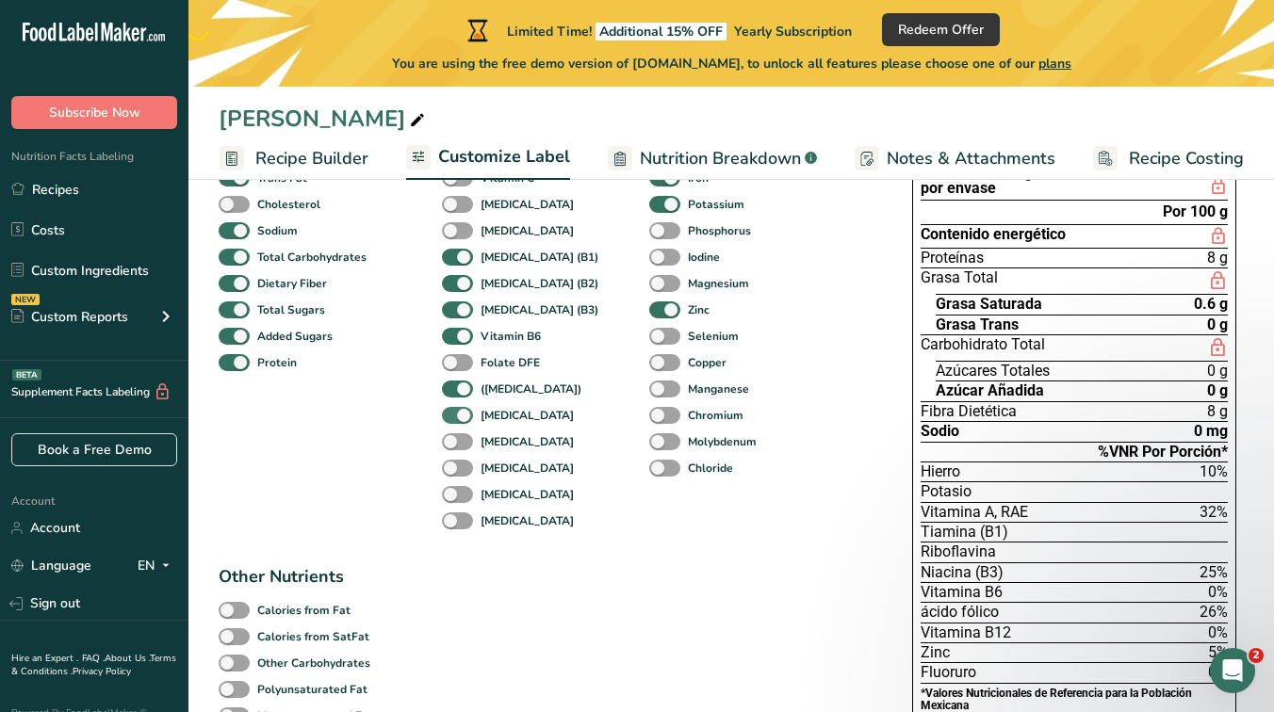
click at [453, 421] on span at bounding box center [457, 416] width 31 height 18
click at [453, 421] on input "[MEDICAL_DATA]" at bounding box center [448, 415] width 12 height 12
checkbox input "false"
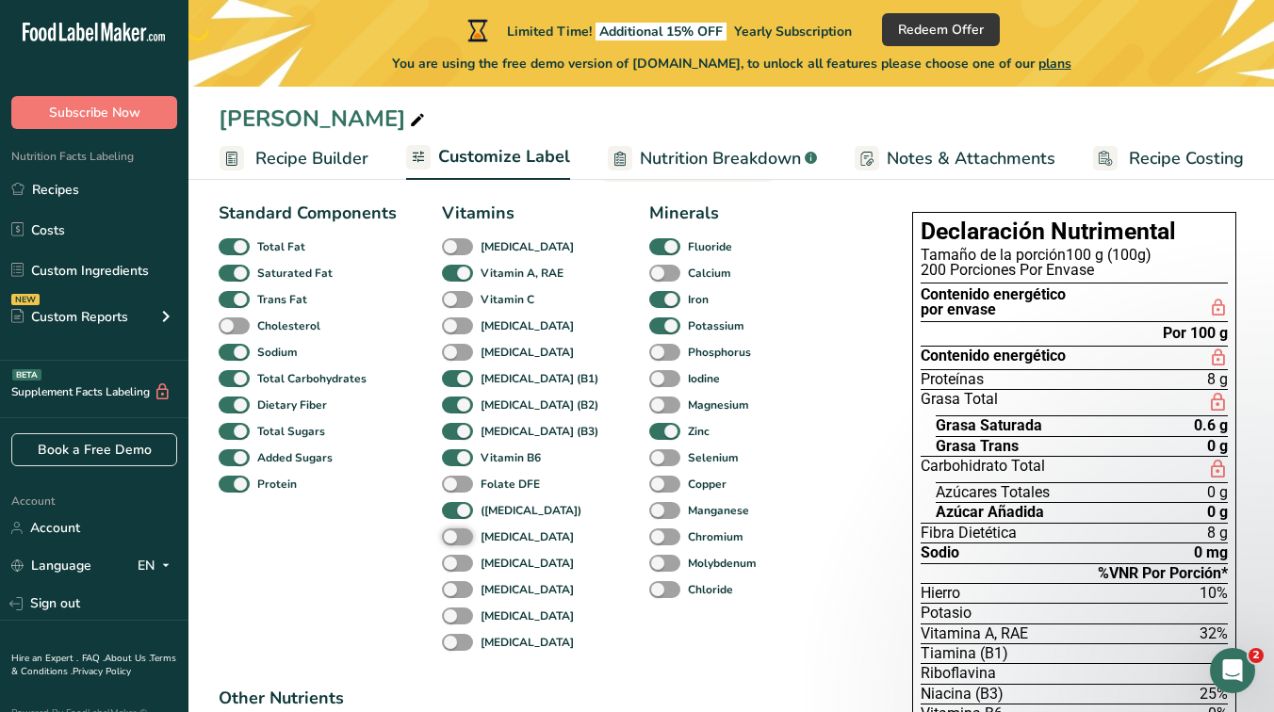
scroll to position [123, 0]
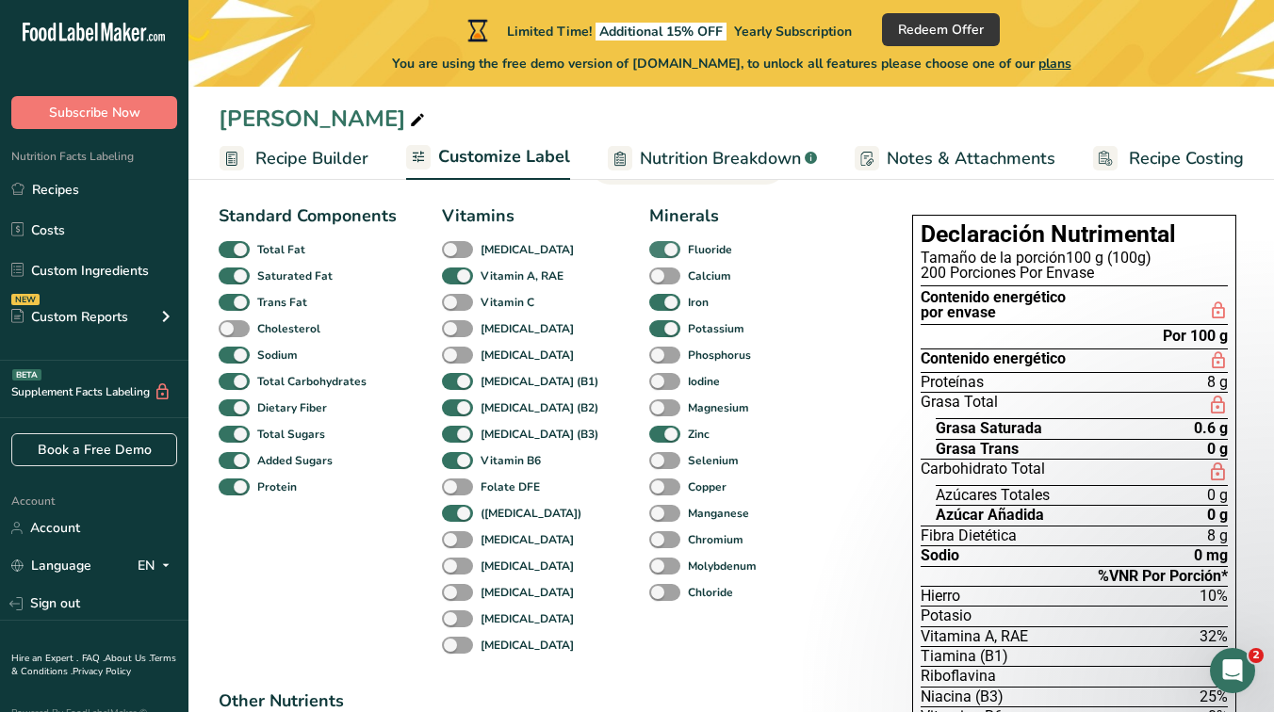
click at [649, 249] on span at bounding box center [664, 250] width 31 height 18
click at [649, 249] on input "Fluoride" at bounding box center [655, 249] width 12 height 12
checkbox input "false"
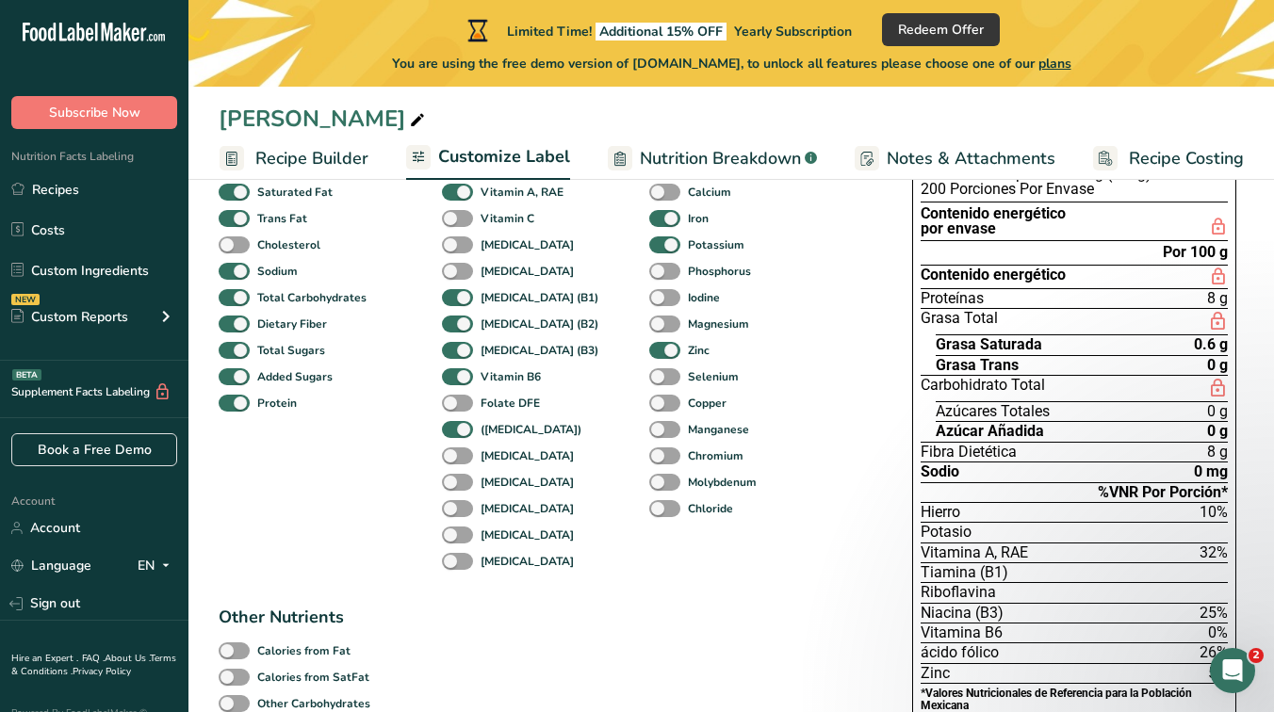
scroll to position [156, 0]
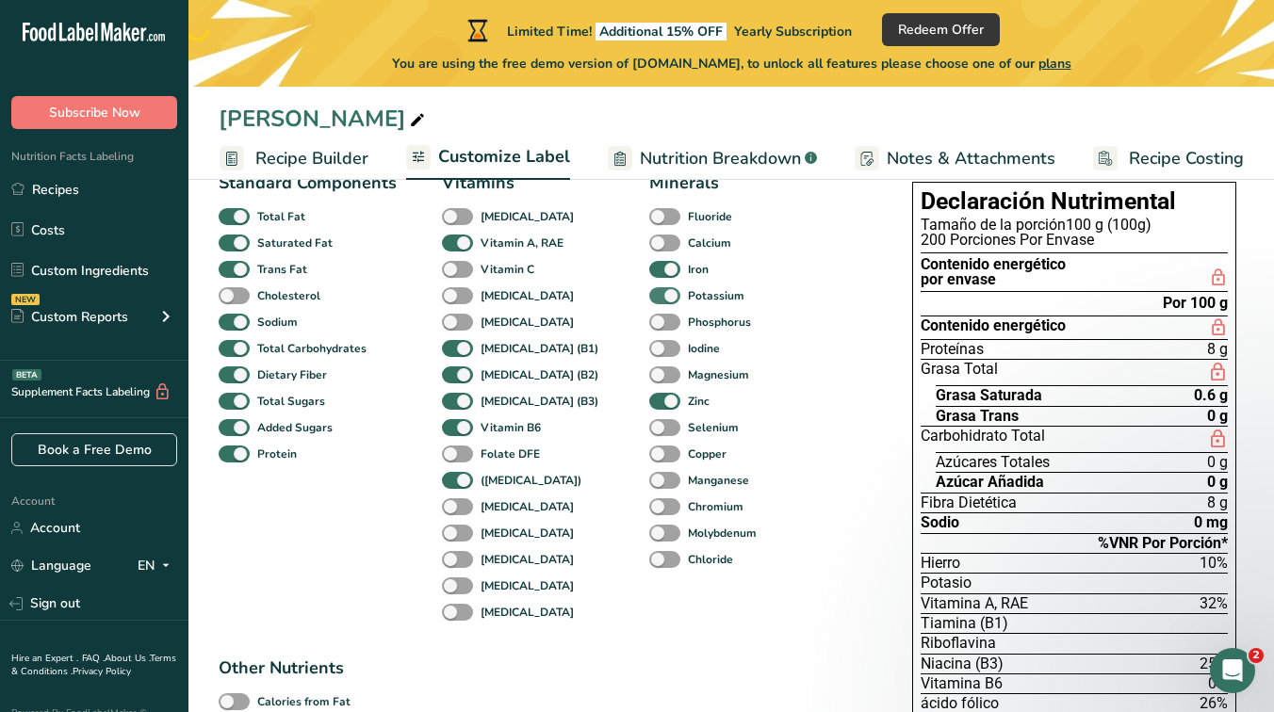
click at [649, 299] on span at bounding box center [664, 296] width 31 height 18
click at [649, 299] on input "Potassium" at bounding box center [655, 295] width 12 height 12
checkbox input "false"
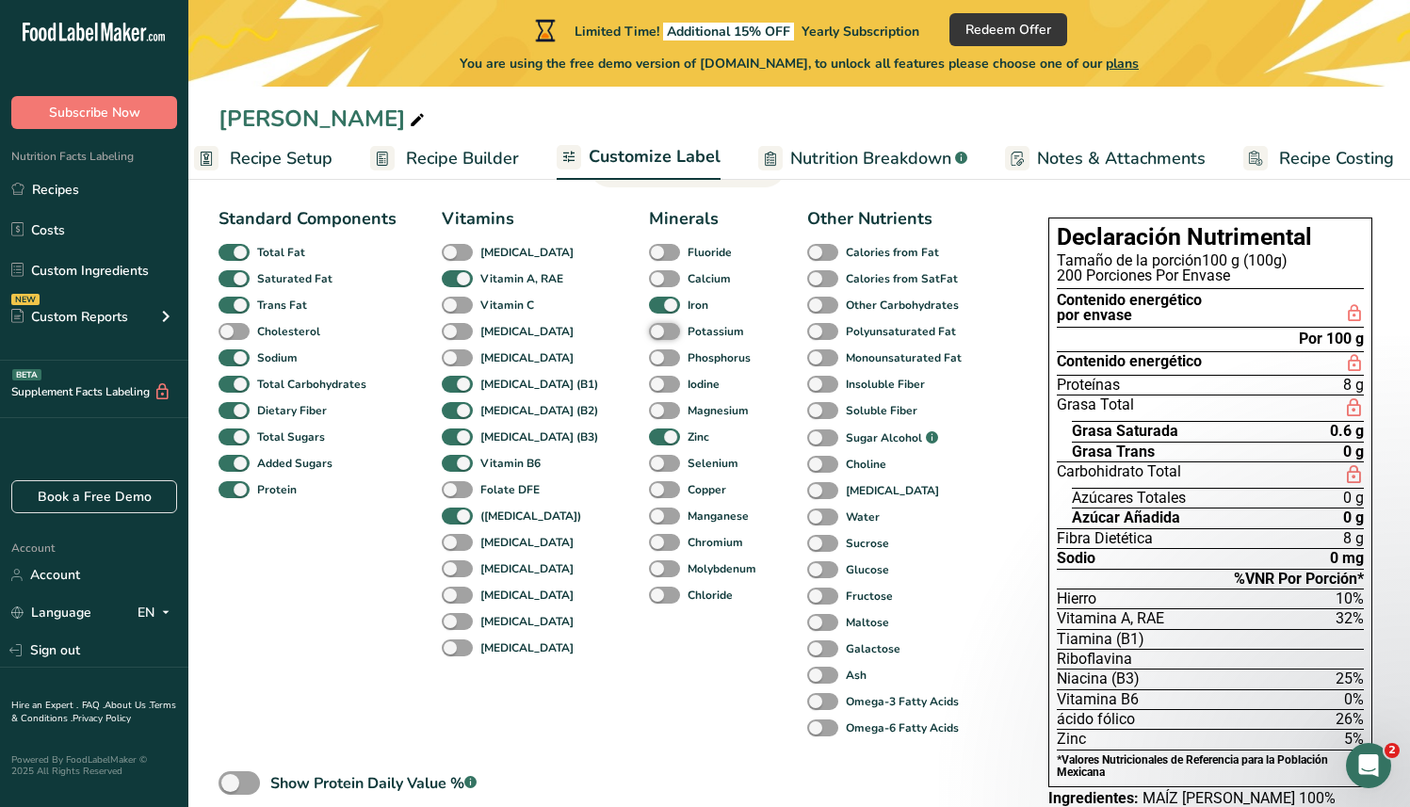
scroll to position [128, 0]
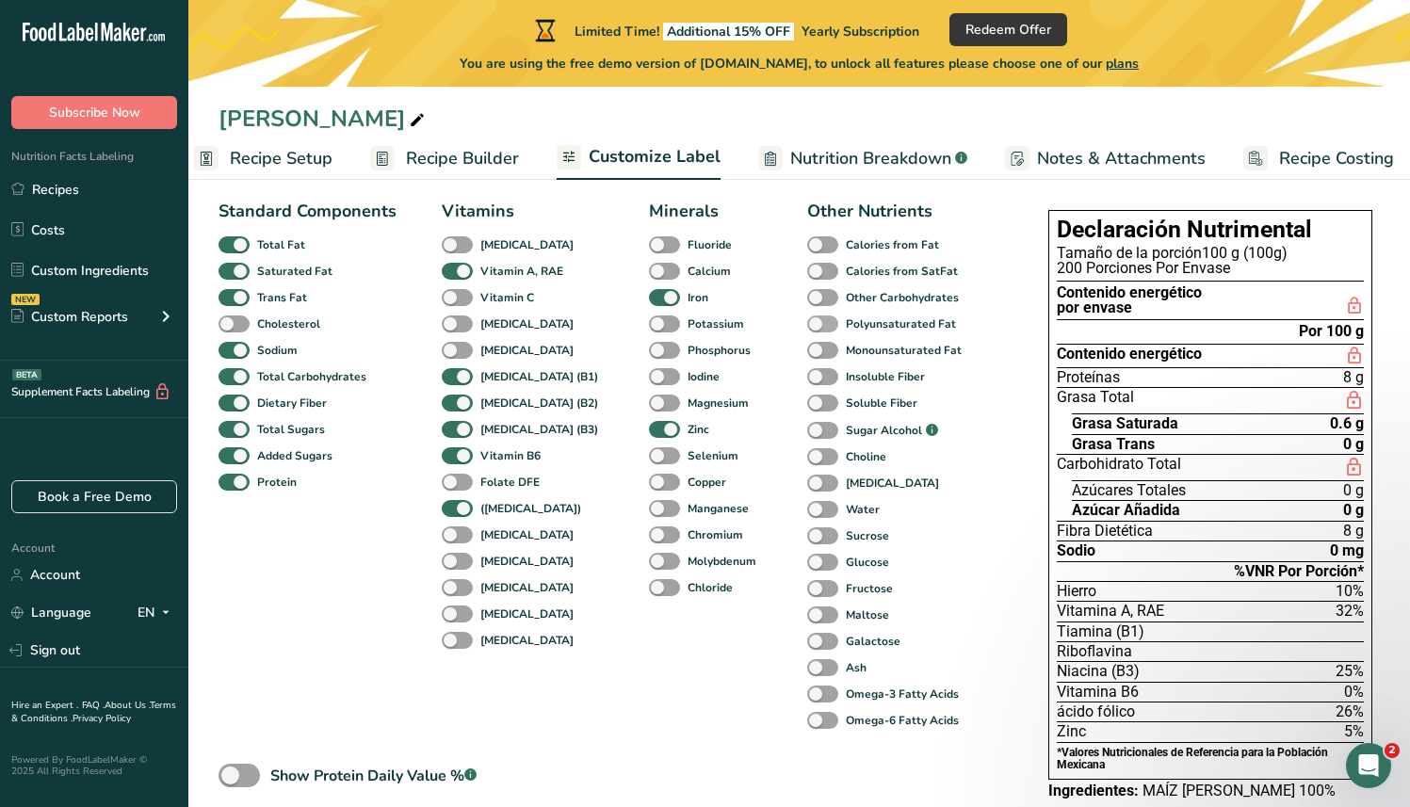
click at [807, 326] on span at bounding box center [822, 325] width 31 height 18
click at [807, 326] on input "Polyunsaturated Fat" at bounding box center [813, 323] width 12 height 12
checkbox input "true"
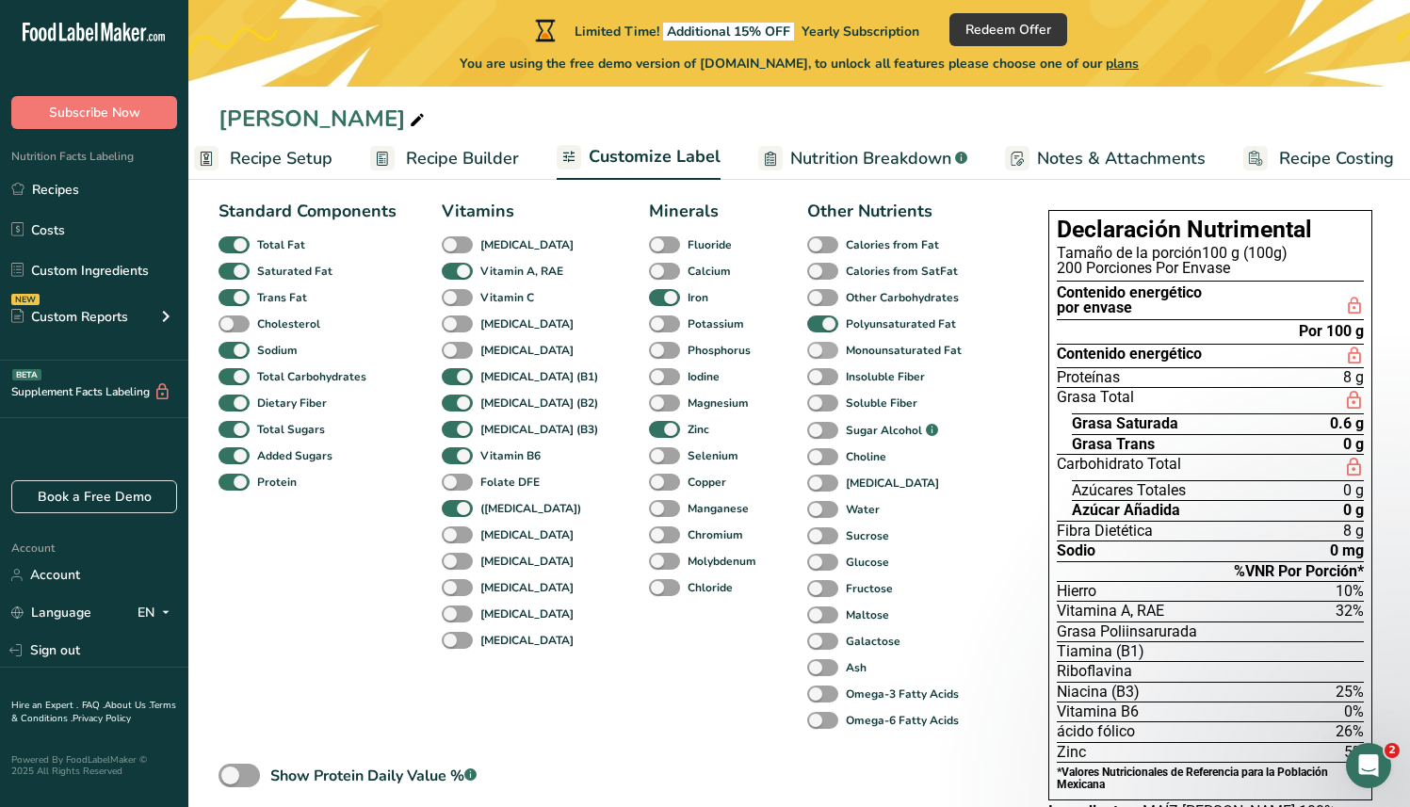
click at [807, 352] on span at bounding box center [822, 351] width 31 height 18
click at [807, 352] on input "Monounsaturated Fat" at bounding box center [813, 350] width 12 height 12
checkbox input "true"
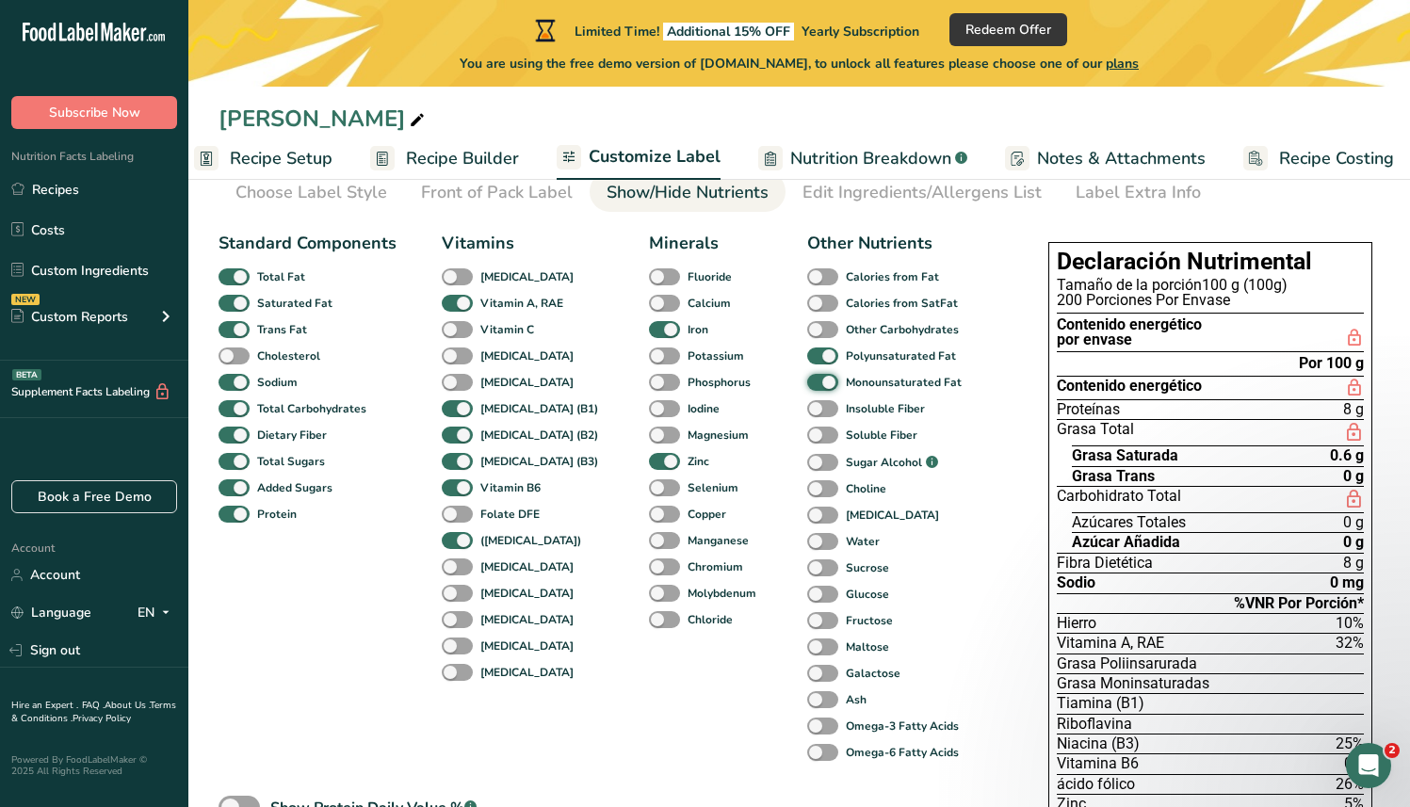
scroll to position [67, 0]
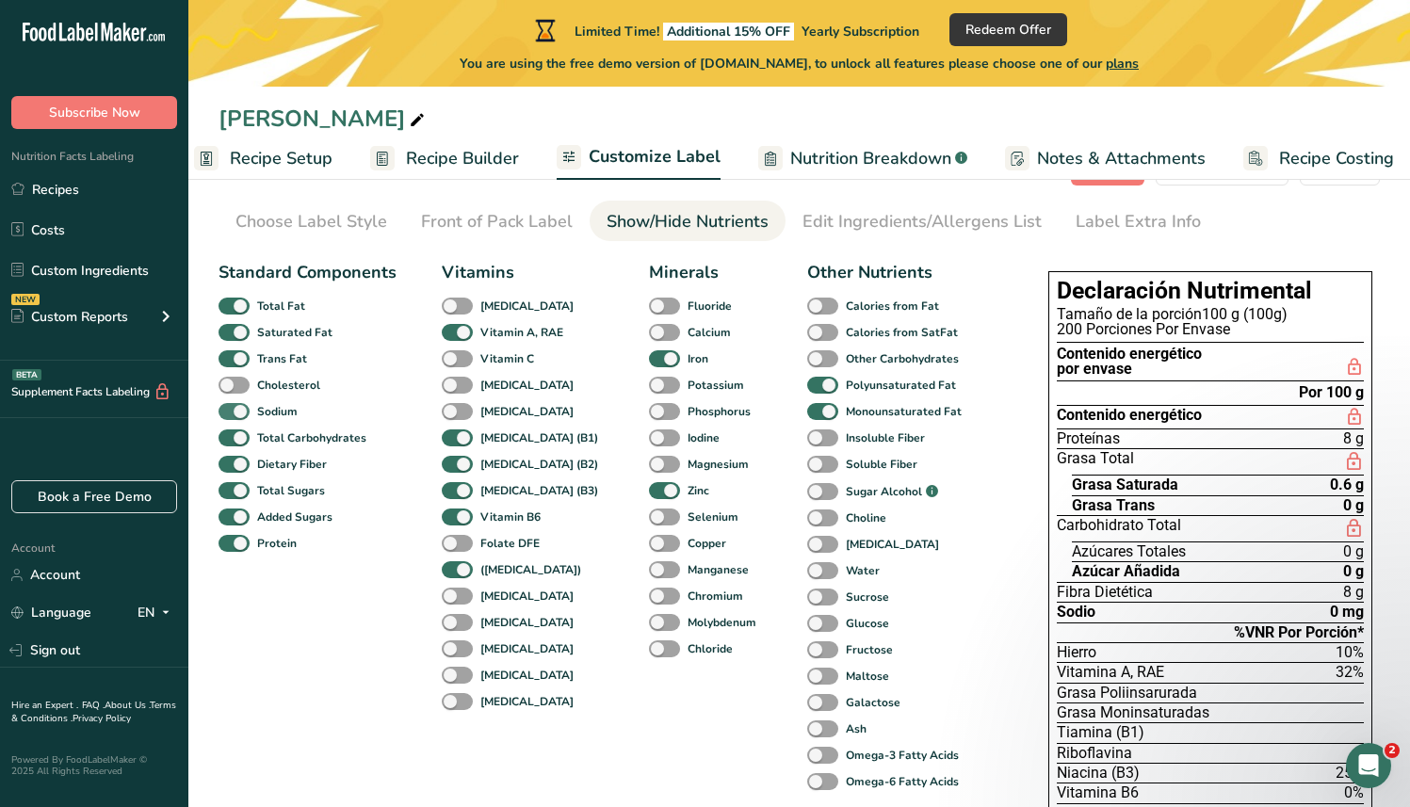
click at [245, 405] on span at bounding box center [234, 412] width 31 height 18
click at [231, 405] on input "Sodium" at bounding box center [225, 411] width 12 height 12
checkbox input "false"
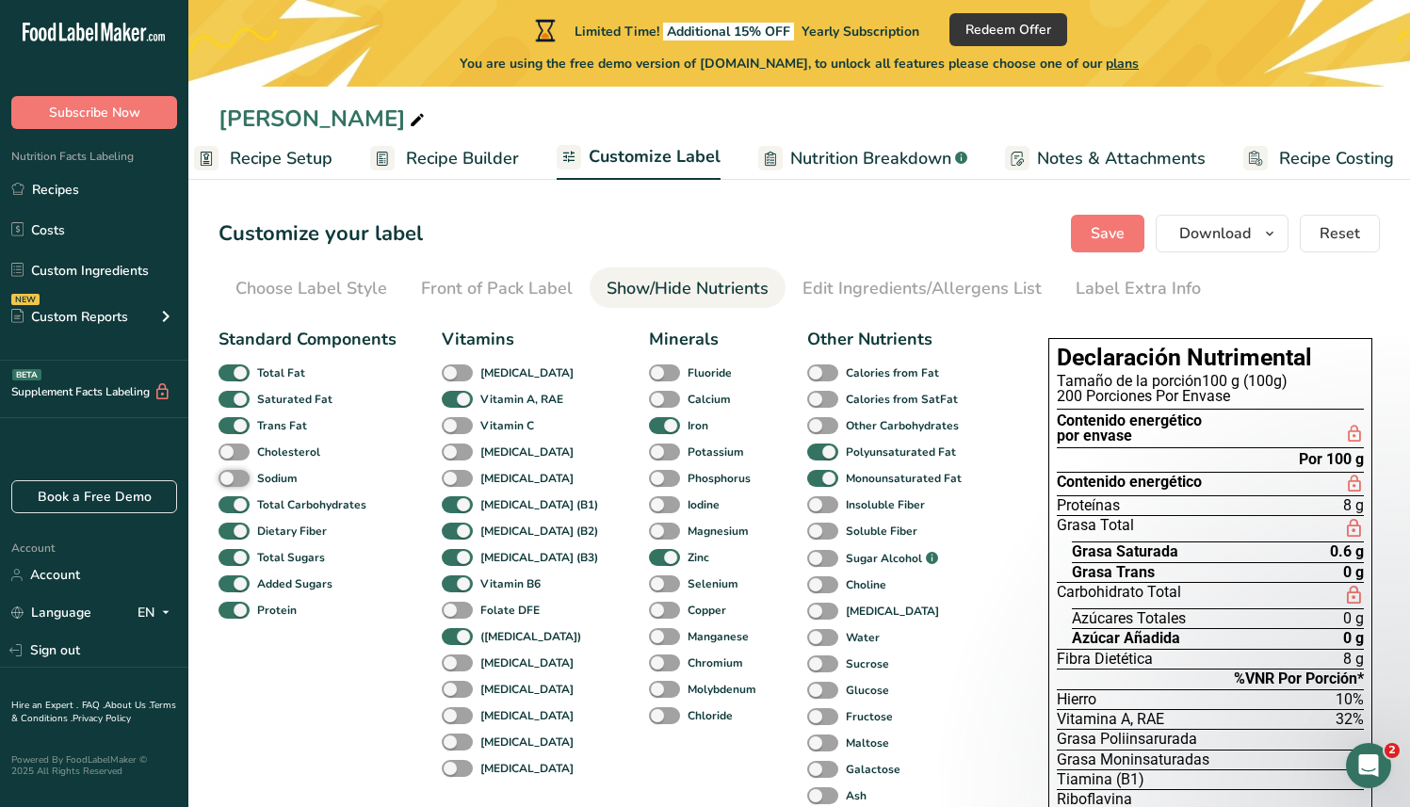
scroll to position [3, 0]
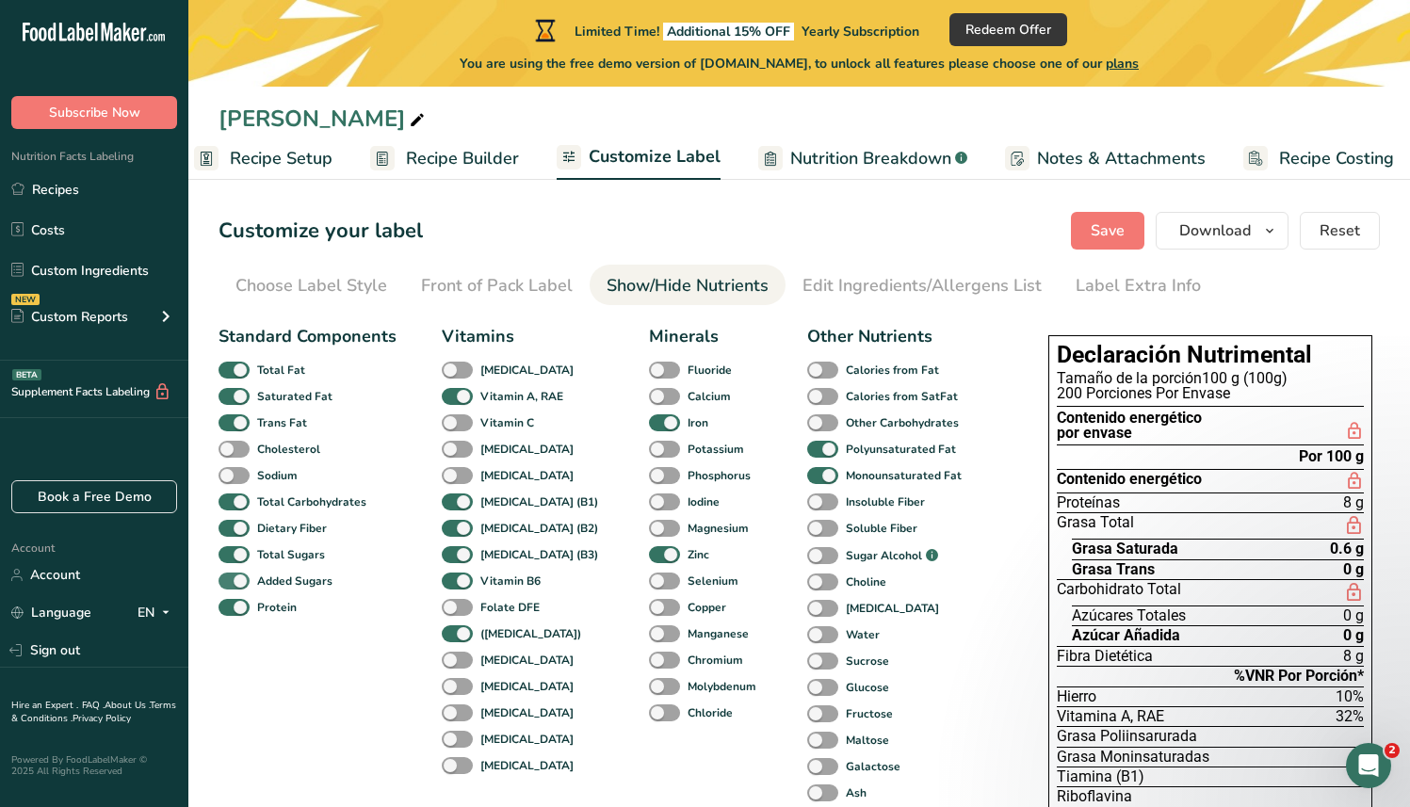
click at [241, 587] on span at bounding box center [234, 582] width 31 height 18
click at [231, 587] on input "Added Sugars" at bounding box center [225, 581] width 12 height 12
checkbox input "false"
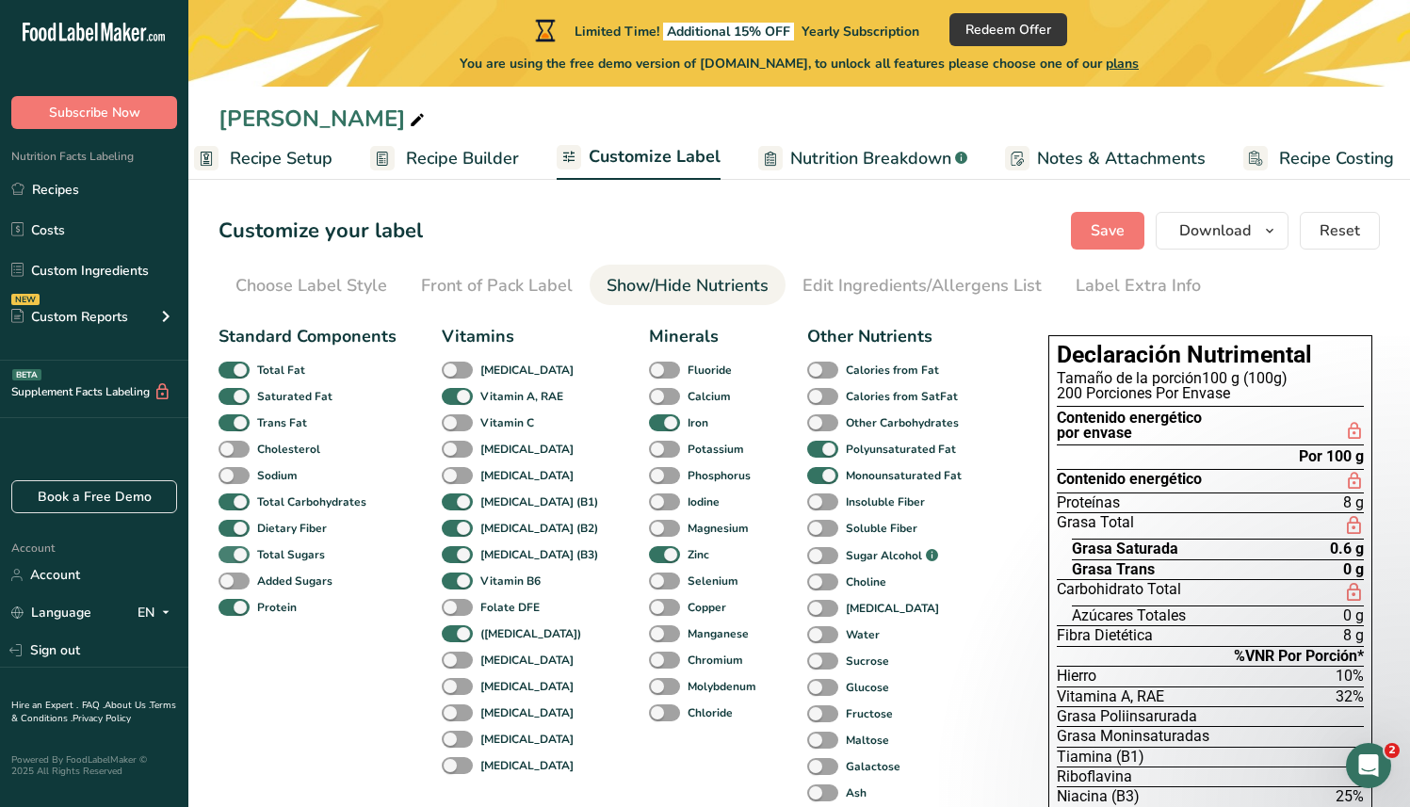
click at [236, 557] on span at bounding box center [234, 555] width 31 height 18
click at [231, 557] on input "Total Sugars" at bounding box center [225, 554] width 12 height 12
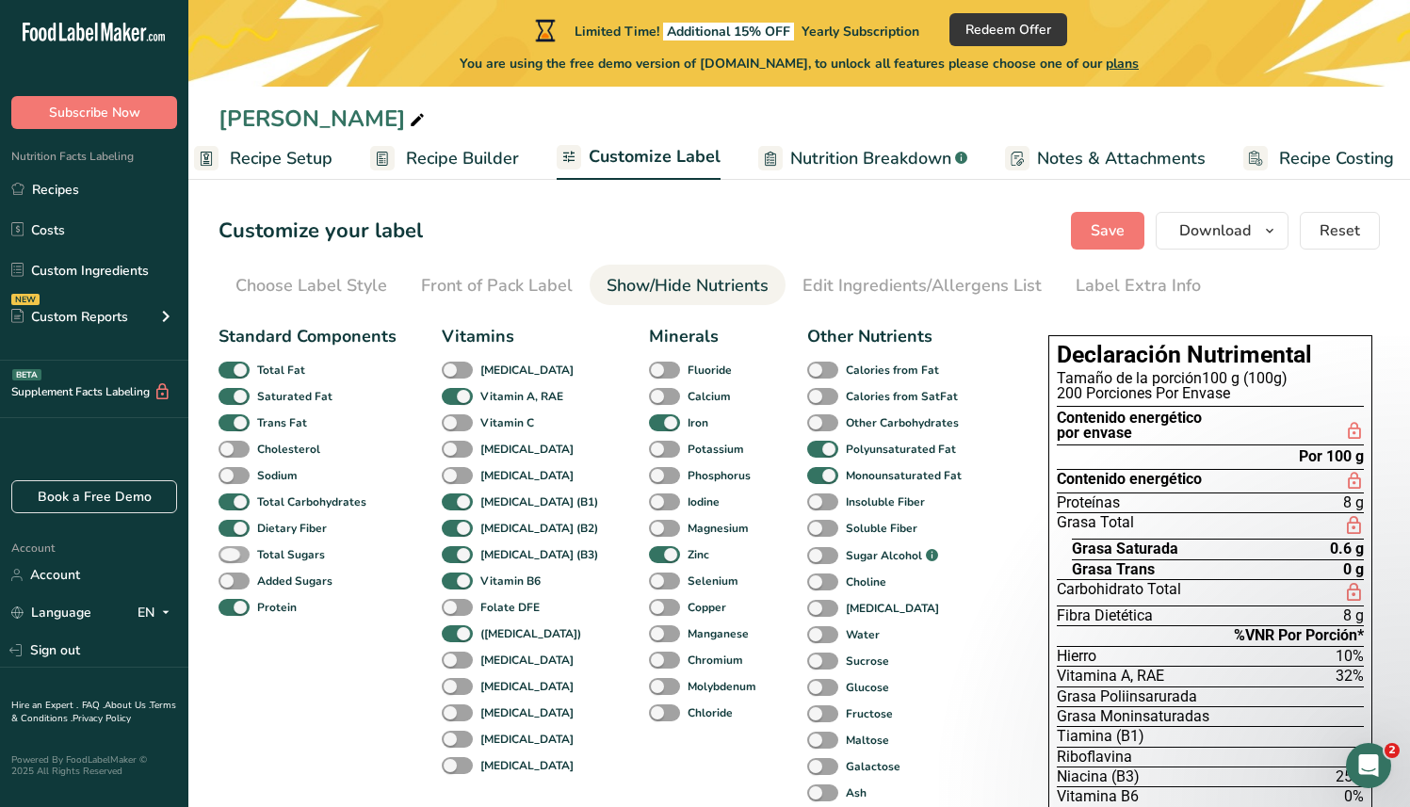
click at [236, 557] on span at bounding box center [234, 555] width 31 height 18
click at [231, 557] on input "Total Sugars" at bounding box center [225, 554] width 12 height 12
checkbox input "true"
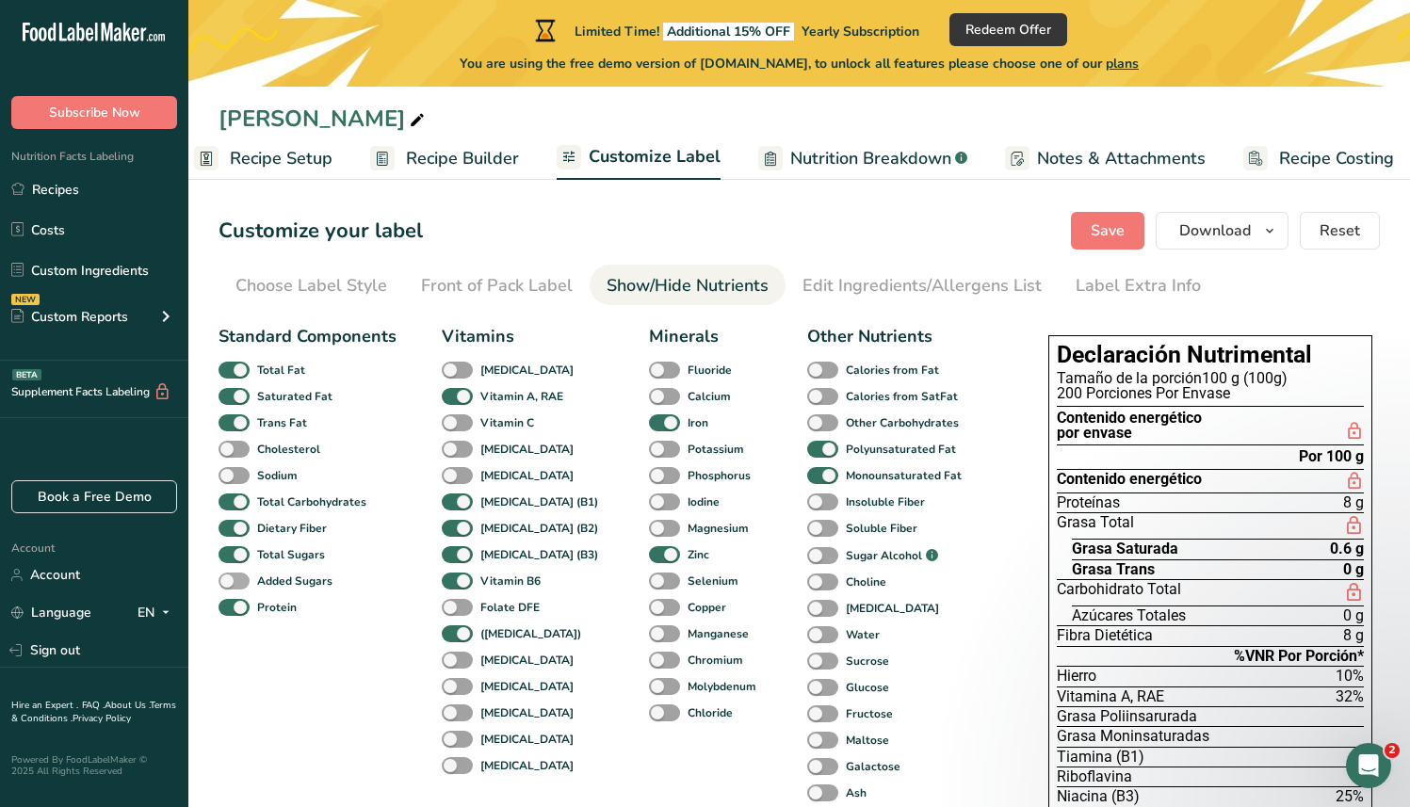
click at [236, 581] on span at bounding box center [234, 582] width 31 height 18
click at [231, 581] on input "Added Sugars" at bounding box center [225, 581] width 12 height 12
checkbox input "true"
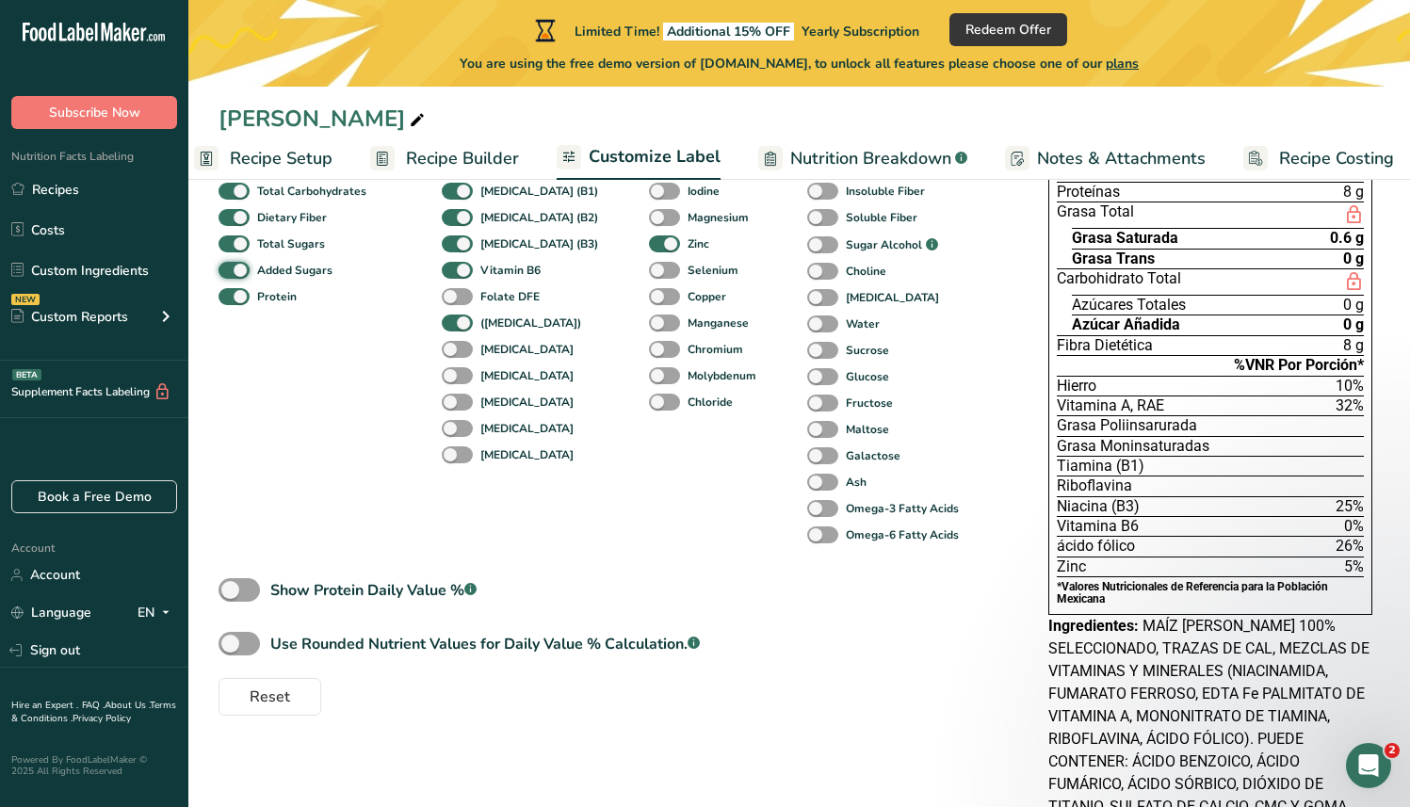
scroll to position [0, 0]
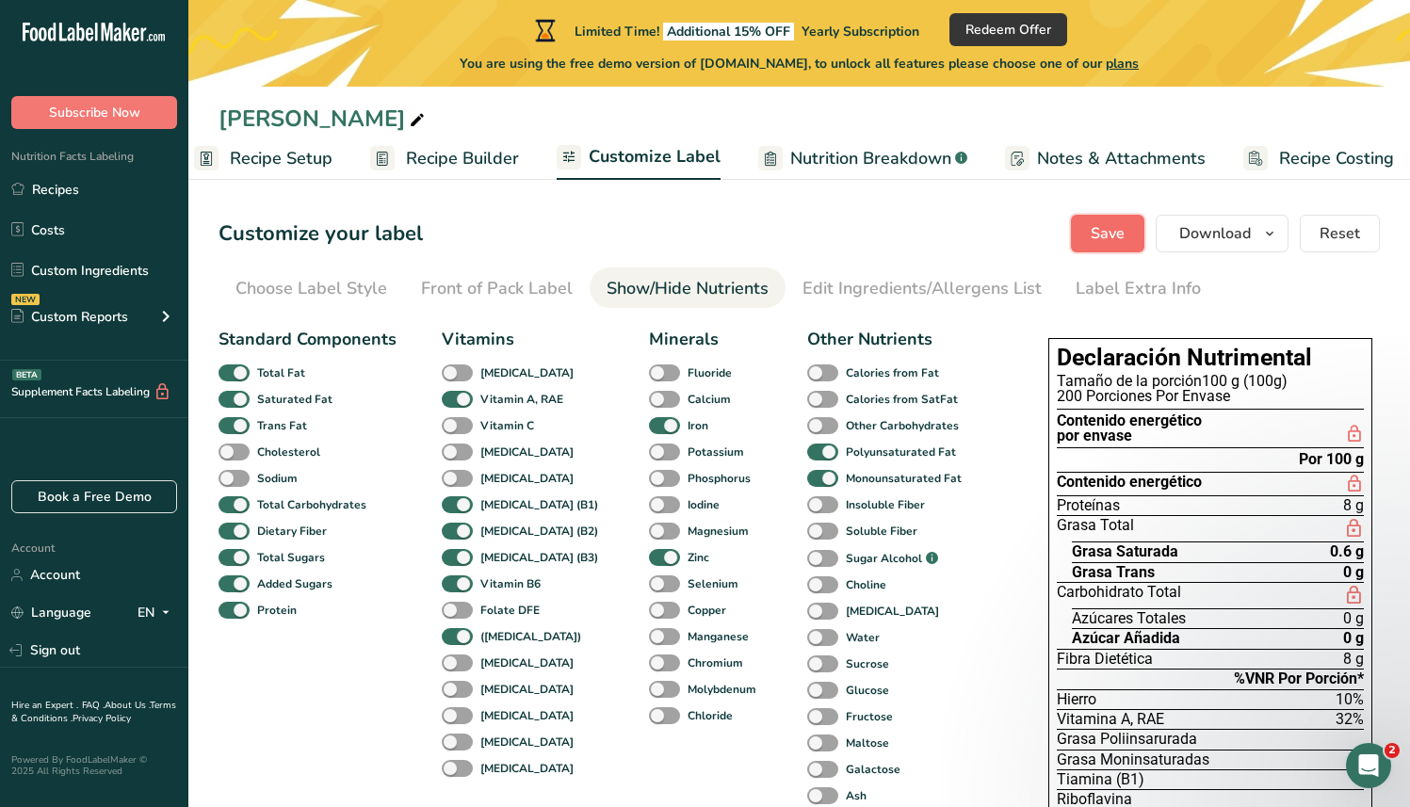
click at [1113, 232] on span "Save" at bounding box center [1108, 233] width 34 height 23
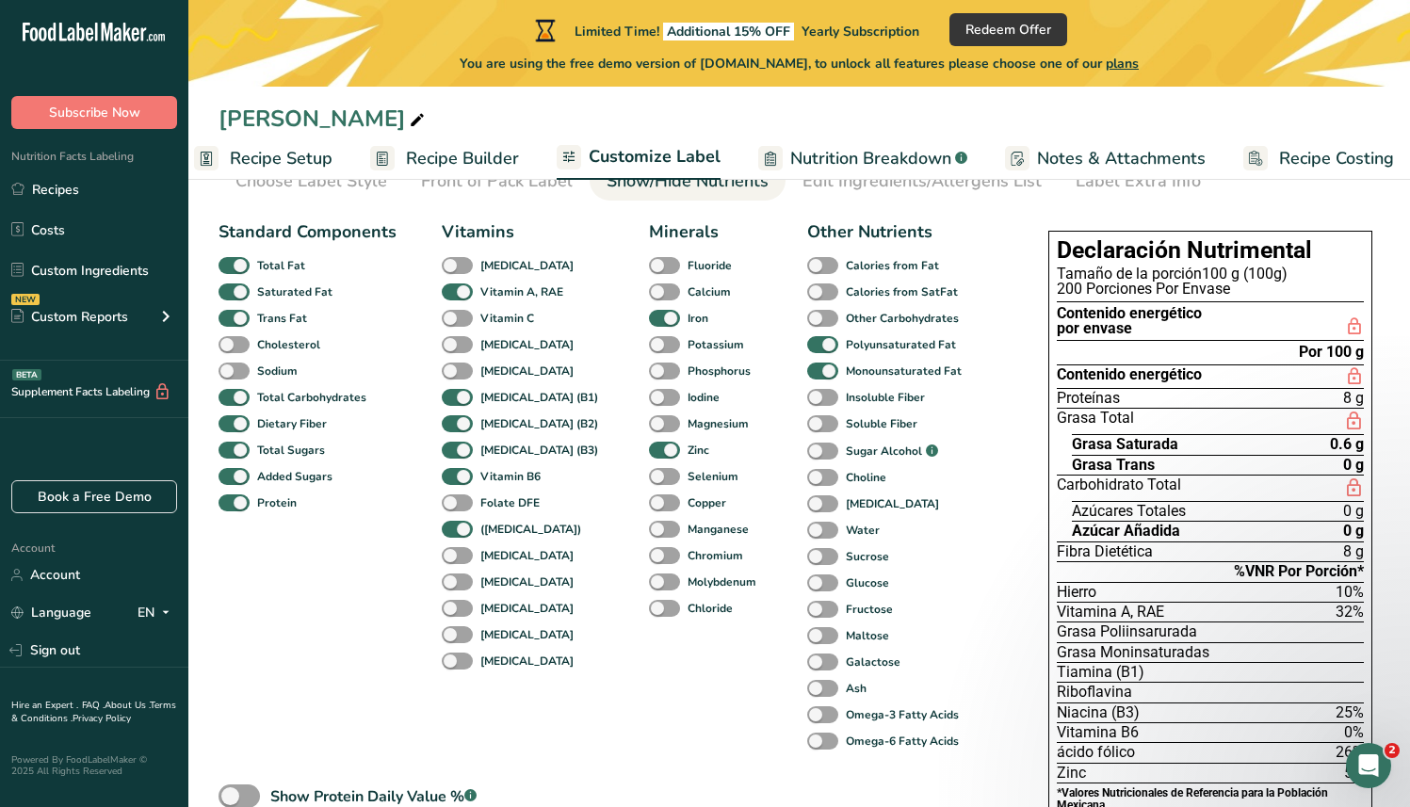
scroll to position [103, 0]
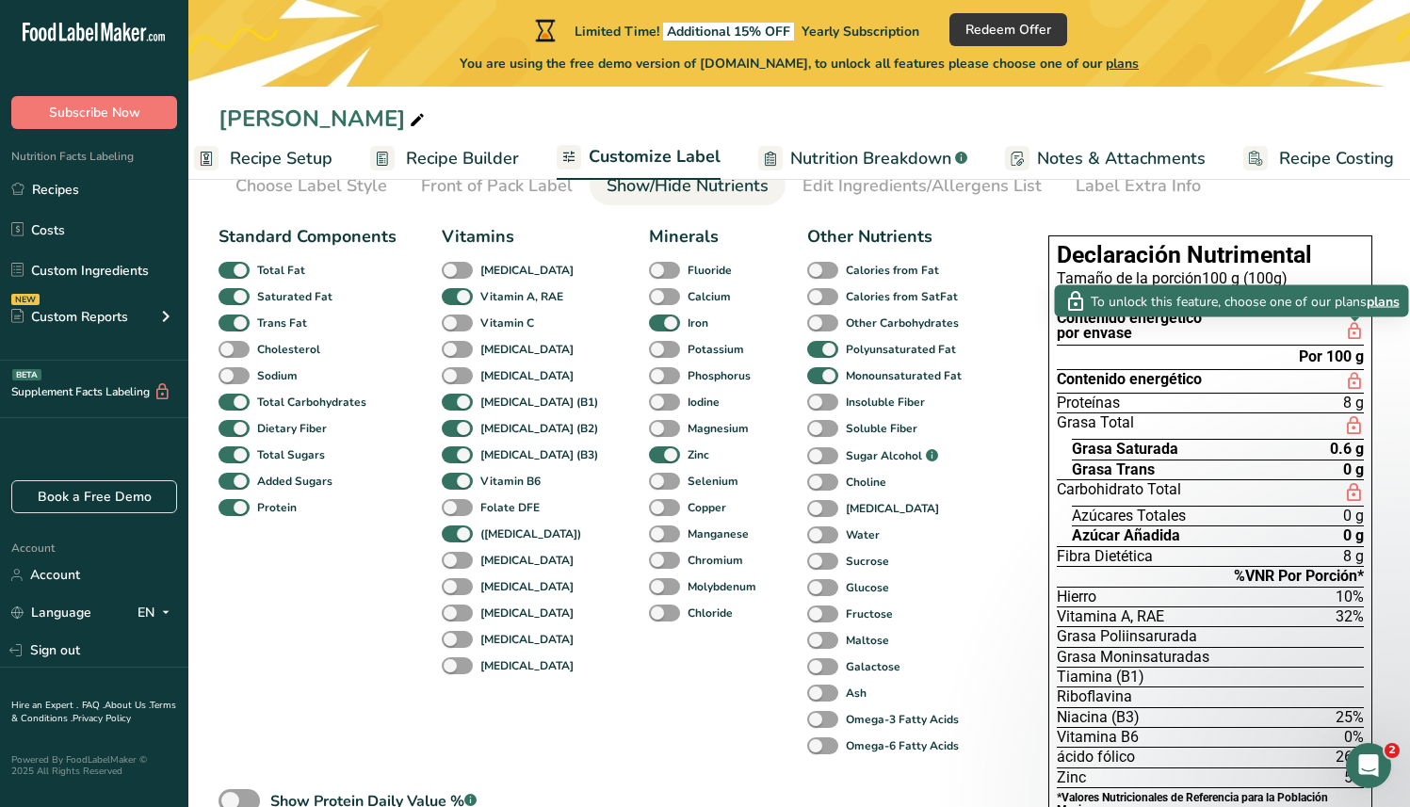
click at [1273, 335] on icon at bounding box center [1354, 331] width 19 height 23
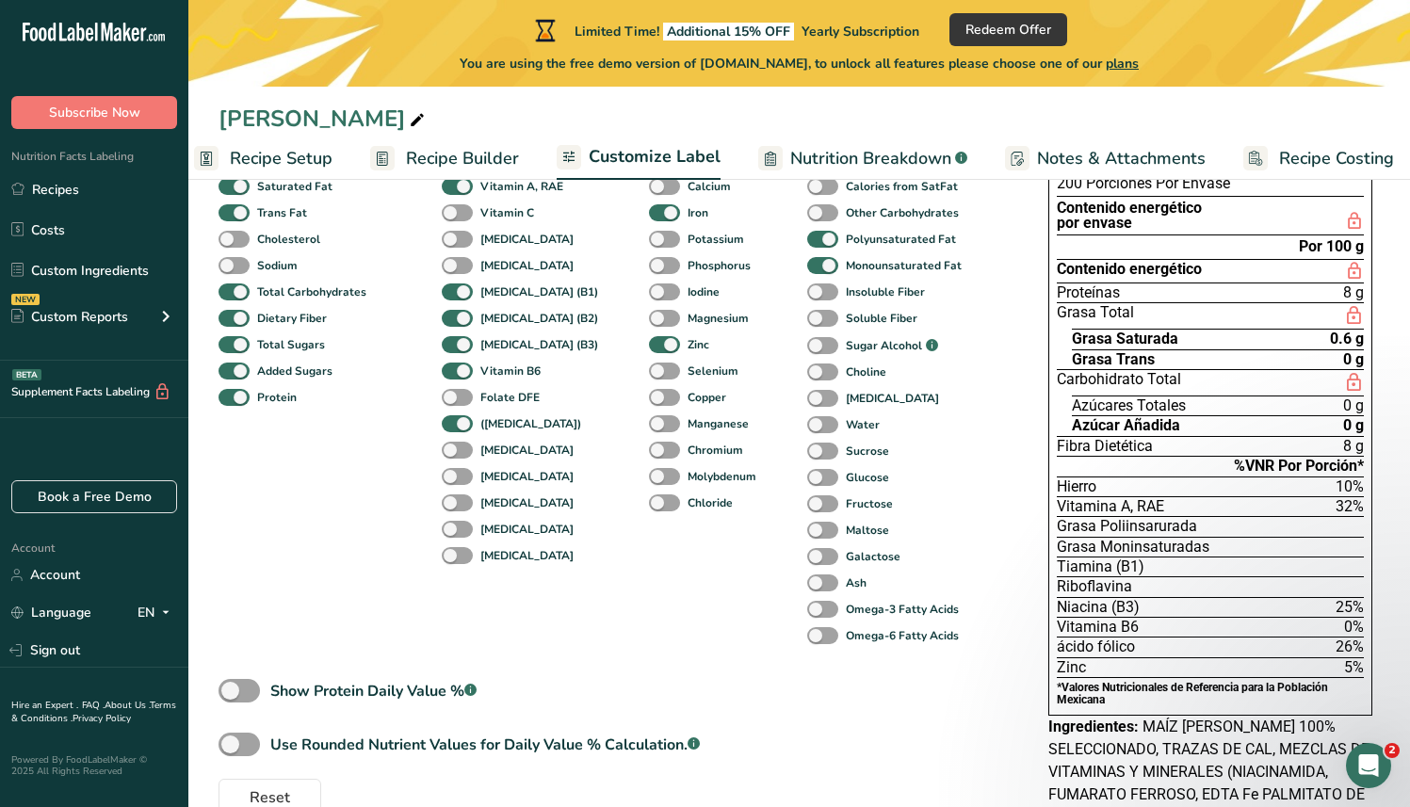
scroll to position [224, 0]
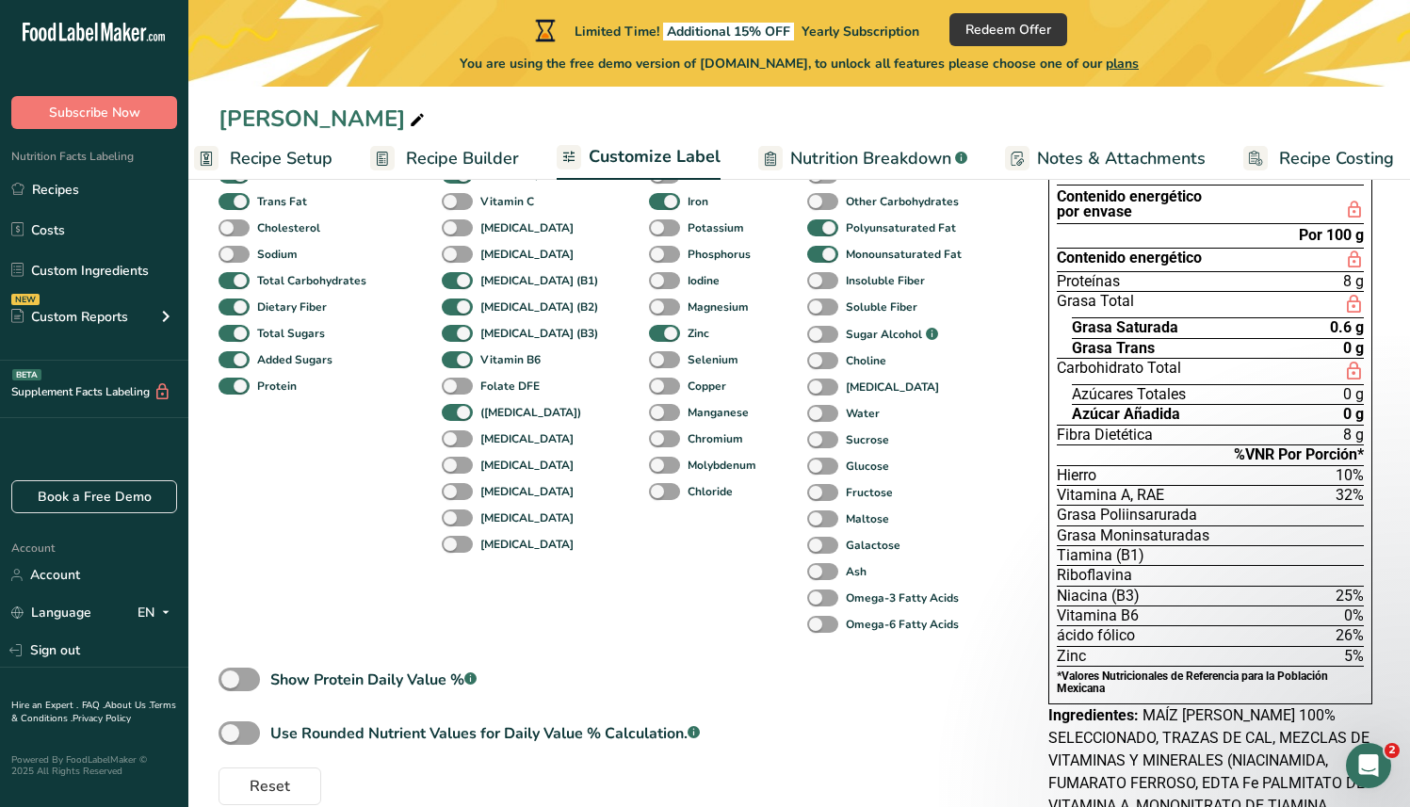
click at [1066, 518] on span "Grasa Poliinsarurada" at bounding box center [1127, 515] width 140 height 15
click at [1125, 539] on span "Grasa Moninsaturadas" at bounding box center [1133, 535] width 153 height 15
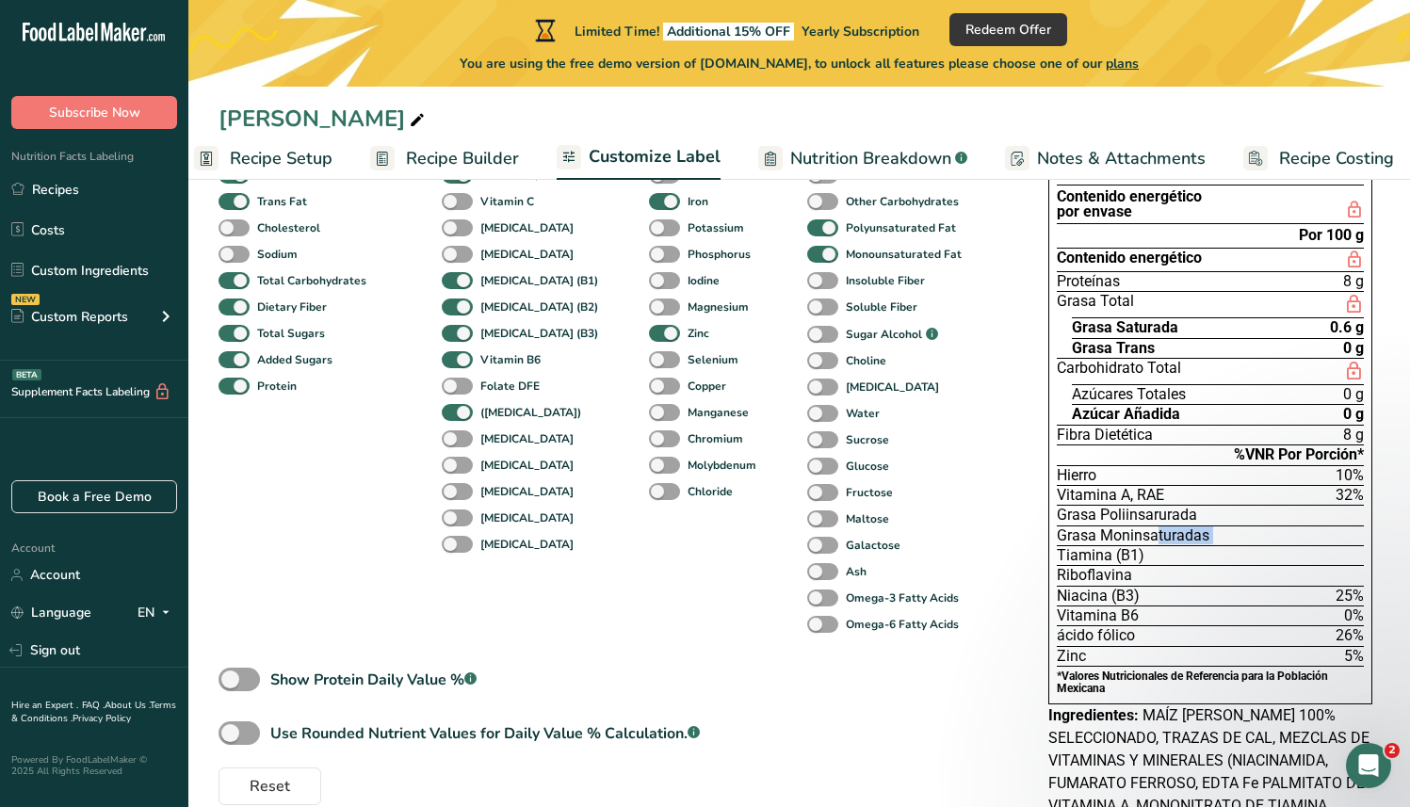
click at [1125, 539] on span "Grasa Moninsaturadas" at bounding box center [1133, 535] width 153 height 15
click at [1224, 590] on div "Niacina (B3) 25%" at bounding box center [1210, 596] width 307 height 20
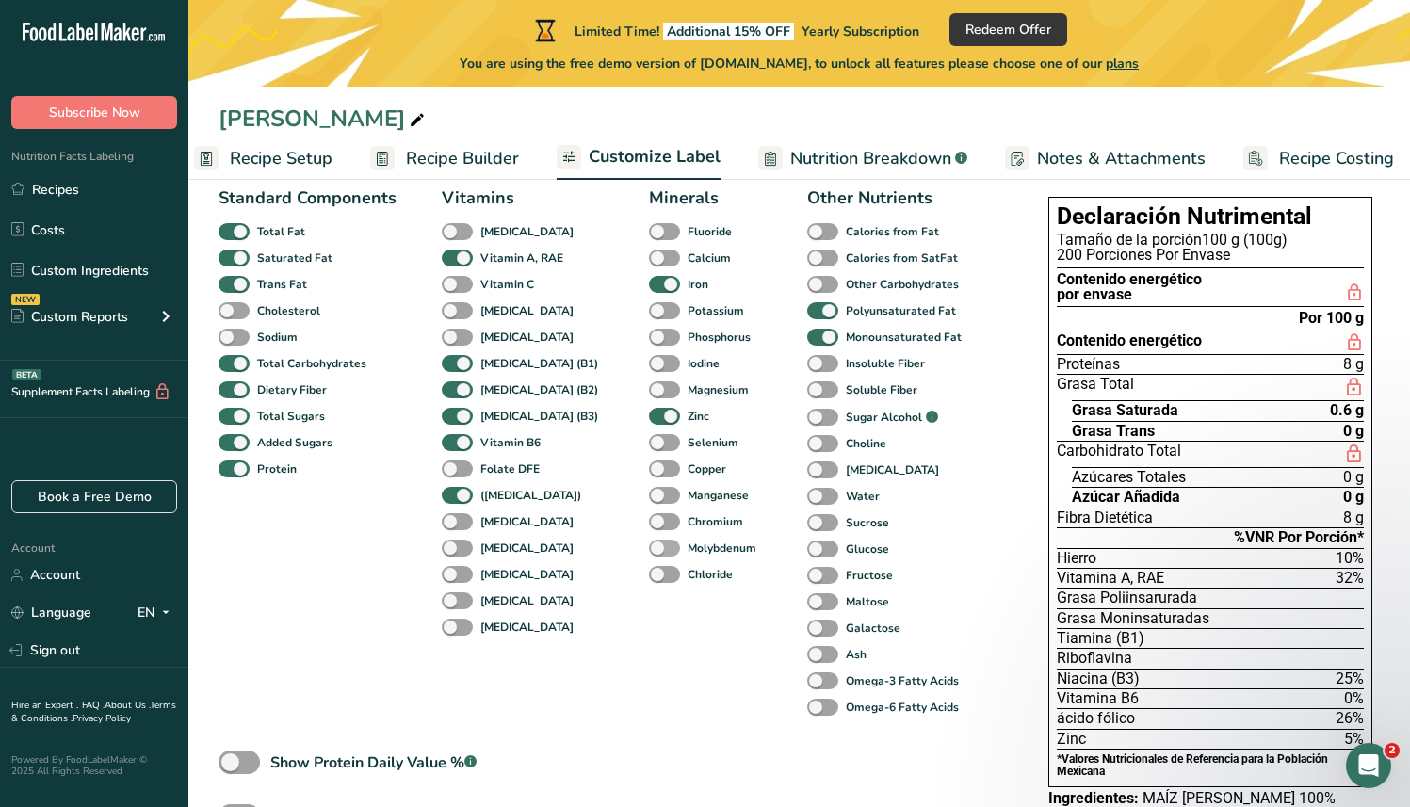
scroll to position [125, 0]
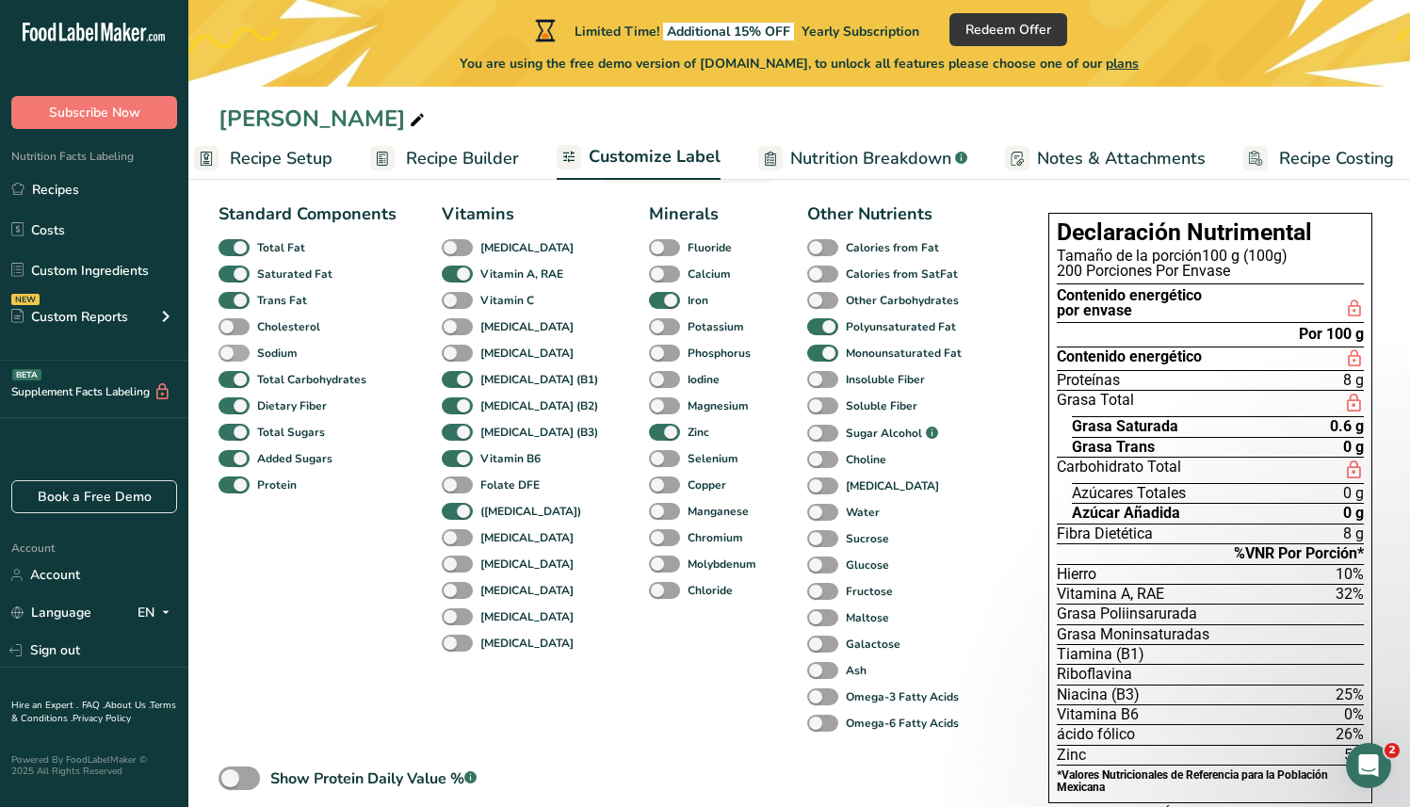
click at [237, 355] on span at bounding box center [234, 354] width 31 height 18
click at [231, 355] on input "Sodium" at bounding box center [225, 353] width 12 height 12
checkbox input "true"
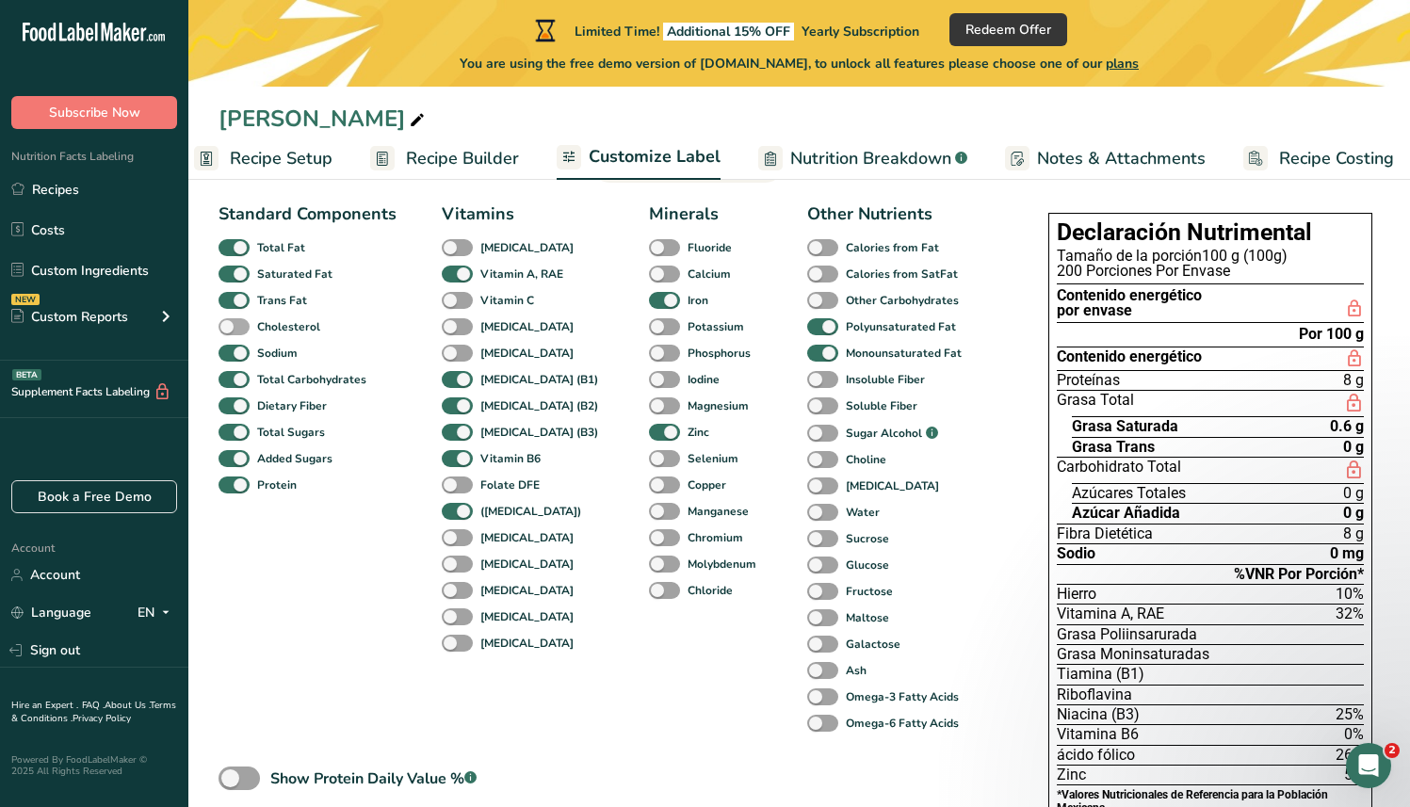
click at [241, 322] on span at bounding box center [234, 327] width 31 height 18
click at [231, 322] on input "Cholesterol" at bounding box center [225, 326] width 12 height 12
checkbox input "true"
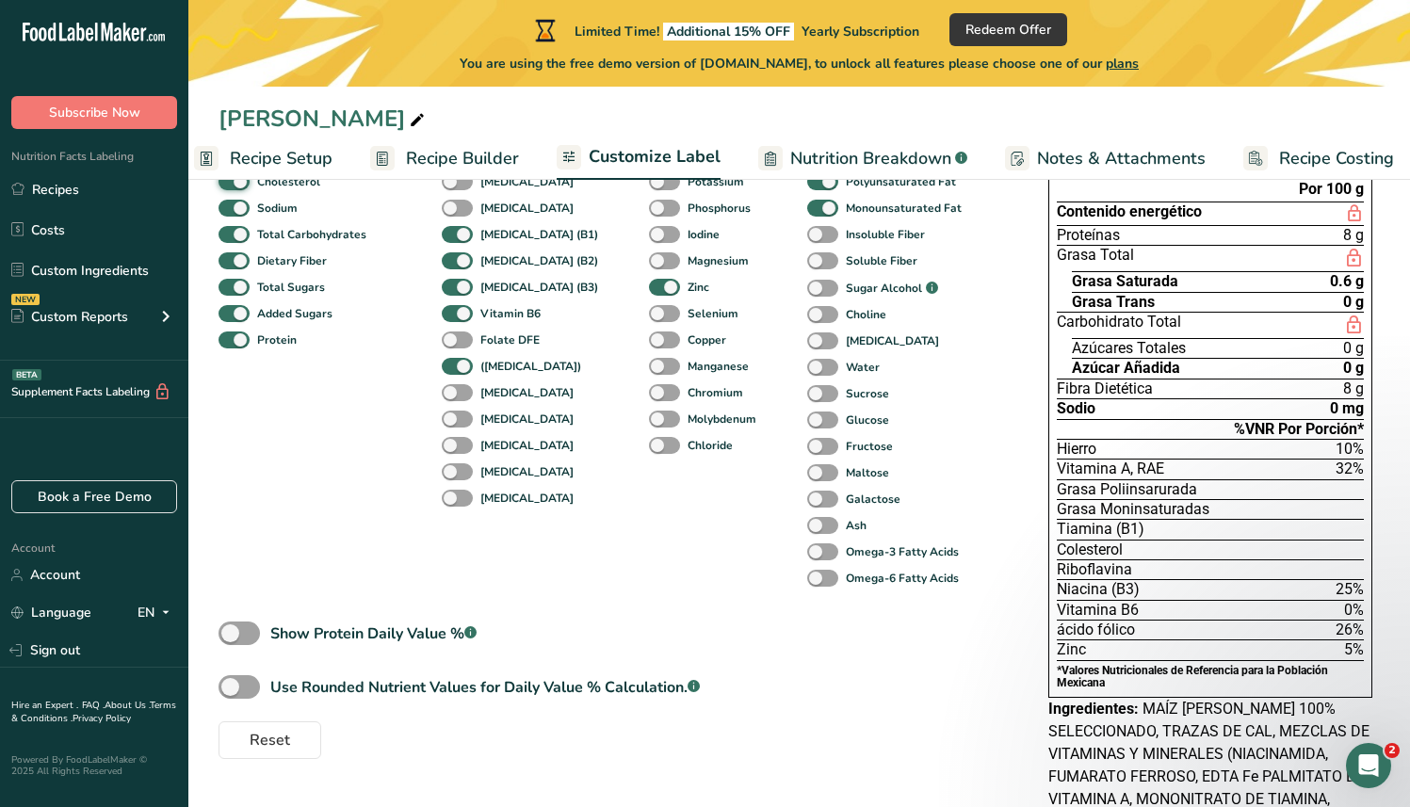
scroll to position [284, 0]
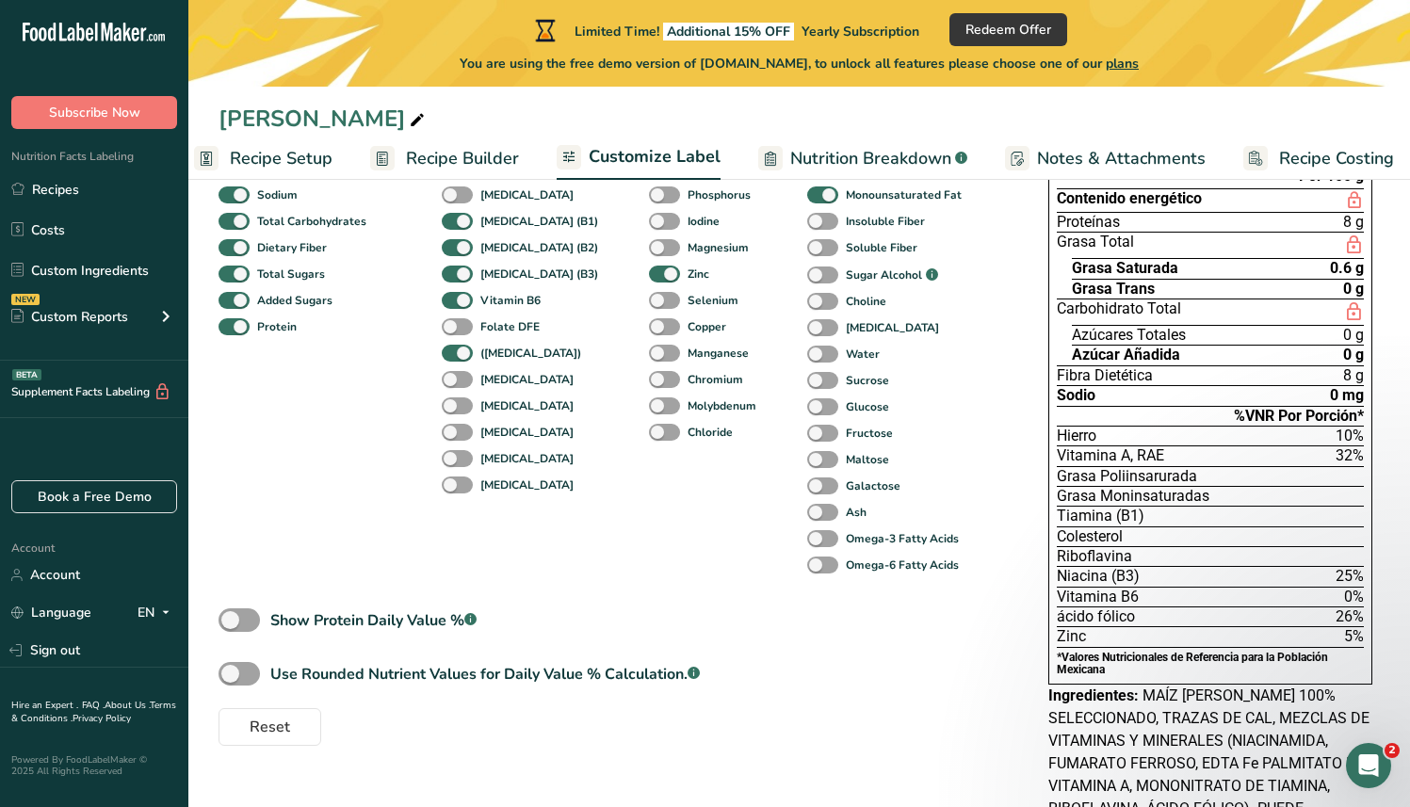
drag, startPoint x: 1055, startPoint y: 657, endPoint x: 1126, endPoint y: 670, distance: 71.9
click at [1126, 670] on div "Declaración Nutrimental Tamaño de la porción 100 g (100g) 200 Porciones Por Env…" at bounding box center [1210, 370] width 324 height 630
copy section "*Valores Nutricionales de Referencia para la Población Mexicana"
